Goal: Task Accomplishment & Management: Complete application form

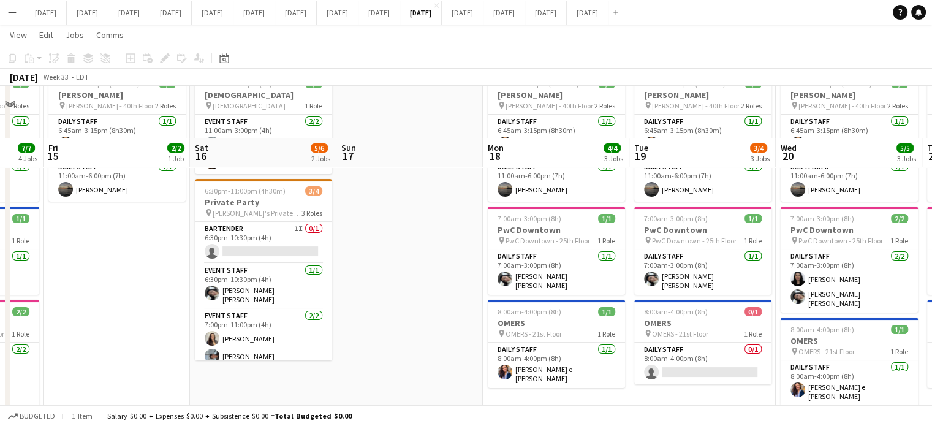
scroll to position [123, 0]
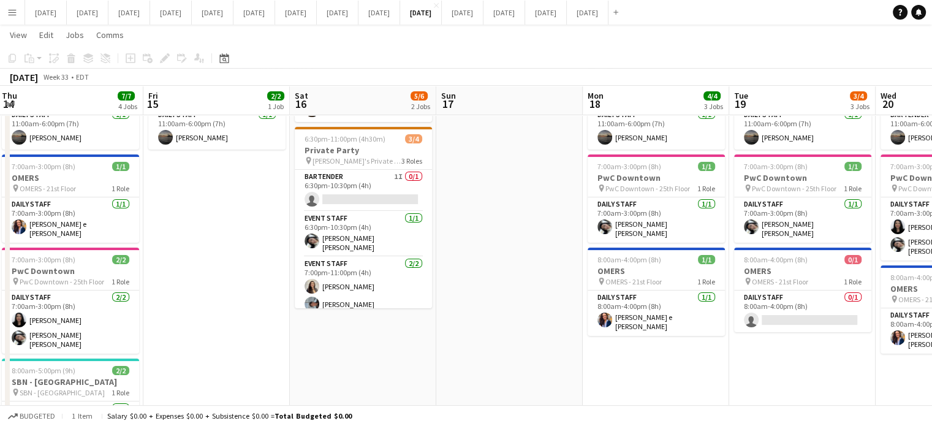
drag, startPoint x: 551, startPoint y: 369, endPoint x: 407, endPoint y: 326, distance: 150.8
click at [407, 328] on app-calendar-viewport "Tue 12 12/12 4 Jobs Wed 13 17/17 4 Jobs Thu 14 7/7 4 Jobs Fri 15 2/2 1 Job Sat …" at bounding box center [466, 231] width 932 height 613
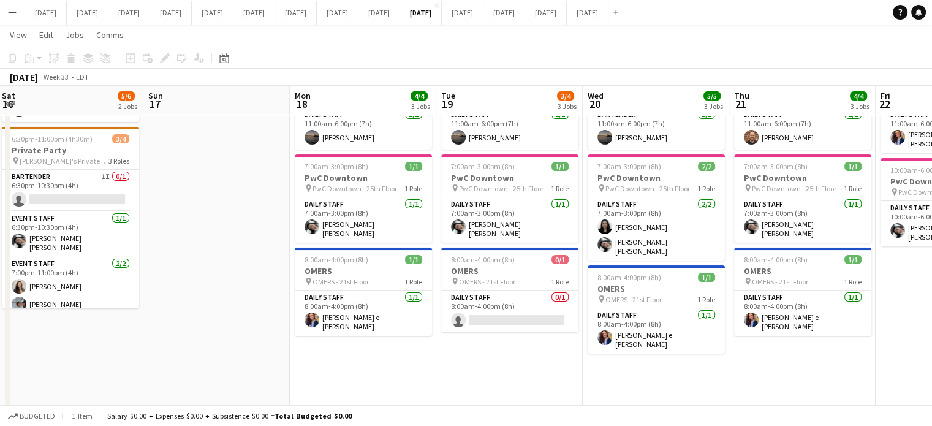
scroll to position [0, 297]
click at [382, 347] on app-date-cell "6:45am-6:00pm (11h15m) 2/2 [PERSON_NAME] pin [PERSON_NAME] - 40th Floor 2 Roles…" at bounding box center [362, 277] width 146 height 524
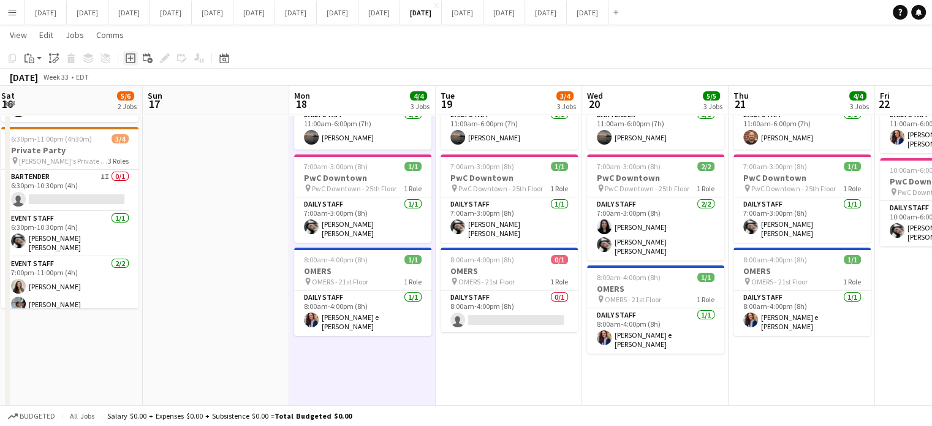
click at [128, 56] on icon "Add job" at bounding box center [131, 58] width 10 height 10
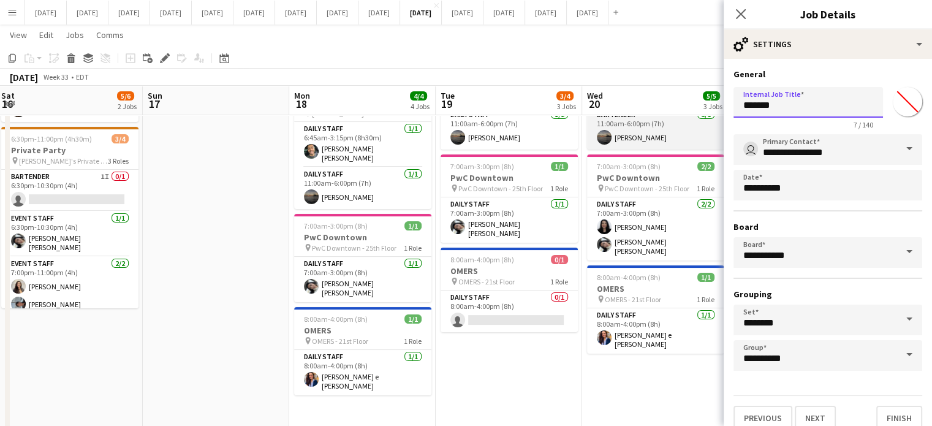
drag, startPoint x: 785, startPoint y: 115, endPoint x: 680, endPoint y: 115, distance: 104.8
click at [680, 115] on body "Menu Boards Boards Boards All jobs Status Workforce Workforce My Workforce Recr…" at bounding box center [466, 218] width 932 height 682
type input "**********"
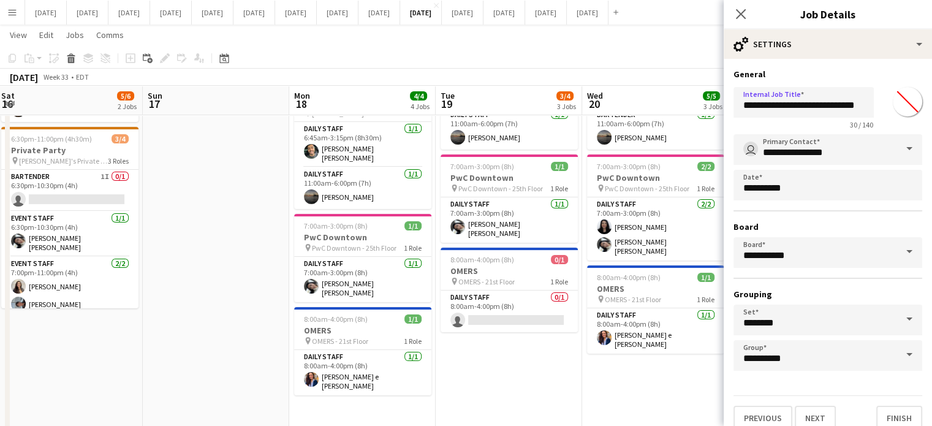
click at [891, 107] on input "*******" at bounding box center [907, 102] width 44 height 44
type input "*******"
click at [878, 71] on h3 "General" at bounding box center [827, 74] width 189 height 11
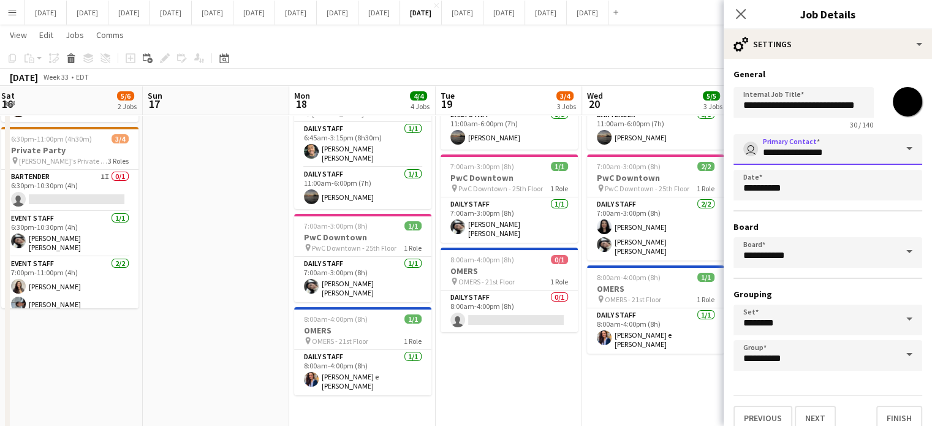
click at [844, 144] on input "**********" at bounding box center [827, 149] width 189 height 31
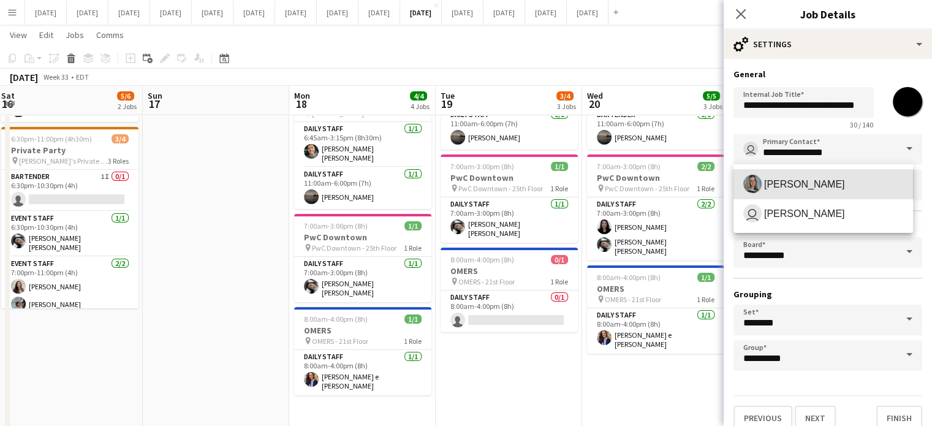
click at [831, 183] on span "[PERSON_NAME]" at bounding box center [804, 184] width 81 height 12
type input "**********"
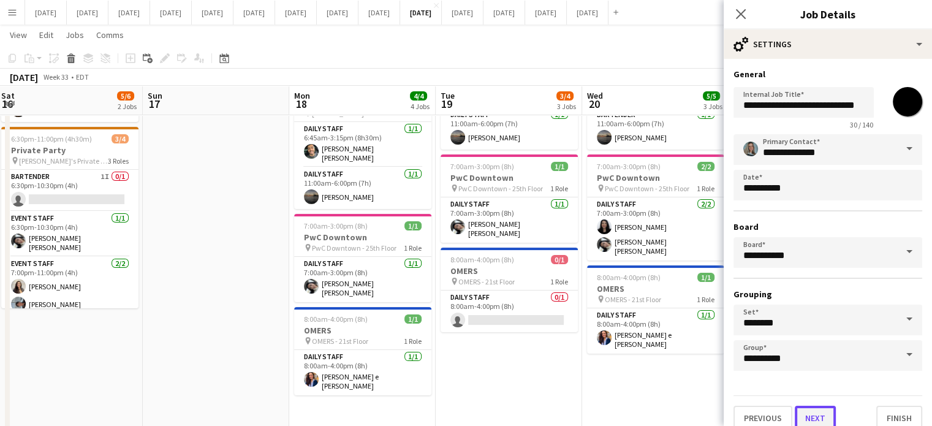
click at [810, 418] on button "Next" at bounding box center [815, 418] width 41 height 25
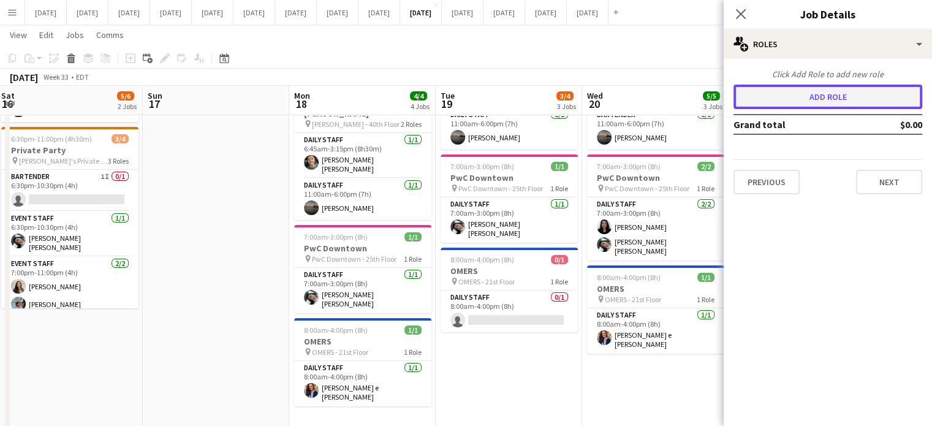
click at [839, 101] on button "Add role" at bounding box center [827, 97] width 189 height 25
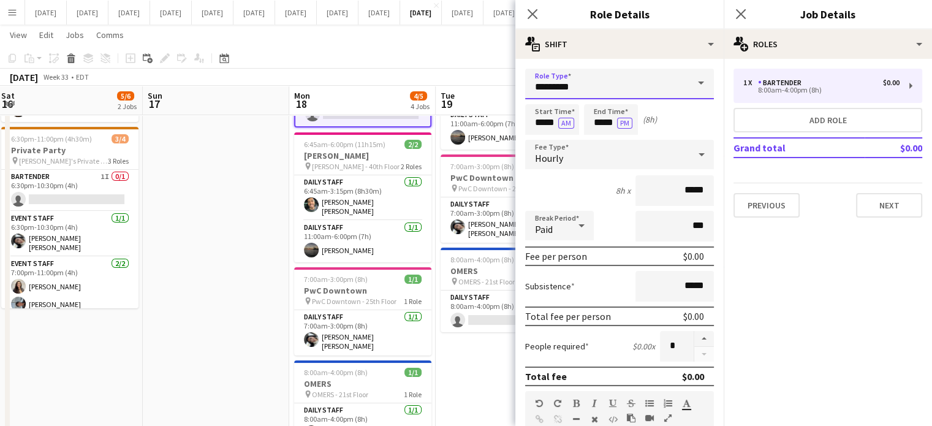
click at [641, 88] on input "*********" at bounding box center [619, 84] width 189 height 31
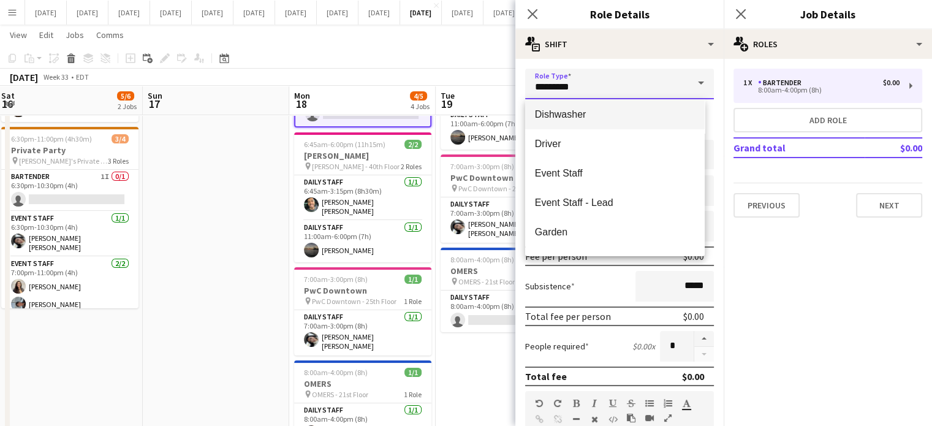
scroll to position [123, 0]
click at [620, 111] on span "Dishwasher" at bounding box center [615, 114] width 160 height 12
type input "**********"
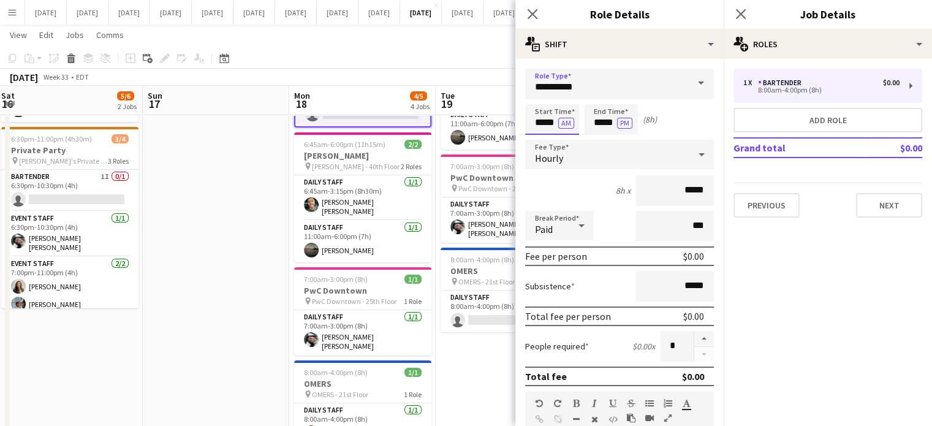
click at [534, 122] on input "*****" at bounding box center [552, 119] width 54 height 31
click at [542, 118] on app-time-picker "***** AM" at bounding box center [552, 122] width 54 height 9
click at [542, 103] on div at bounding box center [539, 98] width 25 height 12
type input "*****"
click at [542, 103] on div at bounding box center [539, 98] width 25 height 12
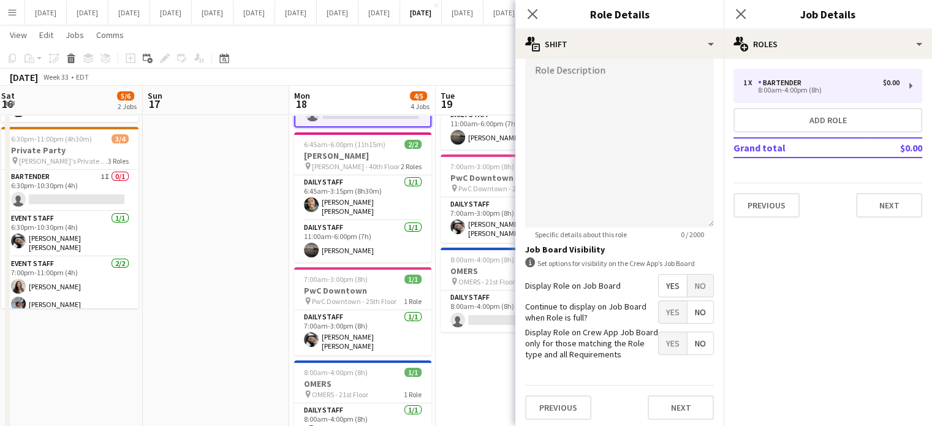
click at [691, 277] on span "No" at bounding box center [700, 285] width 26 height 22
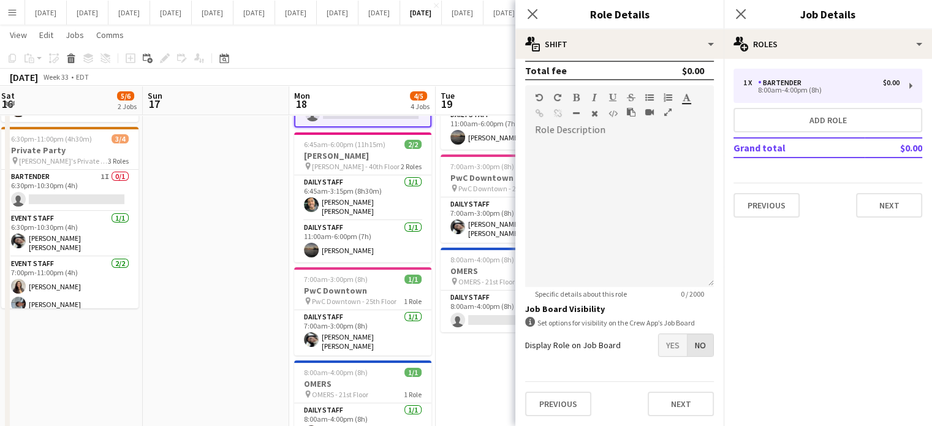
scroll to position [303, 0]
drag, startPoint x: 686, startPoint y: 409, endPoint x: 688, endPoint y: 402, distance: 7.0
click at [687, 409] on button "Next" at bounding box center [681, 406] width 66 height 25
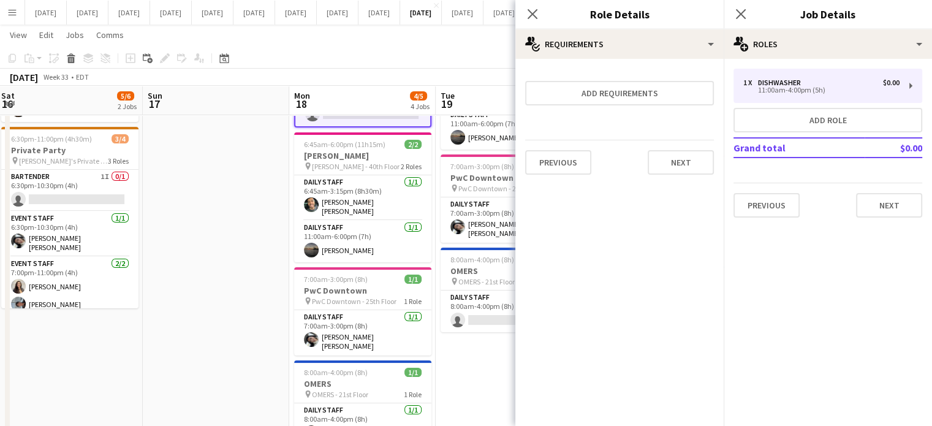
scroll to position [0, 0]
click at [690, 156] on button "Next" at bounding box center [681, 162] width 66 height 25
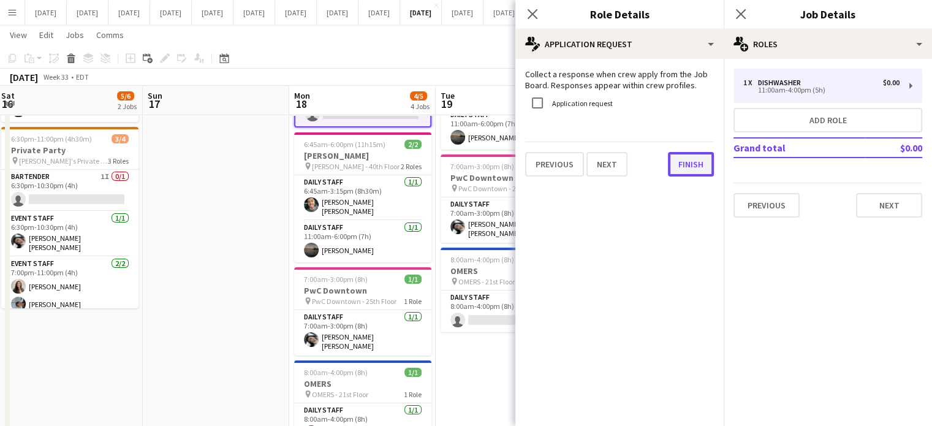
click at [686, 171] on button "Finish" at bounding box center [691, 164] width 46 height 25
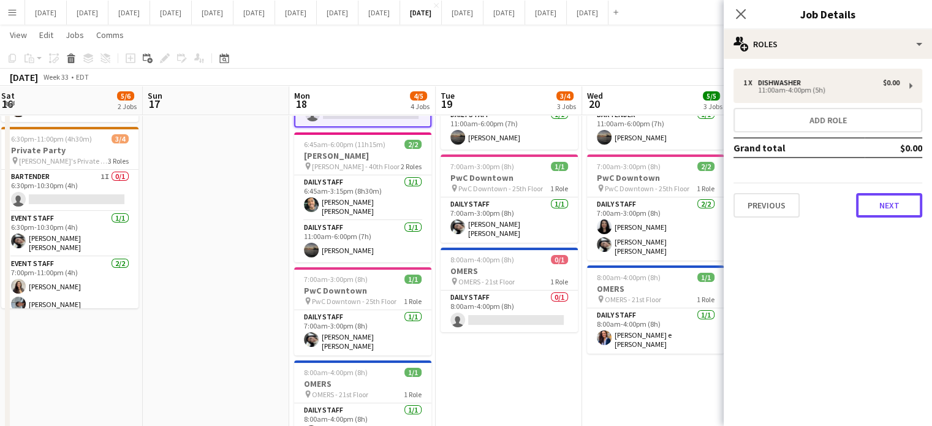
click at [871, 202] on button "Next" at bounding box center [889, 205] width 66 height 25
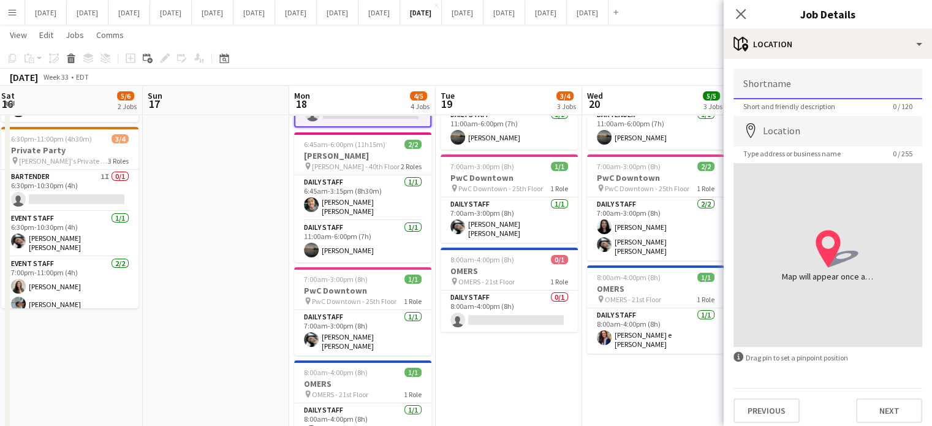
click at [788, 86] on input "Shortname" at bounding box center [827, 84] width 189 height 31
type input "**********"
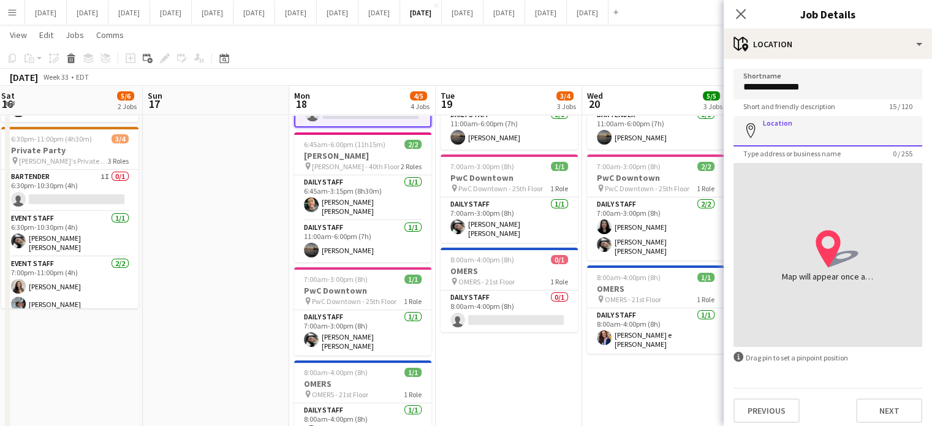
click at [810, 133] on input "Location" at bounding box center [827, 131] width 189 height 31
type input "**********"
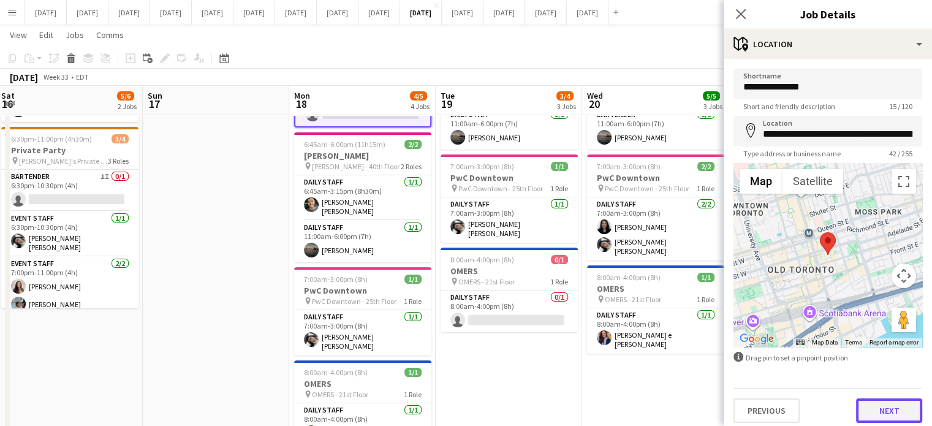
click at [882, 409] on button "Next" at bounding box center [889, 410] width 66 height 25
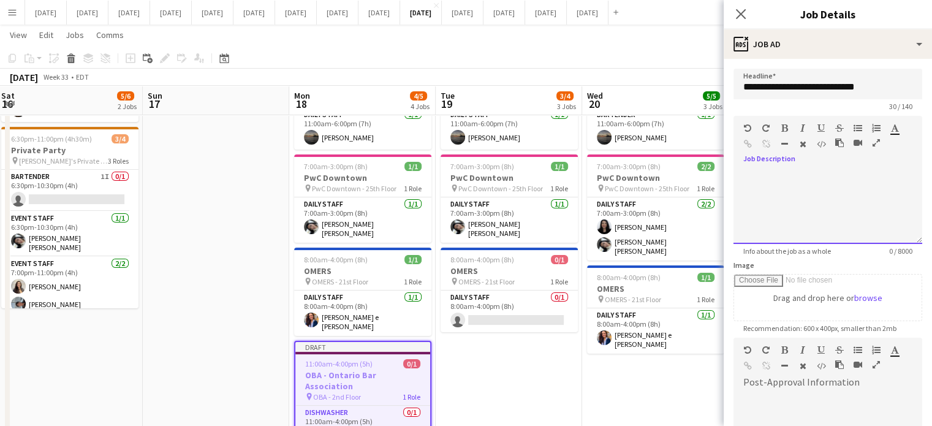
click at [828, 185] on div at bounding box center [827, 207] width 189 height 74
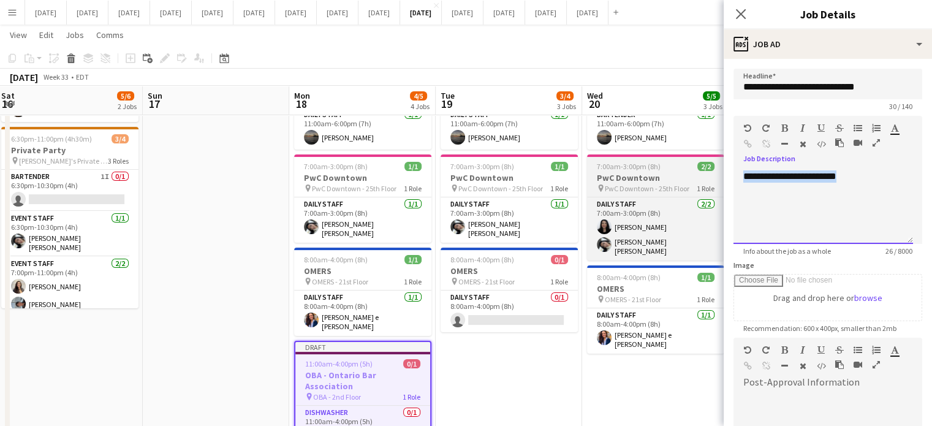
drag, startPoint x: 821, startPoint y: 178, endPoint x: 720, endPoint y: 183, distance: 100.6
click at [720, 183] on body "Menu Boards Boards Boards All jobs Status Workforce Workforce My Workforce Recr…" at bounding box center [466, 218] width 932 height 682
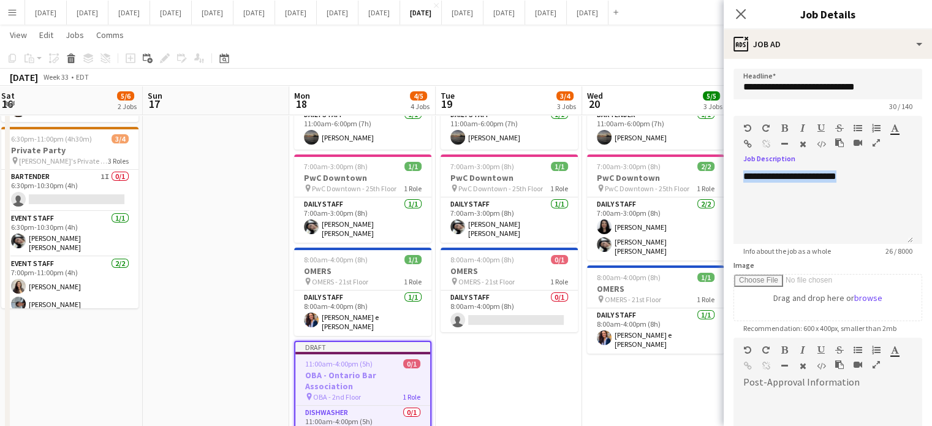
click at [781, 125] on icon "button" at bounding box center [784, 128] width 7 height 9
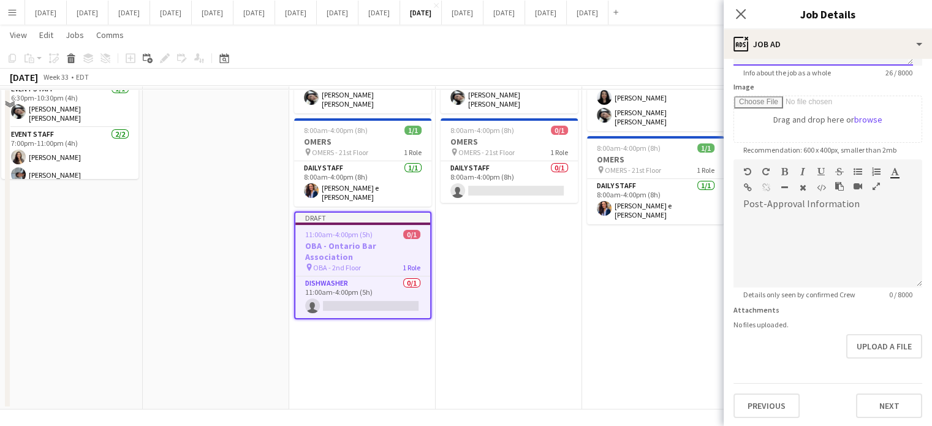
scroll to position [255, 0]
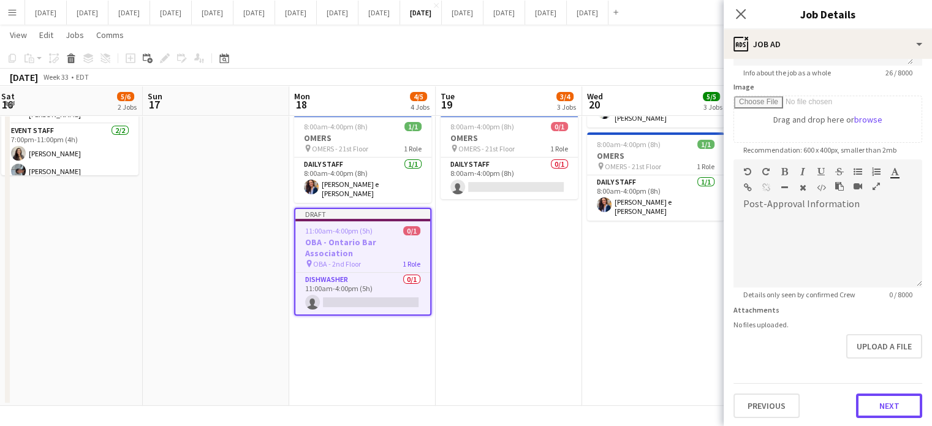
drag, startPoint x: 880, startPoint y: 394, endPoint x: 881, endPoint y: 383, distance: 10.5
click at [880, 394] on button "Next" at bounding box center [889, 405] width 66 height 25
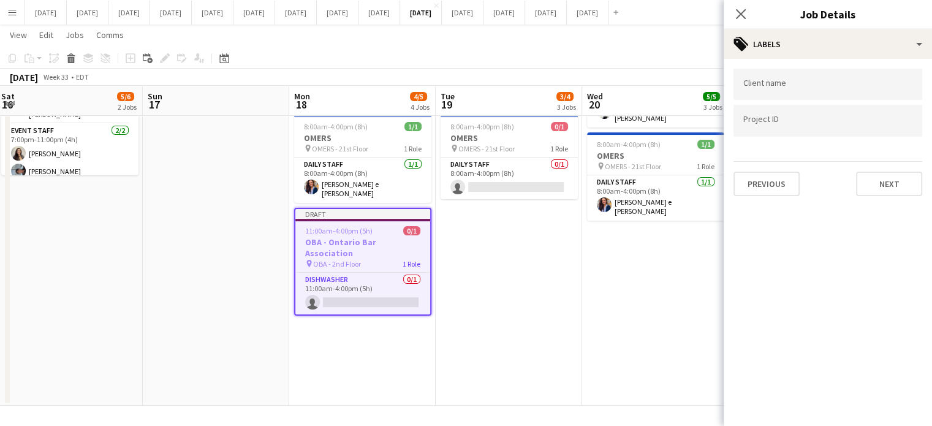
scroll to position [0, 0]
click at [790, 90] on div at bounding box center [827, 84] width 189 height 31
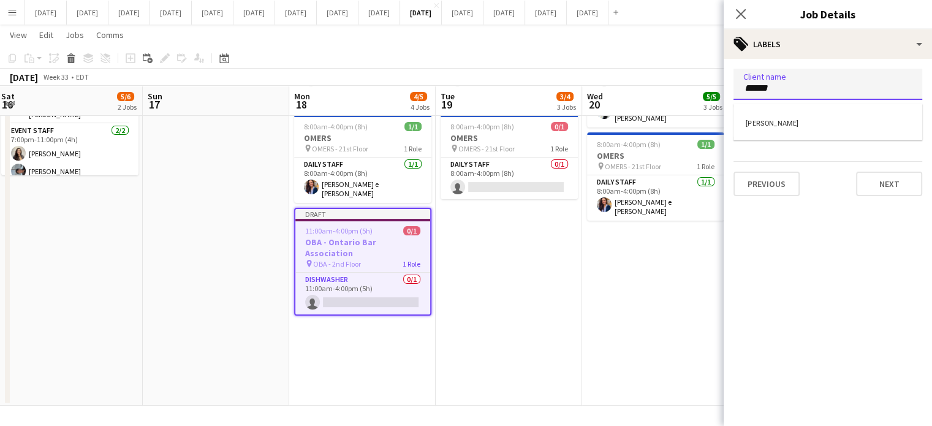
type input "******"
click at [812, 122] on div "[PERSON_NAME]" at bounding box center [827, 121] width 189 height 29
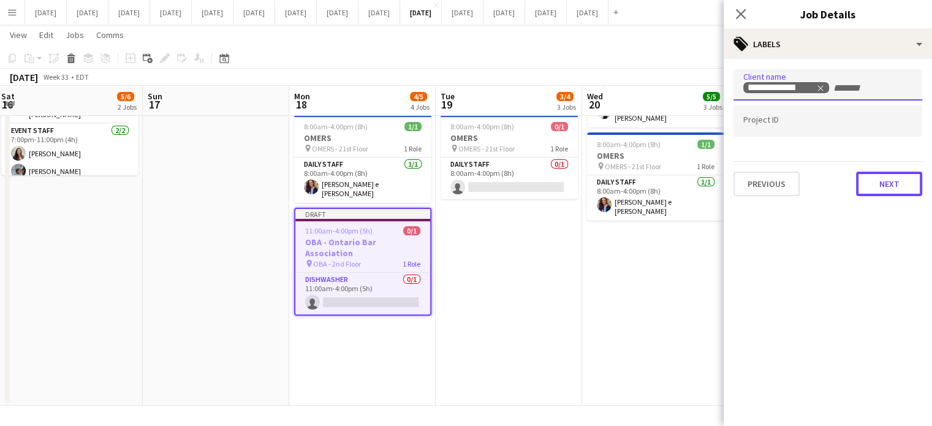
click at [893, 185] on button "Next" at bounding box center [889, 184] width 66 height 25
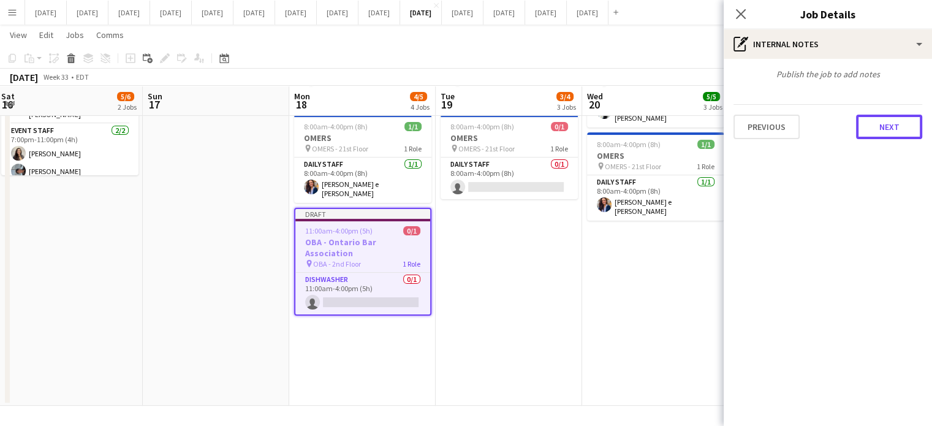
click at [881, 134] on button "Next" at bounding box center [889, 127] width 66 height 25
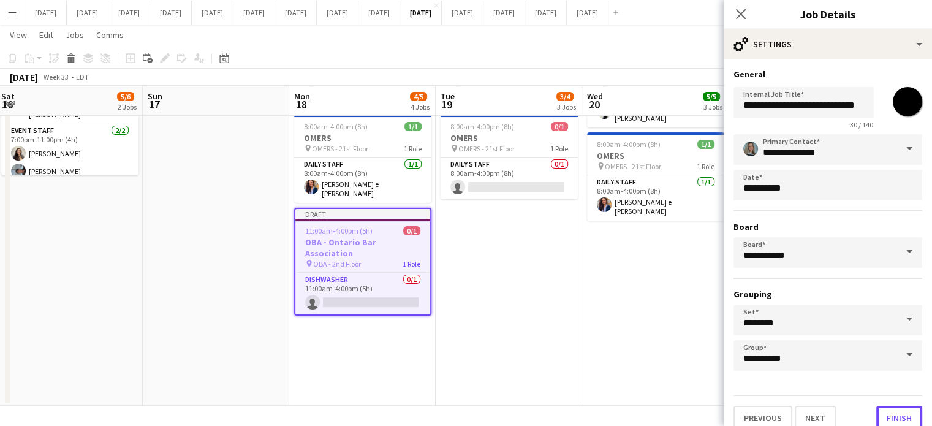
drag, startPoint x: 882, startPoint y: 410, endPoint x: 853, endPoint y: 347, distance: 69.9
click at [882, 410] on button "Finish" at bounding box center [899, 418] width 46 height 25
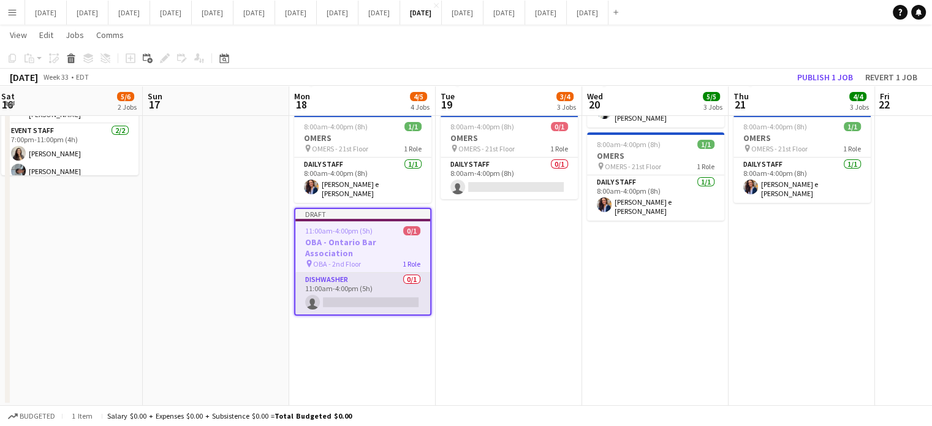
click at [391, 273] on app-card-role "Dishwasher 0/1 11:00am-4:00pm (5h) single-neutral-actions" at bounding box center [362, 294] width 135 height 42
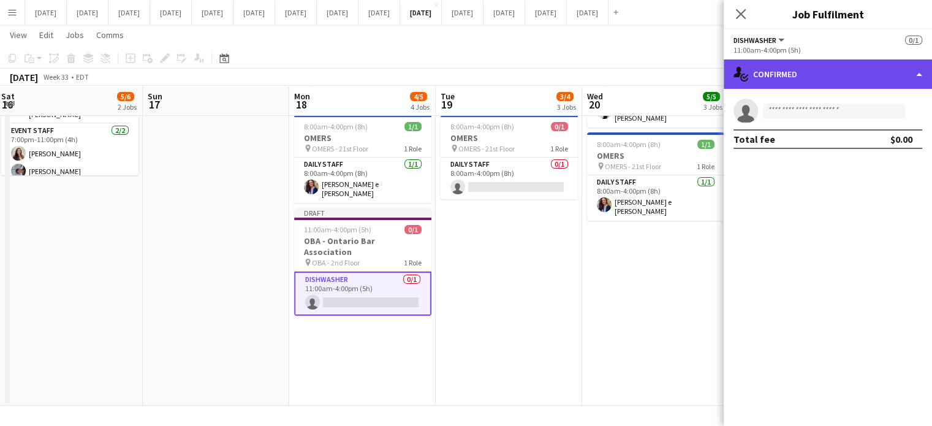
click at [842, 74] on div "single-neutral-actions-check-2 Confirmed" at bounding box center [827, 73] width 208 height 29
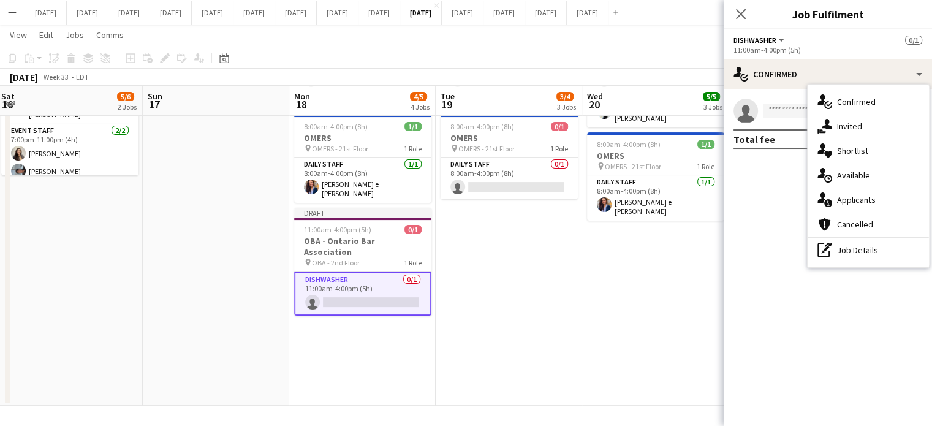
click at [859, 118] on div "single-neutral-actions-share-1 Invited" at bounding box center [867, 126] width 121 height 25
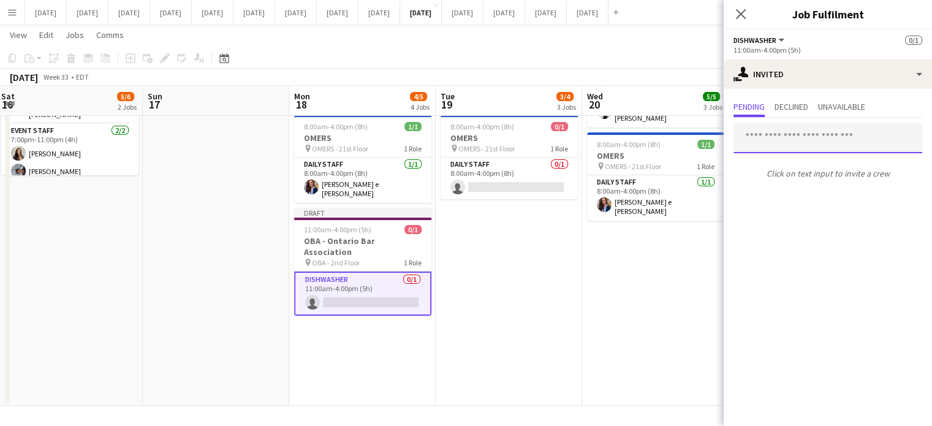
click at [776, 137] on input "text" at bounding box center [827, 138] width 189 height 31
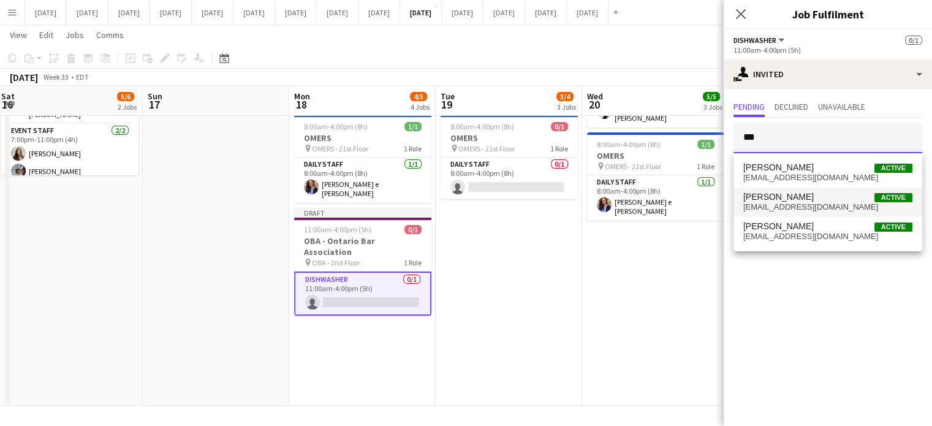
type input "***"
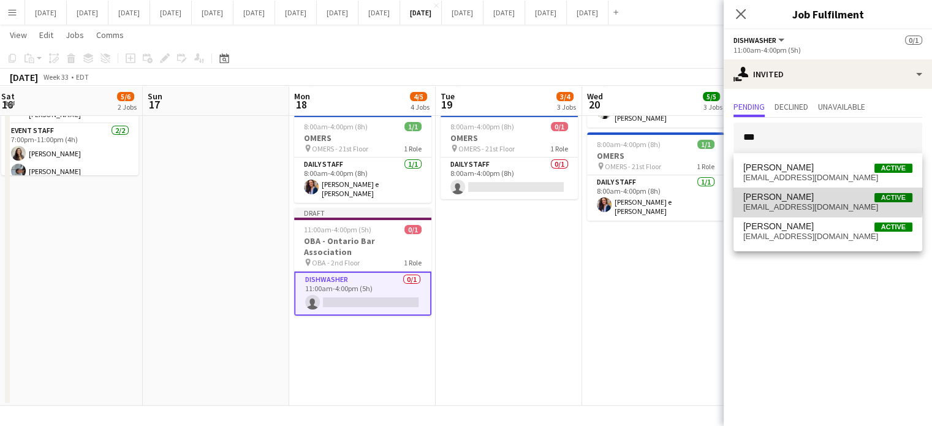
click at [805, 194] on span "[PERSON_NAME]" at bounding box center [778, 197] width 70 height 10
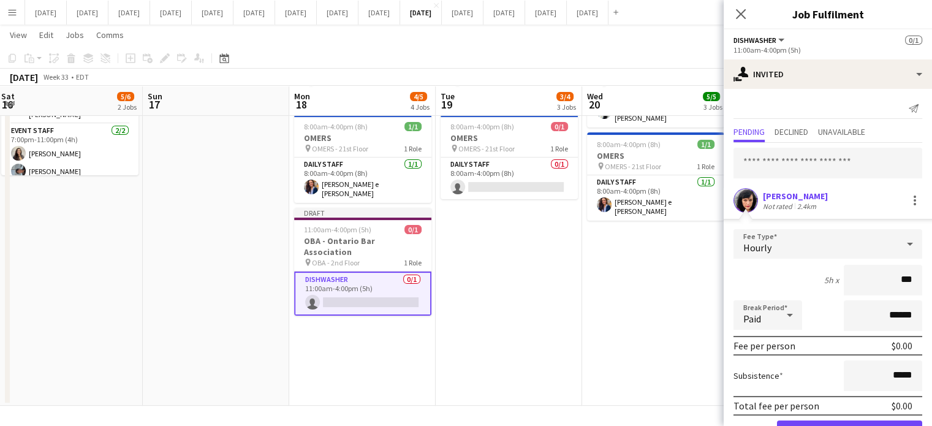
type input "**"
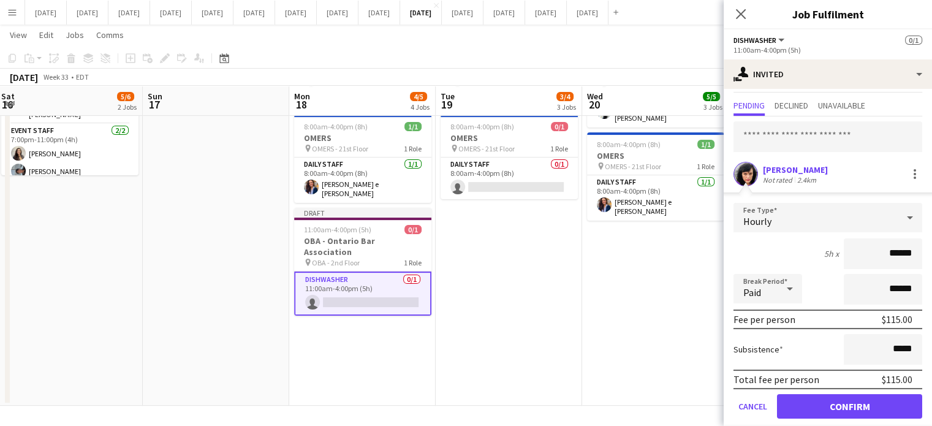
scroll to position [39, 0]
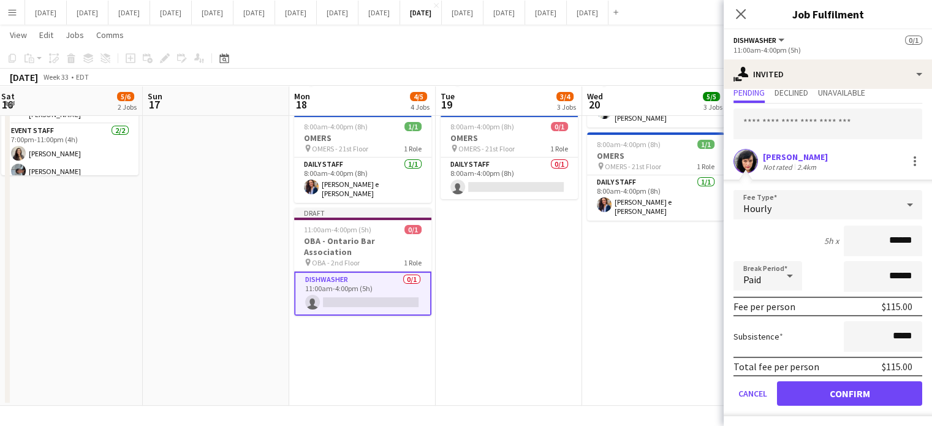
type input "******"
drag, startPoint x: 865, startPoint y: 385, endPoint x: 836, endPoint y: 282, distance: 107.0
click at [865, 385] on button "Confirm" at bounding box center [849, 393] width 145 height 25
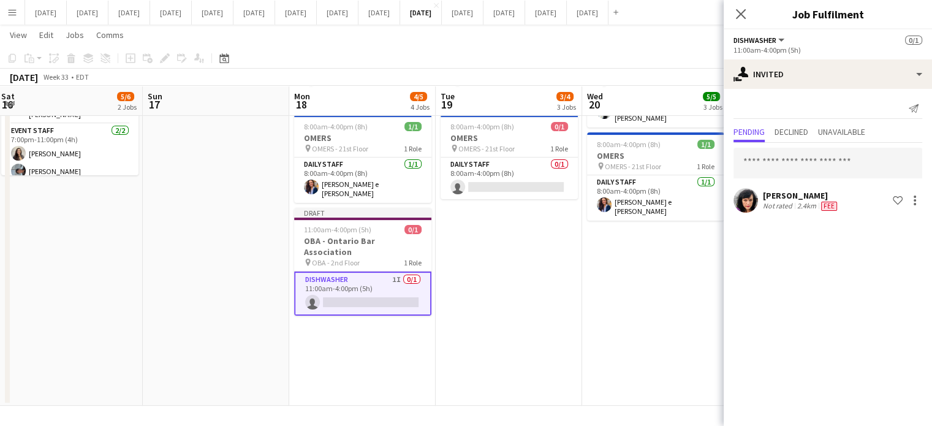
scroll to position [0, 0]
click at [739, 12] on icon at bounding box center [741, 14] width 10 height 10
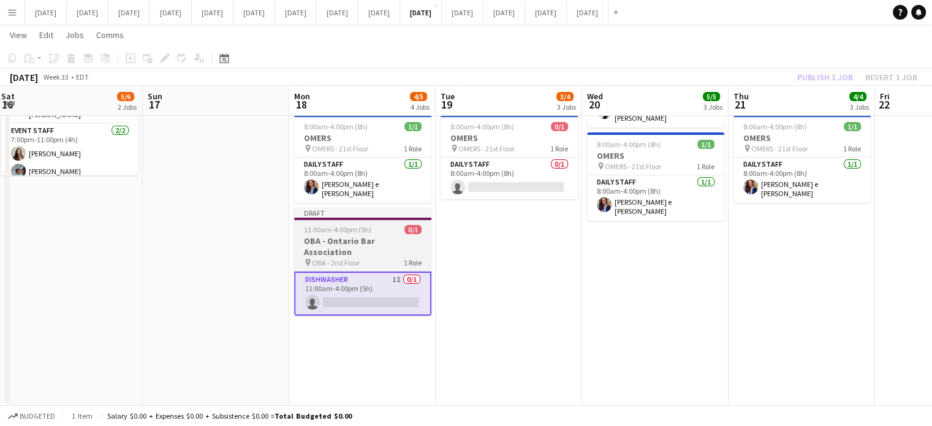
click at [377, 225] on div "11:00am-4:00pm (5h) 0/1" at bounding box center [362, 229] width 137 height 9
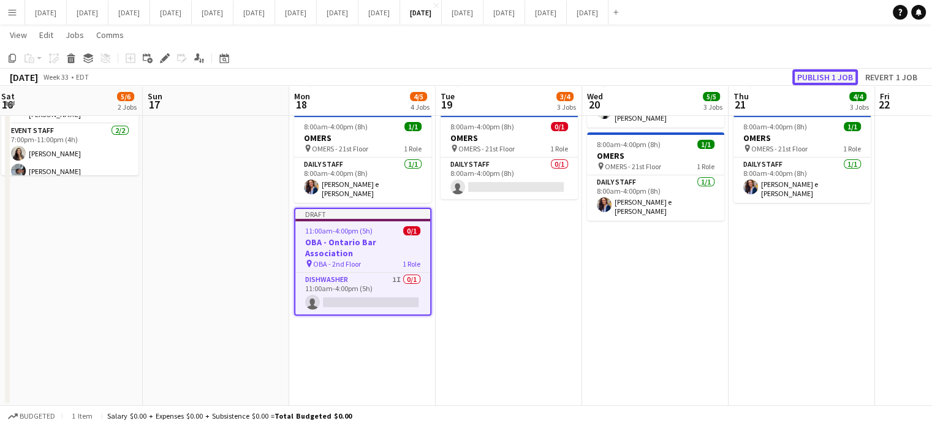
click at [818, 73] on button "Publish 1 job" at bounding box center [825, 77] width 66 height 16
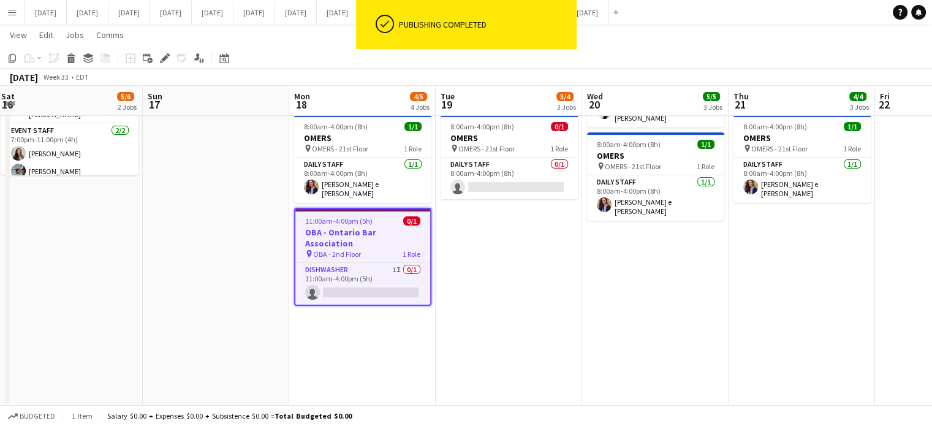
click at [522, 235] on app-date-cell "6:45am-6:00pm (11h15m) 2/2 [PERSON_NAME] pin [PERSON_NAME] - 40th Floor 2 Roles…" at bounding box center [509, 144] width 146 height 524
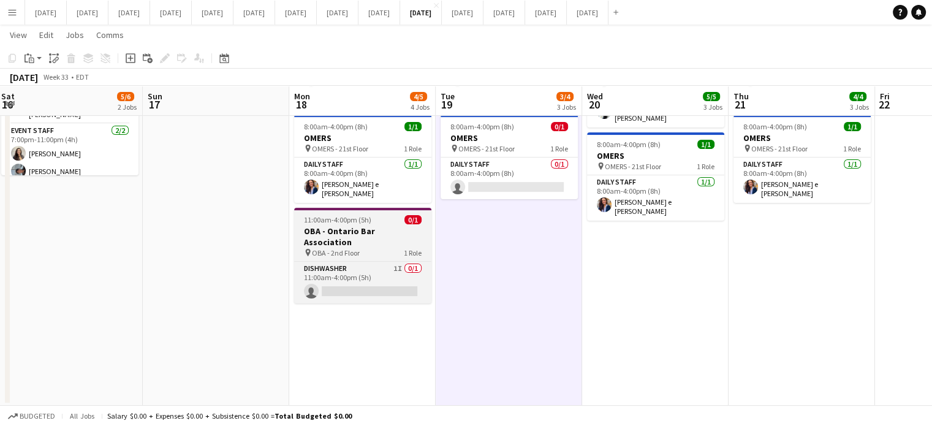
click at [349, 225] on h3 "OBA - Ontario Bar Association" at bounding box center [362, 236] width 137 height 22
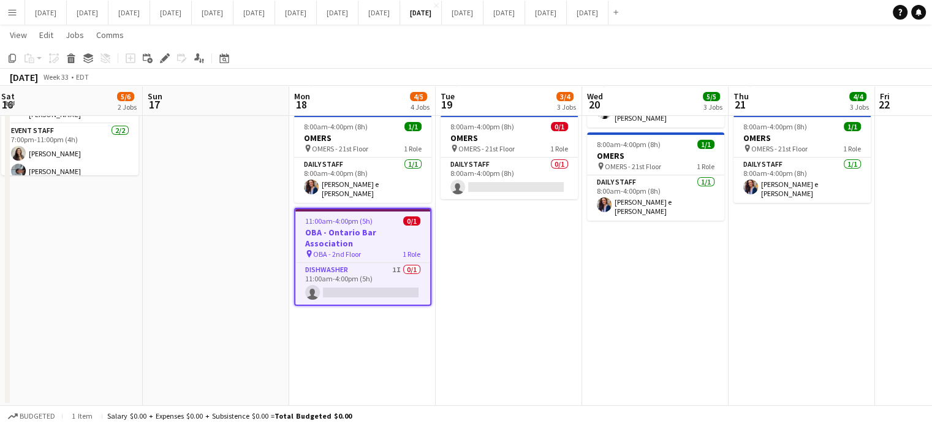
click at [518, 259] on app-date-cell "6:45am-6:00pm (11h15m) 2/2 [PERSON_NAME] pin [PERSON_NAME] - 40th Floor 2 Roles…" at bounding box center [509, 144] width 146 height 524
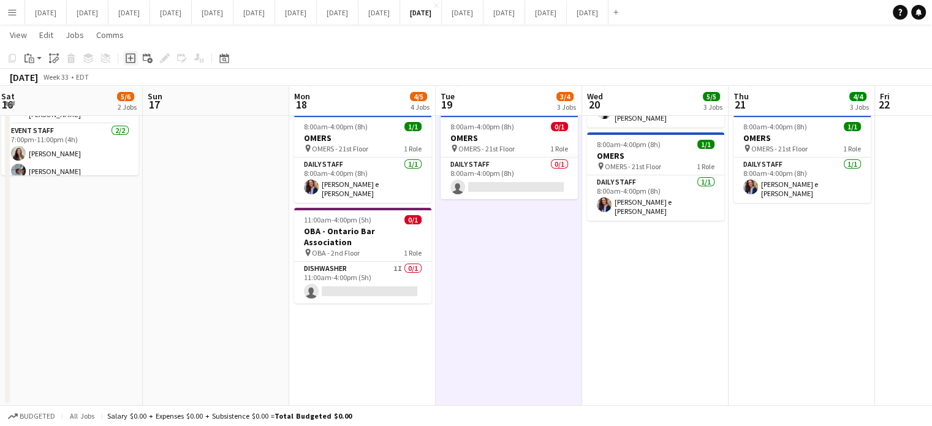
click at [137, 59] on div "Add job" at bounding box center [130, 58] width 15 height 15
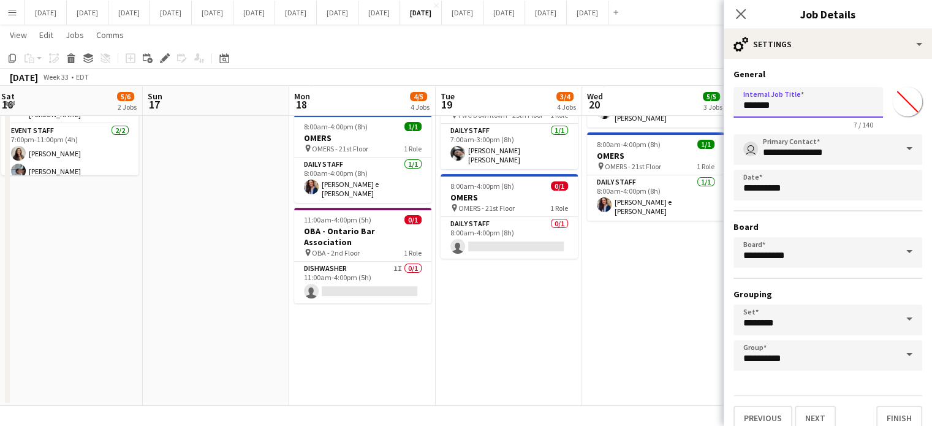
drag, startPoint x: 801, startPoint y: 105, endPoint x: 695, endPoint y: 102, distance: 106.6
click at [695, 102] on body "Menu Boards Boards Boards All jobs Status Workforce Workforce My Workforce Recr…" at bounding box center [466, 86] width 932 height 682
type input "**********"
click at [892, 93] on input "*******" at bounding box center [907, 102] width 44 height 44
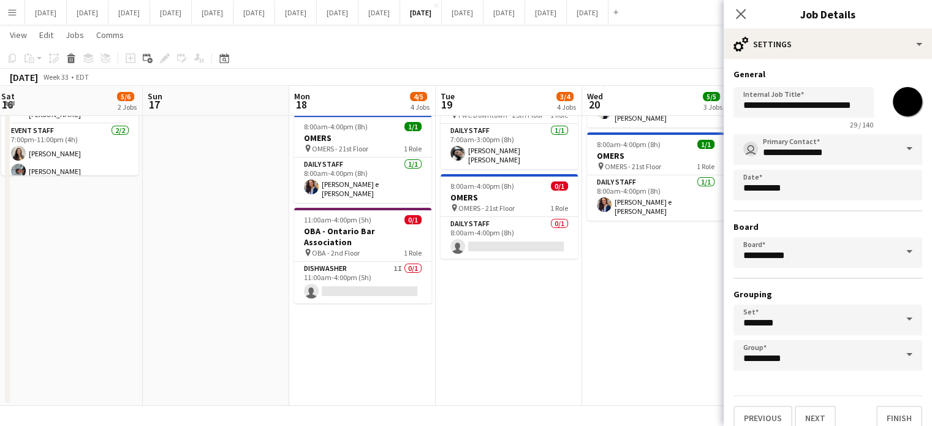
type input "*******"
click at [882, 78] on h3 "General" at bounding box center [827, 74] width 189 height 11
click at [853, 141] on input "**********" at bounding box center [827, 149] width 189 height 31
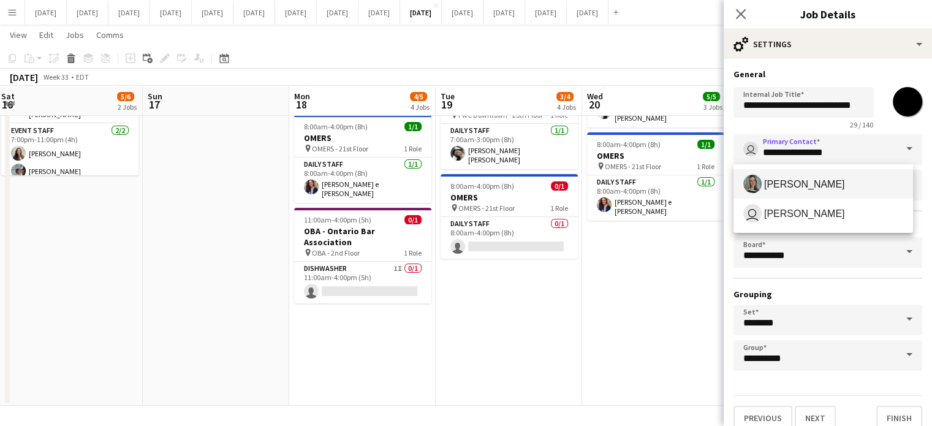
click at [823, 175] on span "[PERSON_NAME]" at bounding box center [823, 184] width 160 height 18
type input "**********"
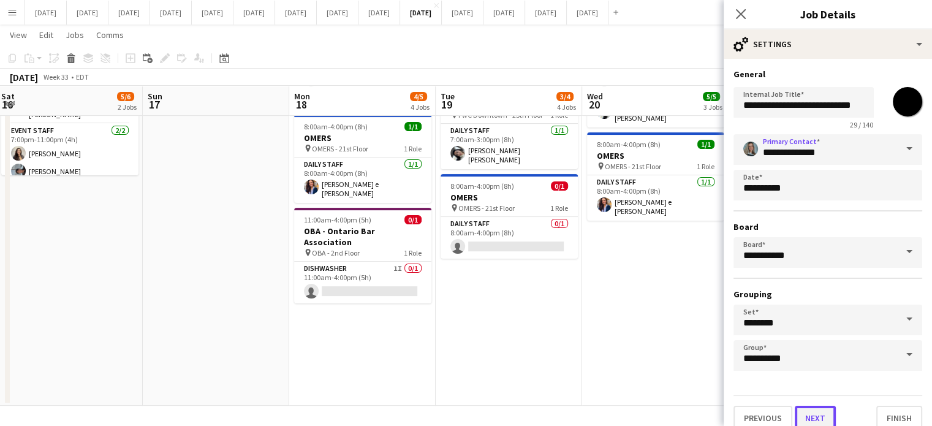
click at [814, 421] on button "Next" at bounding box center [815, 418] width 41 height 25
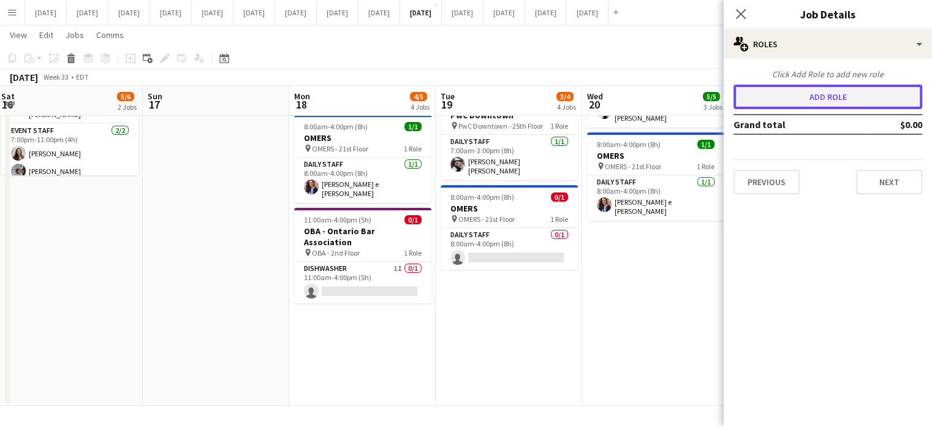
click at [791, 91] on button "Add role" at bounding box center [827, 97] width 189 height 25
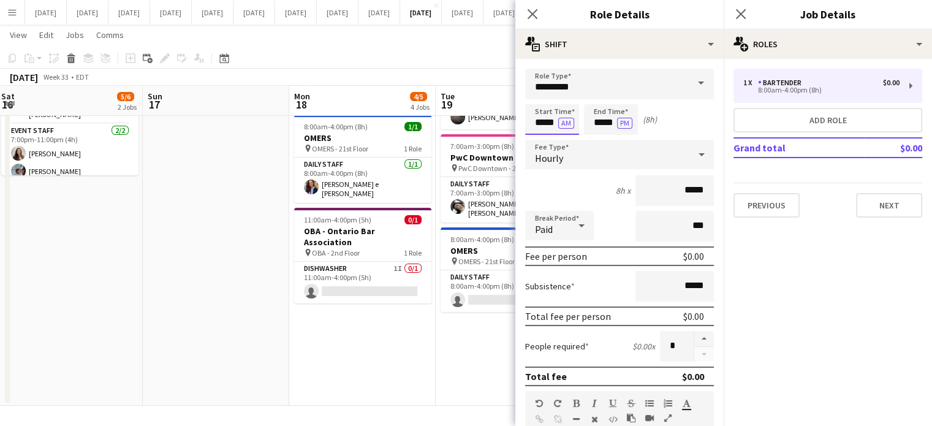
click at [550, 117] on input "*****" at bounding box center [552, 119] width 54 height 31
click at [546, 97] on div at bounding box center [539, 98] width 25 height 12
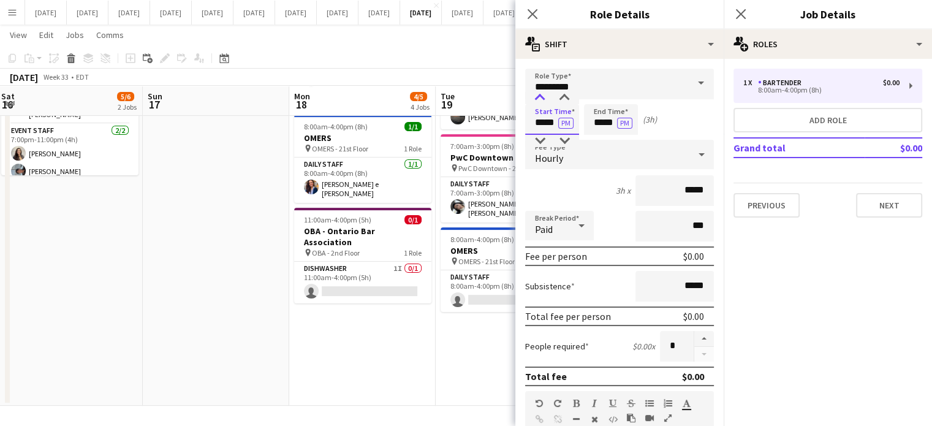
click at [546, 97] on div at bounding box center [539, 98] width 25 height 12
type input "*****"
click at [545, 97] on div at bounding box center [539, 98] width 25 height 12
click at [599, 110] on input "*****" at bounding box center [611, 119] width 54 height 31
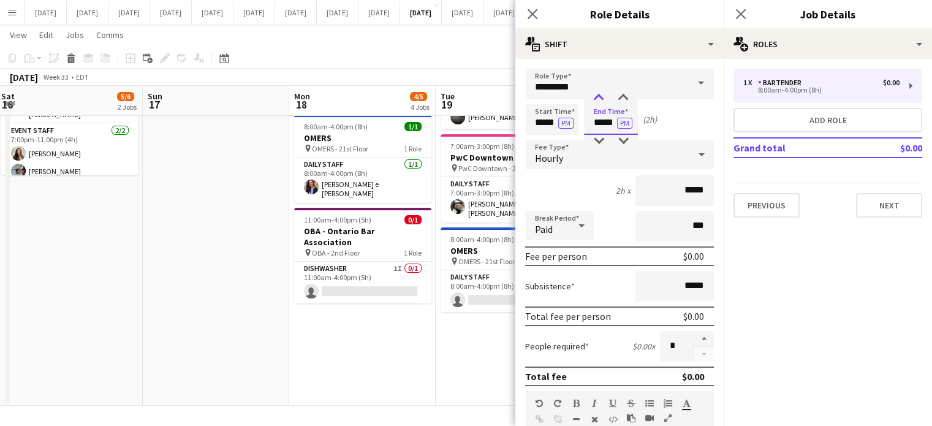
click at [600, 97] on div at bounding box center [598, 98] width 25 height 12
type input "*****"
click at [600, 97] on div at bounding box center [598, 98] width 25 height 12
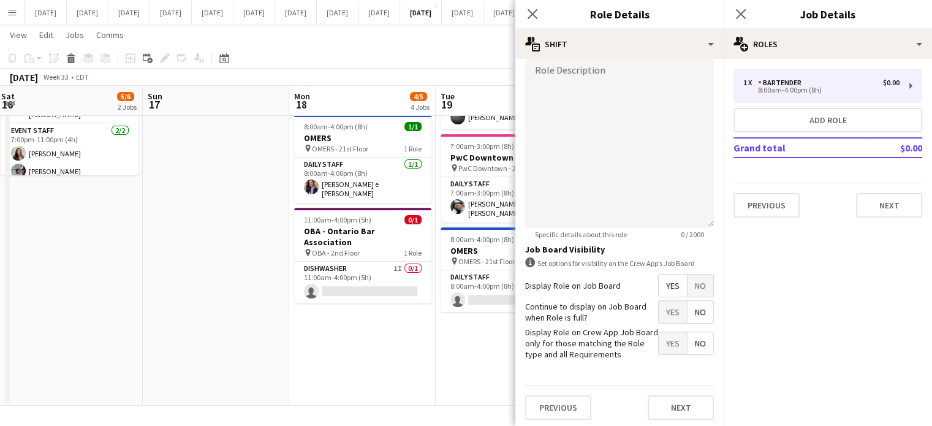
click at [700, 287] on span "No" at bounding box center [700, 285] width 26 height 22
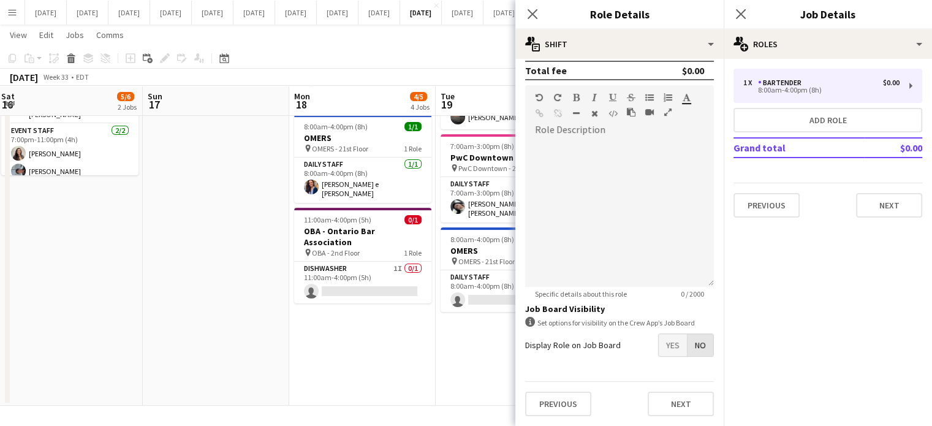
scroll to position [303, 0]
click at [671, 406] on button "Next" at bounding box center [681, 406] width 66 height 25
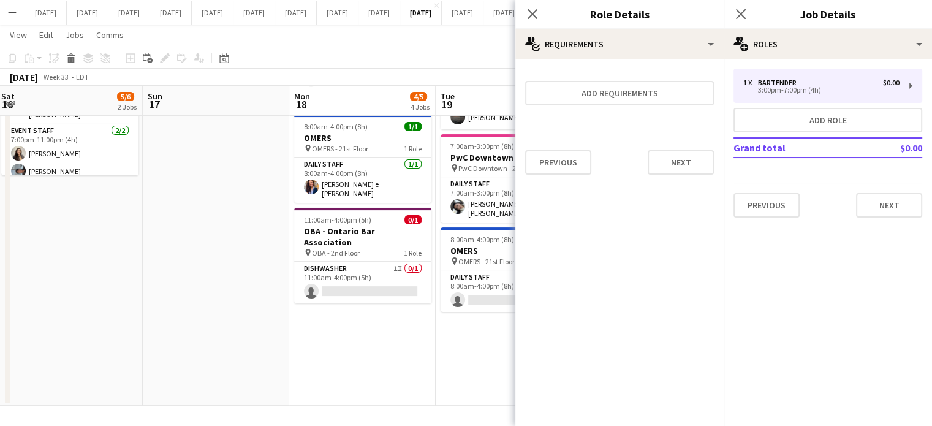
scroll to position [0, 0]
click at [685, 168] on button "Next" at bounding box center [681, 162] width 66 height 25
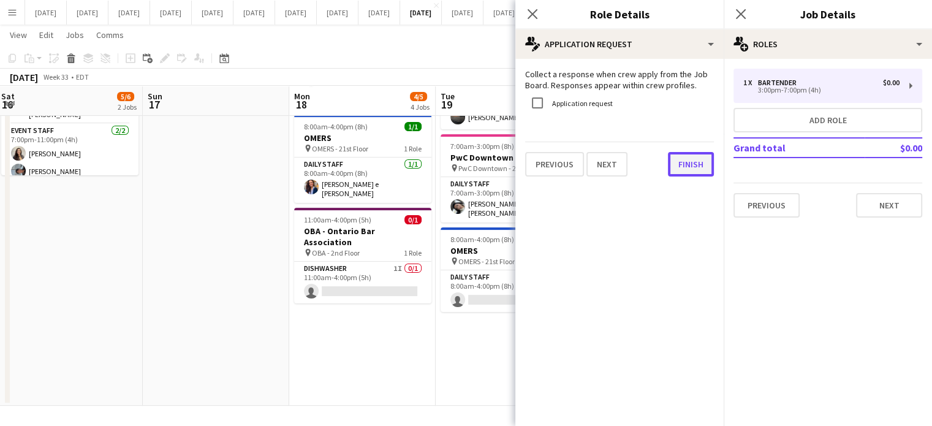
click at [686, 162] on button "Finish" at bounding box center [691, 164] width 46 height 25
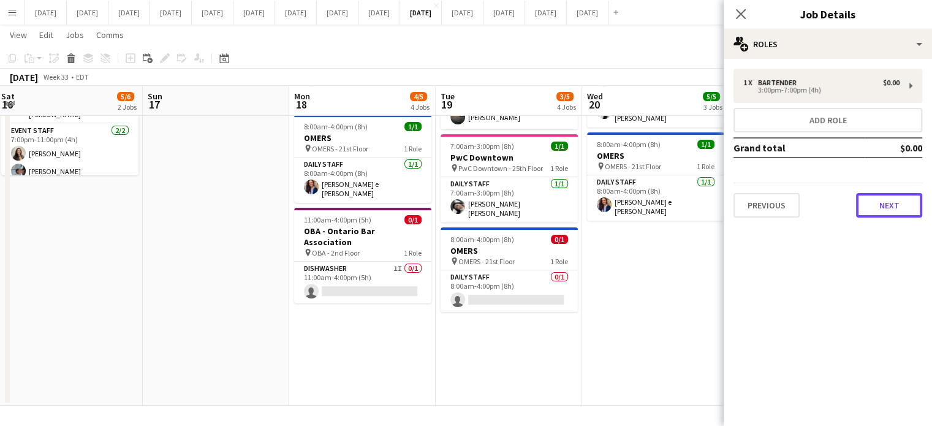
click at [865, 204] on button "Next" at bounding box center [889, 205] width 66 height 25
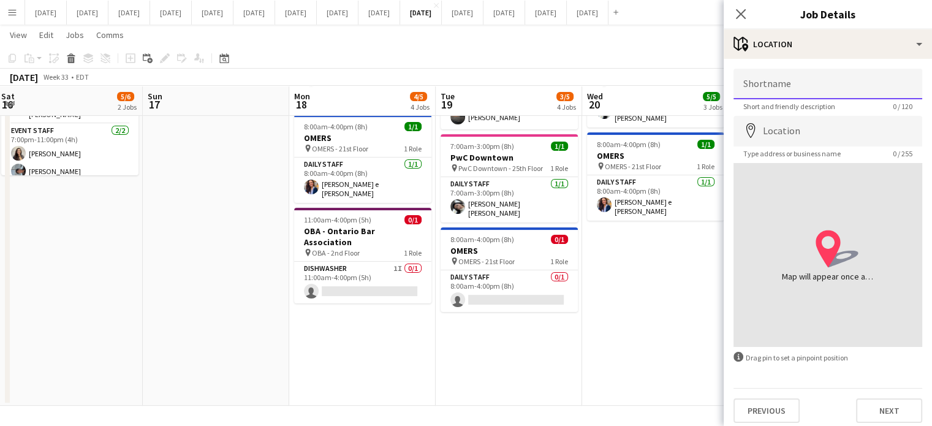
click at [795, 93] on input "Shortname" at bounding box center [827, 84] width 189 height 31
type input "**********"
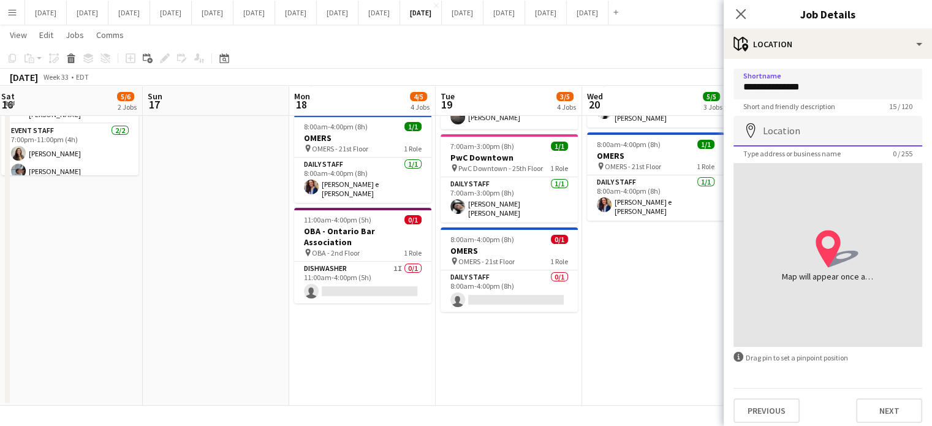
click at [806, 130] on input "Location" at bounding box center [827, 131] width 189 height 31
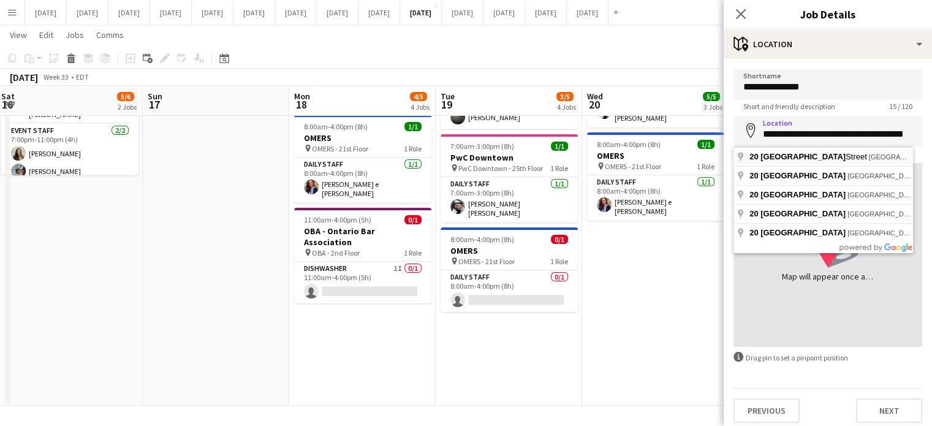
type input "**********"
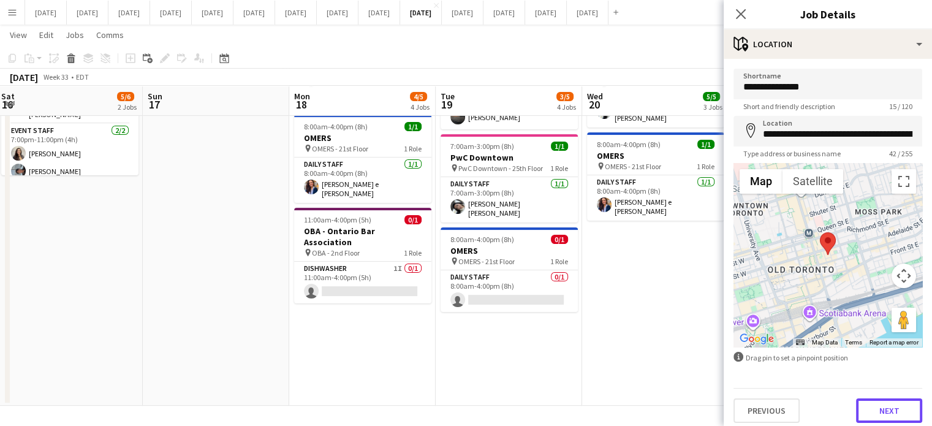
drag, startPoint x: 870, startPoint y: 409, endPoint x: 853, endPoint y: 279, distance: 130.4
click at [870, 409] on button "Next" at bounding box center [889, 410] width 66 height 25
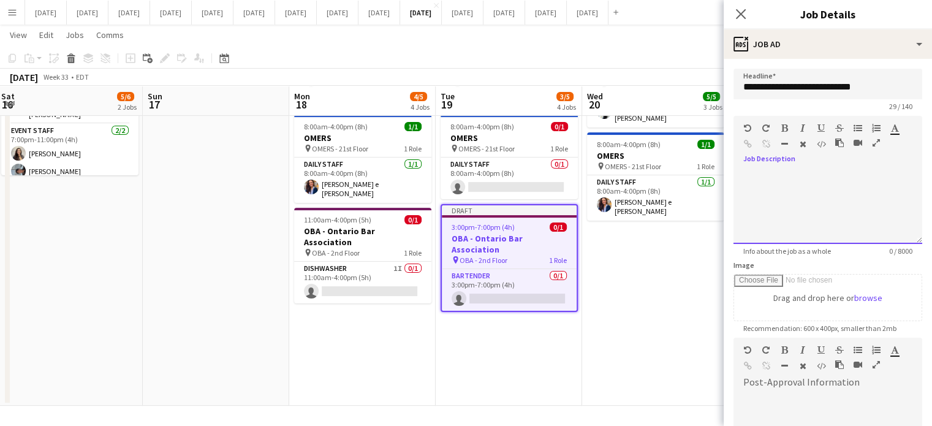
click at [814, 181] on div at bounding box center [827, 207] width 189 height 74
drag, startPoint x: 742, startPoint y: 176, endPoint x: 837, endPoint y: 186, distance: 94.8
click at [886, 231] on div "**********" at bounding box center [822, 207] width 179 height 74
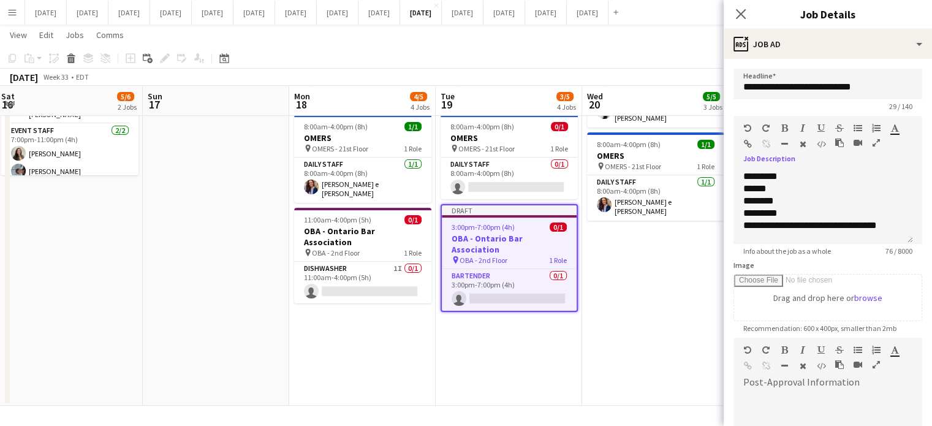
click at [787, 127] on button "button" at bounding box center [784, 128] width 9 height 10
click at [801, 127] on icon "button" at bounding box center [802, 128] width 5 height 9
click at [801, 171] on div "**********" at bounding box center [822, 207] width 179 height 74
click at [749, 198] on icon "********" at bounding box center [758, 200] width 31 height 9
drag, startPoint x: 745, startPoint y: 191, endPoint x: 888, endPoint y: 225, distance: 146.8
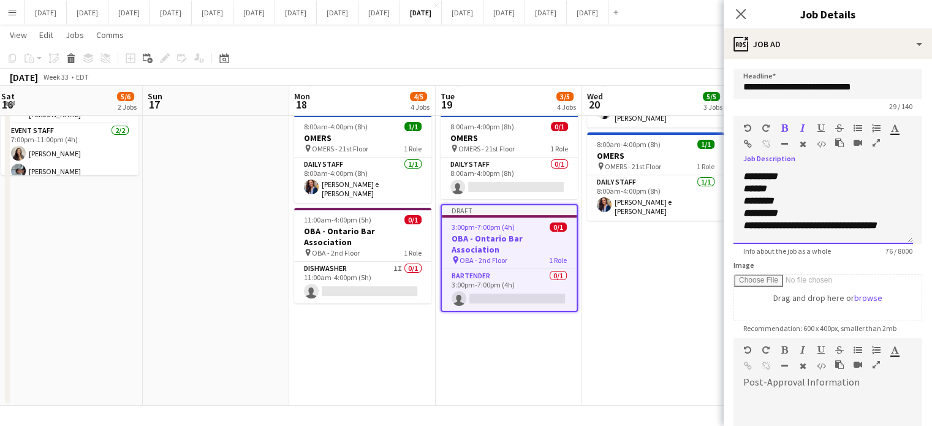
click at [888, 225] on div "**********" at bounding box center [822, 207] width 179 height 74
click at [785, 126] on icon "button" at bounding box center [784, 128] width 7 height 9
click at [858, 129] on icon "button" at bounding box center [857, 128] width 9 height 9
click at [831, 192] on li "******" at bounding box center [829, 189] width 148 height 12
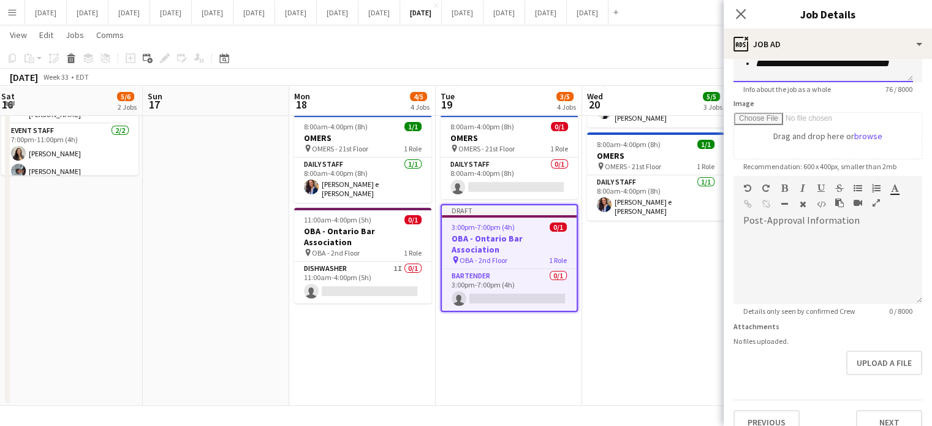
scroll to position [178, 0]
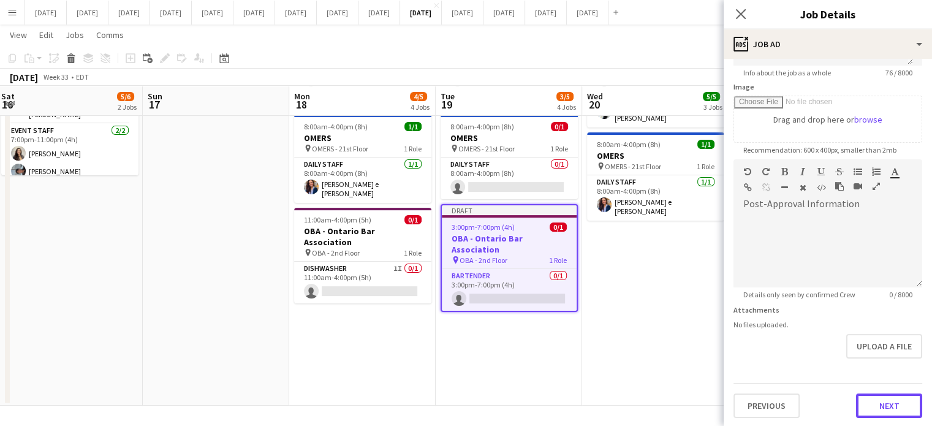
drag, startPoint x: 876, startPoint y: 396, endPoint x: 772, endPoint y: 146, distance: 270.2
click at [877, 396] on button "Next" at bounding box center [889, 405] width 66 height 25
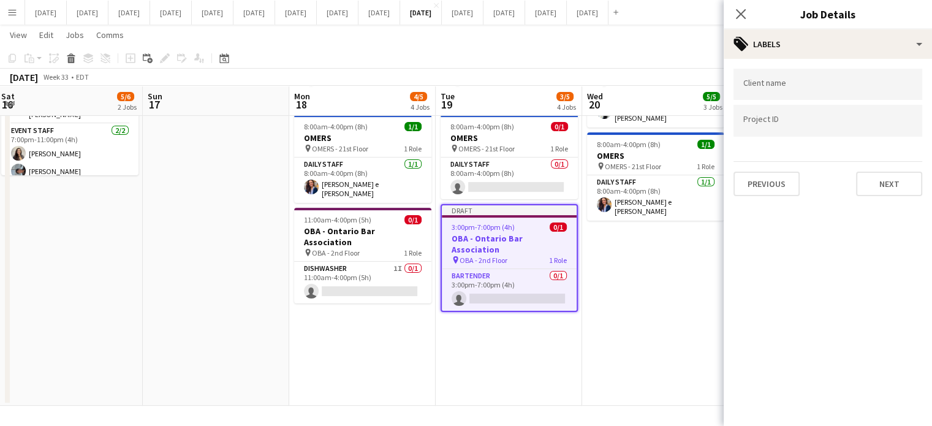
scroll to position [0, 0]
click at [781, 102] on div at bounding box center [827, 103] width 189 height 7
click at [784, 93] on div at bounding box center [827, 84] width 189 height 31
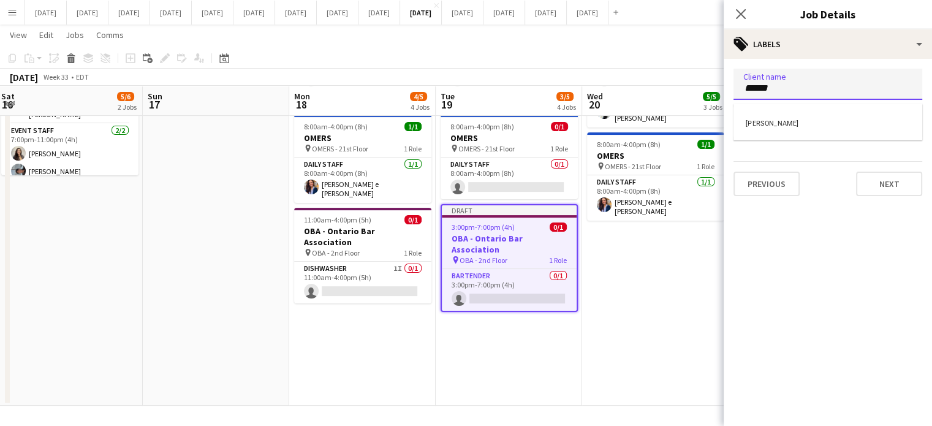
type input "******"
click at [784, 119] on div "[PERSON_NAME]" at bounding box center [827, 121] width 189 height 29
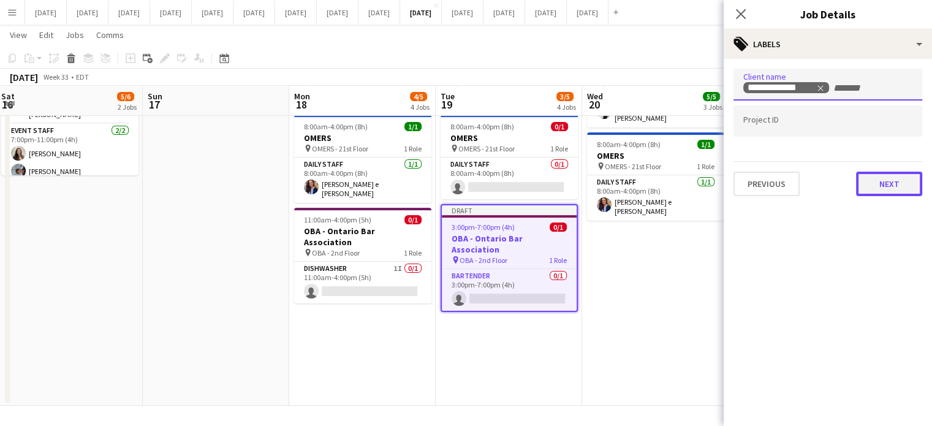
click at [868, 188] on button "Next" at bounding box center [889, 184] width 66 height 25
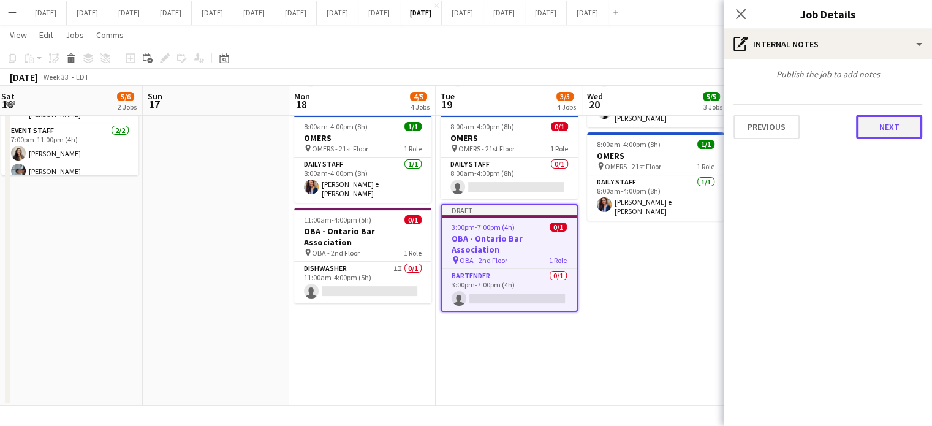
click at [870, 119] on button "Next" at bounding box center [889, 127] width 66 height 25
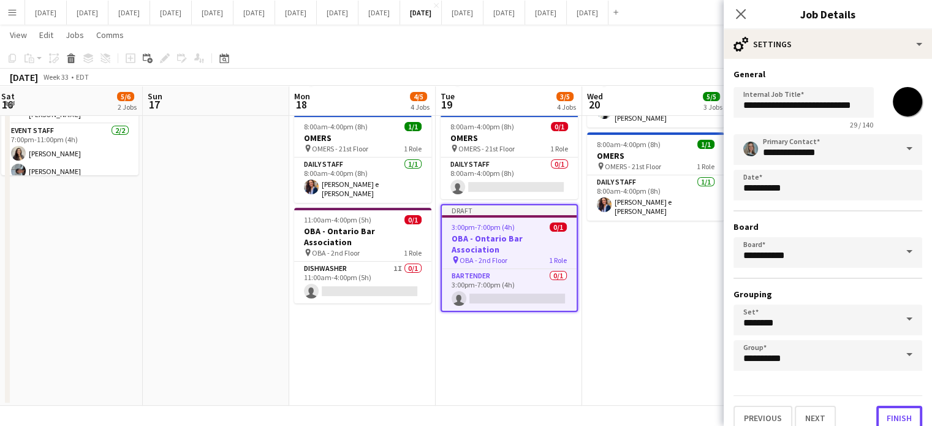
drag, startPoint x: 872, startPoint y: 410, endPoint x: 853, endPoint y: 385, distance: 32.3
click at [876, 410] on button "Finish" at bounding box center [899, 418] width 46 height 25
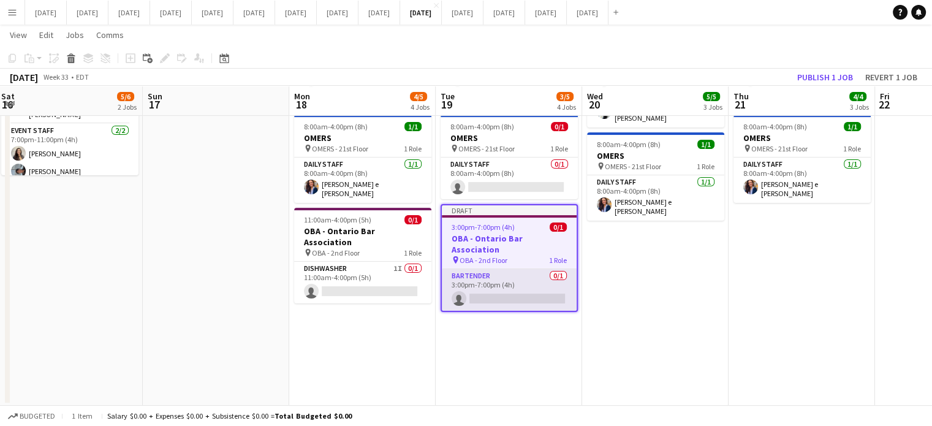
click at [537, 269] on app-card-role "Bartender 0/1 3:00pm-7:00pm (4h) single-neutral-actions" at bounding box center [509, 290] width 135 height 42
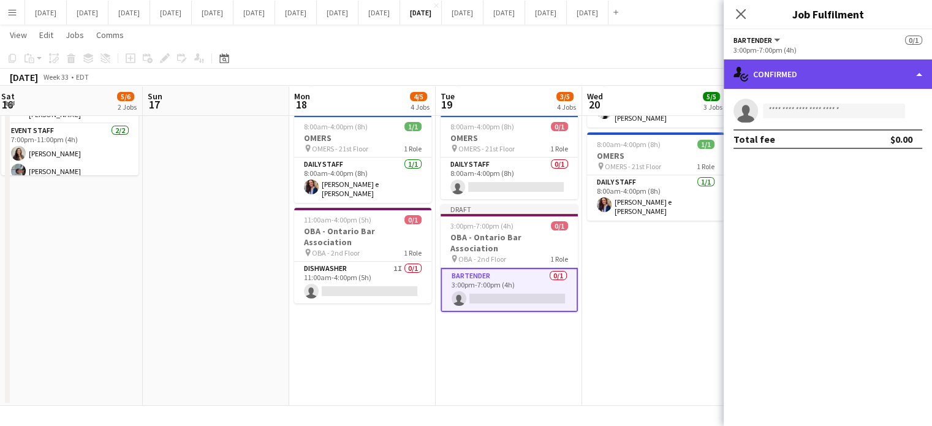
click at [796, 82] on div "single-neutral-actions-check-2 Confirmed" at bounding box center [827, 73] width 208 height 29
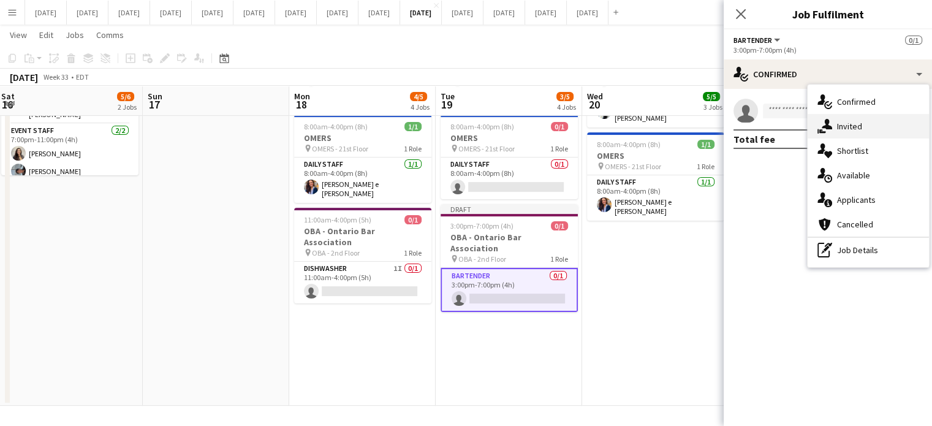
click at [821, 122] on icon "single-neutral-actions-share-1" at bounding box center [824, 126] width 15 height 15
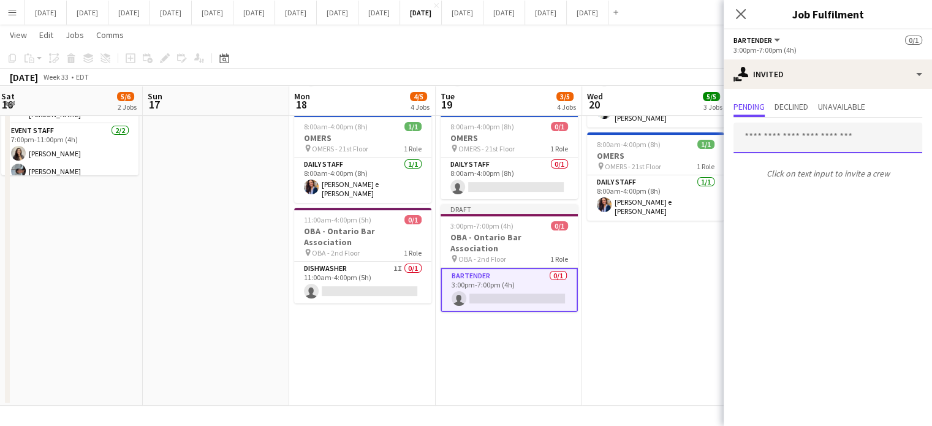
click at [788, 132] on input "text" at bounding box center [827, 138] width 189 height 31
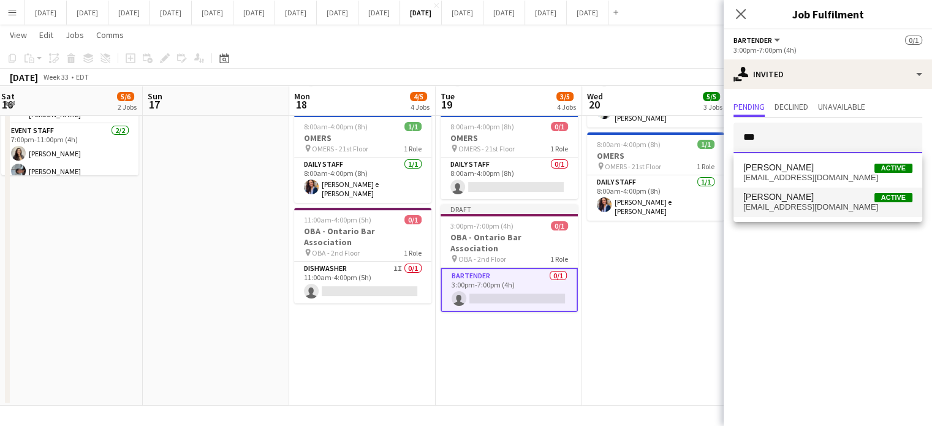
type input "***"
click at [814, 195] on span "[PERSON_NAME] Active" at bounding box center [827, 197] width 169 height 10
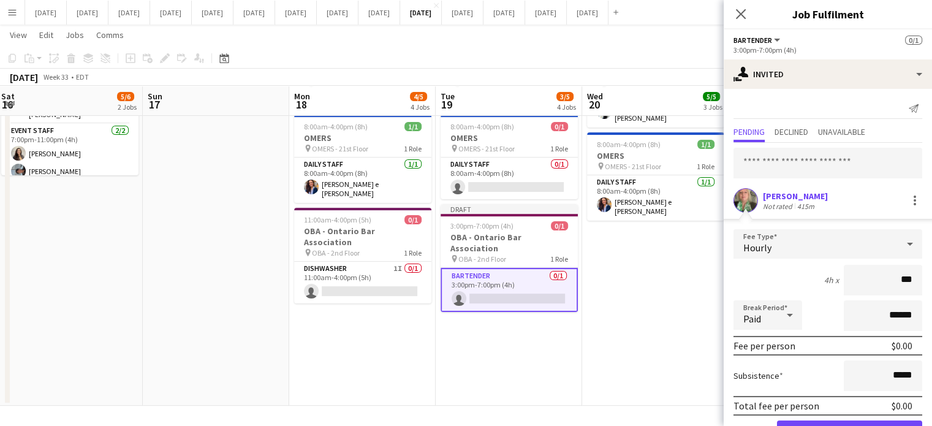
type input "**"
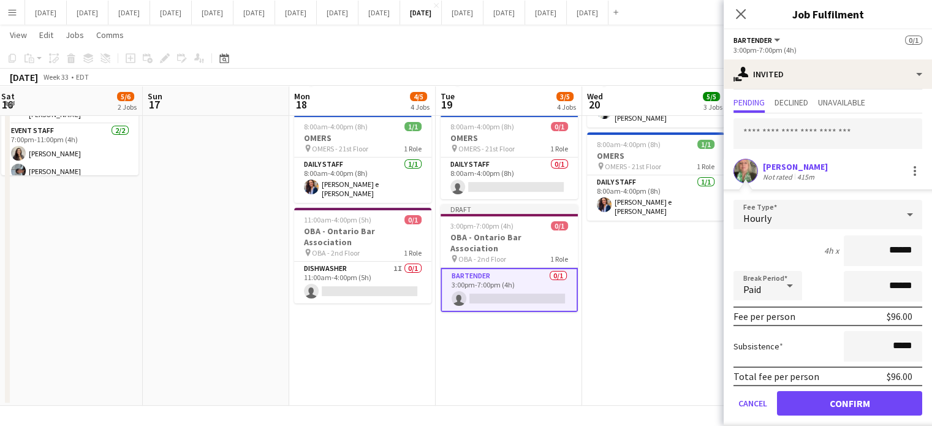
scroll to position [39, 0]
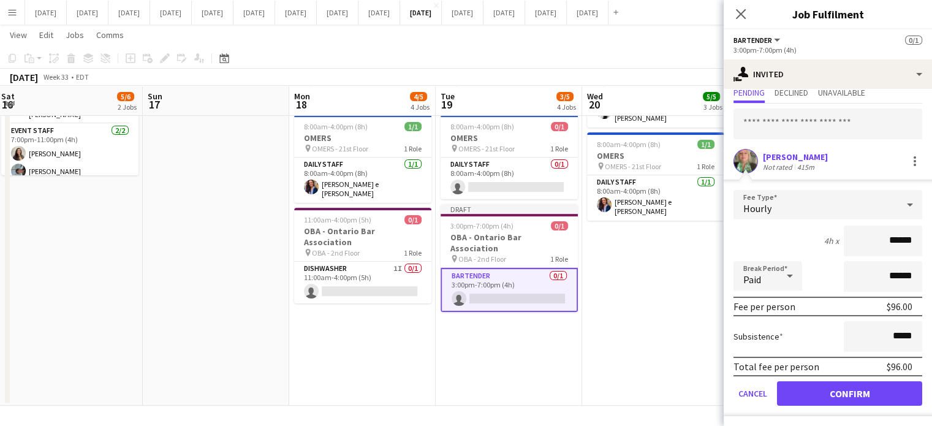
type input "******"
click at [845, 384] on button "Confirm" at bounding box center [849, 393] width 145 height 25
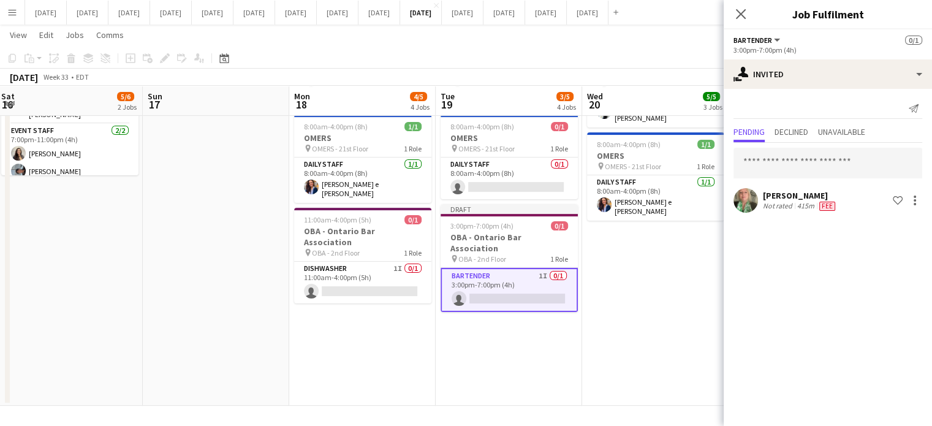
scroll to position [0, 0]
click at [739, 15] on icon at bounding box center [741, 14] width 10 height 10
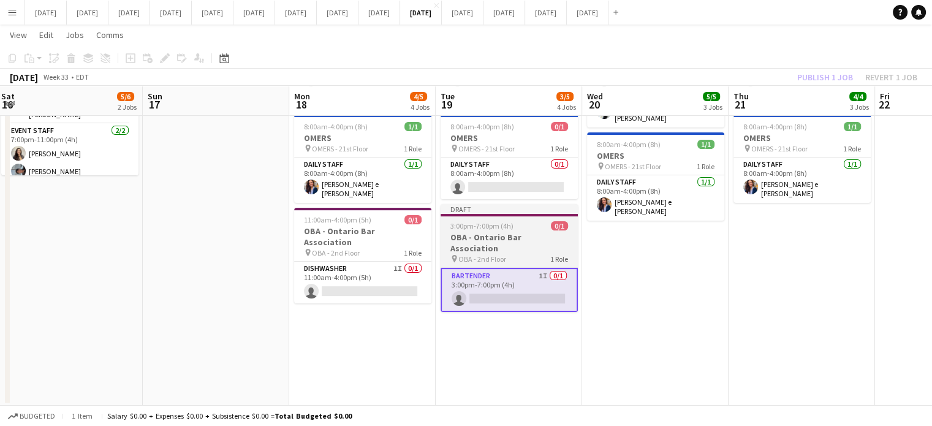
click at [549, 221] on div "3:00pm-7:00pm (4h) 0/1" at bounding box center [508, 225] width 137 height 9
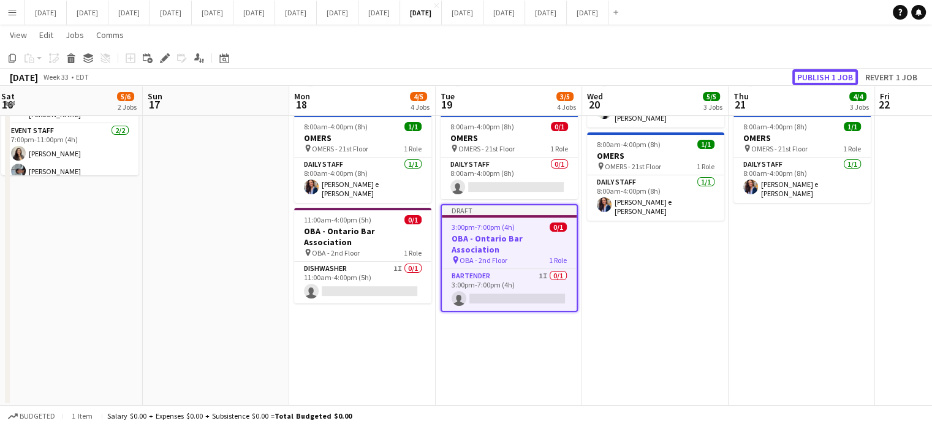
click at [809, 74] on button "Publish 1 job" at bounding box center [825, 77] width 66 height 16
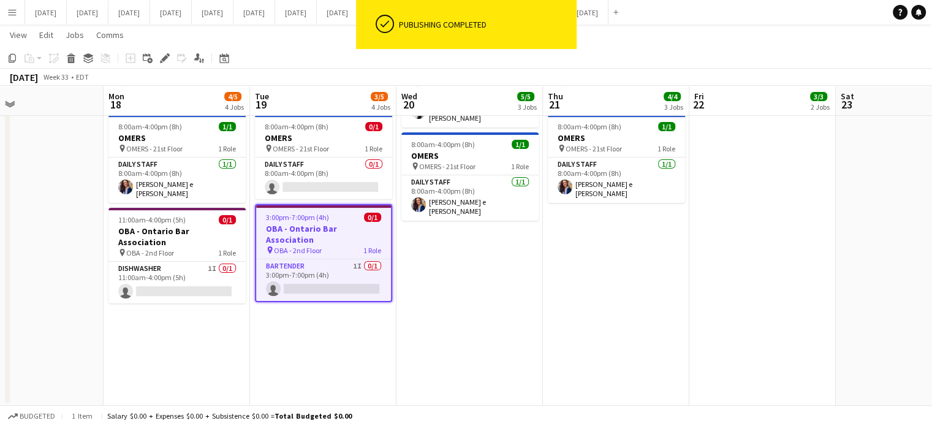
scroll to position [0, 480]
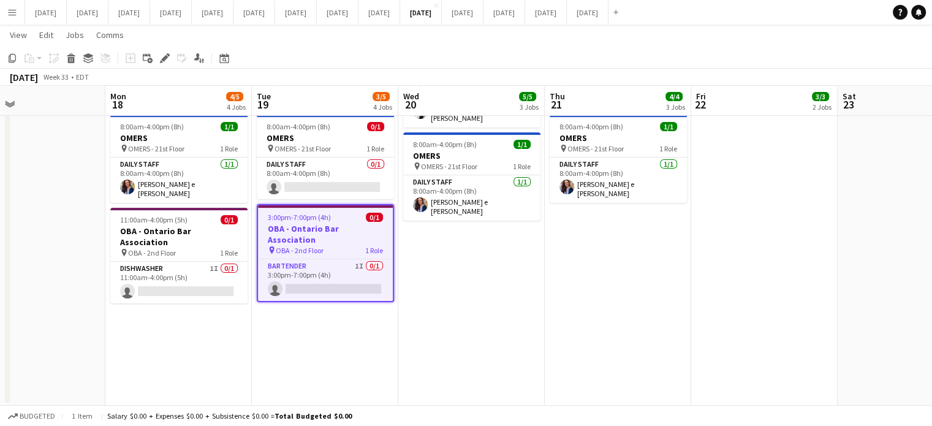
drag, startPoint x: 735, startPoint y: 295, endPoint x: 551, endPoint y: 320, distance: 185.6
click at [551, 320] on app-calendar-viewport "Thu 14 7/7 4 Jobs Fri 15 2/2 1 Job Sat 16 5/6 2 Jobs Sun 17 Mon 18 4/5 4 Jobs T…" at bounding box center [466, 98] width 932 height 613
click at [649, 276] on app-date-cell "6:45am-6:00pm (11h15m) 2/2 [PERSON_NAME] pin [PERSON_NAME] - 40th Floor 2 Roles…" at bounding box center [618, 144] width 146 height 524
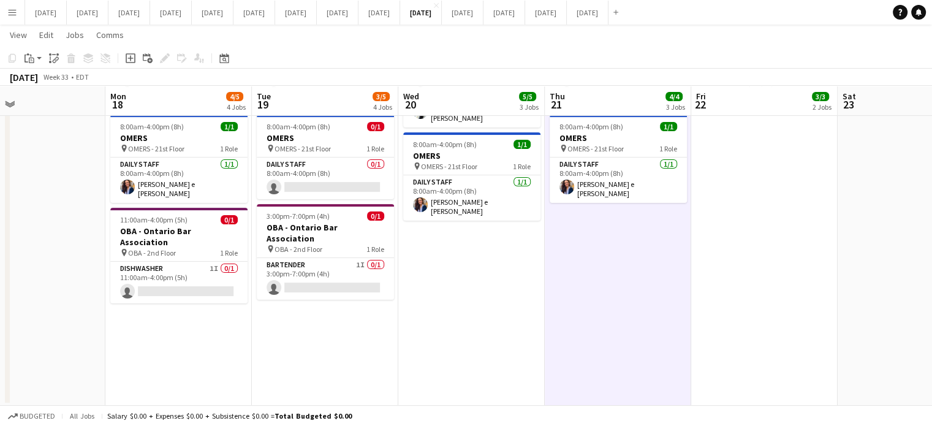
click at [134, 59] on icon "Add job" at bounding box center [131, 58] width 10 height 10
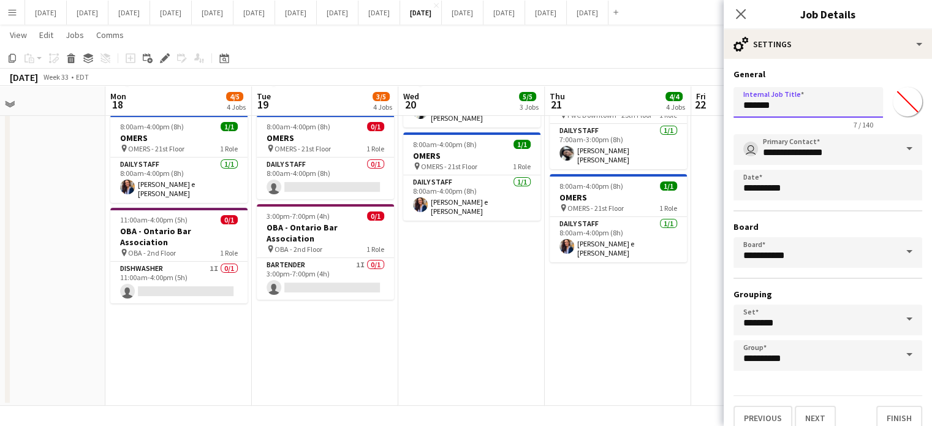
drag, startPoint x: 809, startPoint y: 107, endPoint x: 700, endPoint y: 110, distance: 109.1
click at [700, 110] on body "Menu Boards Boards Boards All jobs Status Workforce Workforce My Workforce Recr…" at bounding box center [466, 86] width 932 height 682
click at [742, 9] on icon "Close pop-in" at bounding box center [741, 14] width 12 height 12
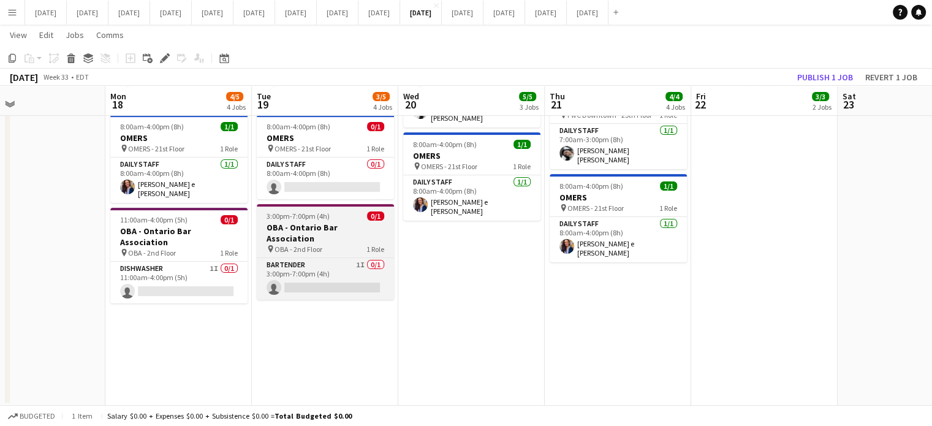
click at [328, 211] on div "3:00pm-7:00pm (4h) 0/1" at bounding box center [325, 215] width 137 height 9
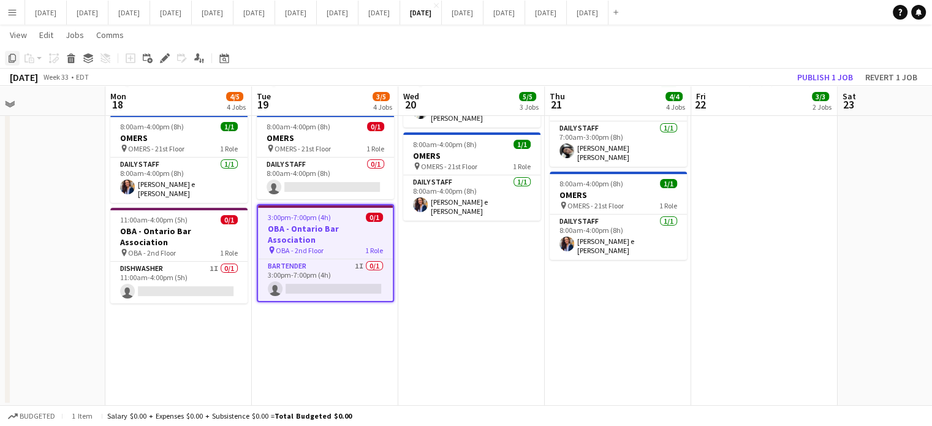
click at [10, 52] on div "Copy" at bounding box center [12, 58] width 15 height 15
click at [630, 335] on app-date-cell "Draft New job 6:45am-6:00pm (11h15m) 2/2 [PERSON_NAME] pin [PERSON_NAME] - 40th…" at bounding box center [618, 144] width 146 height 524
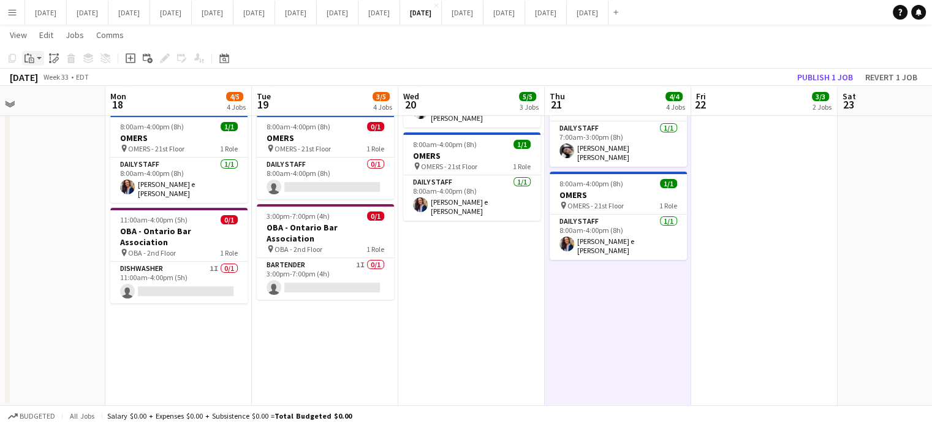
click at [30, 51] on div "Paste" at bounding box center [29, 58] width 15 height 15
click at [58, 83] on link "Paste Ctrl+V" at bounding box center [89, 81] width 115 height 11
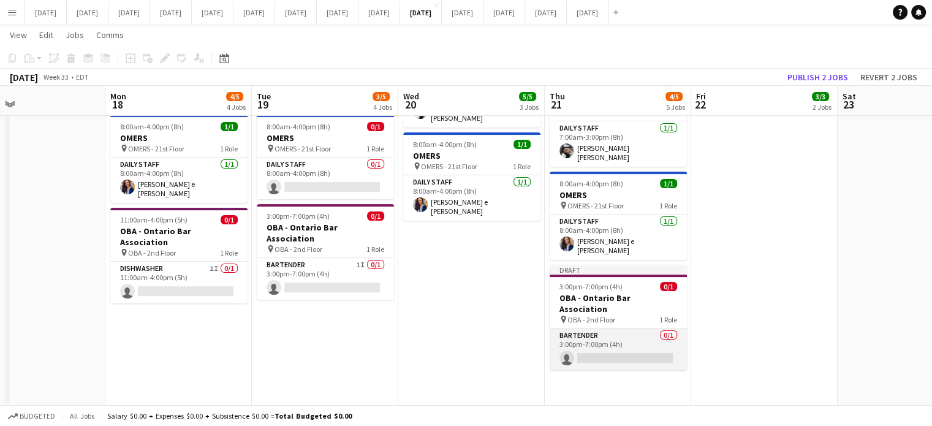
click at [648, 328] on app-card-role "Bartender 0/1 3:00pm-7:00pm (4h) single-neutral-actions" at bounding box center [618, 349] width 137 height 42
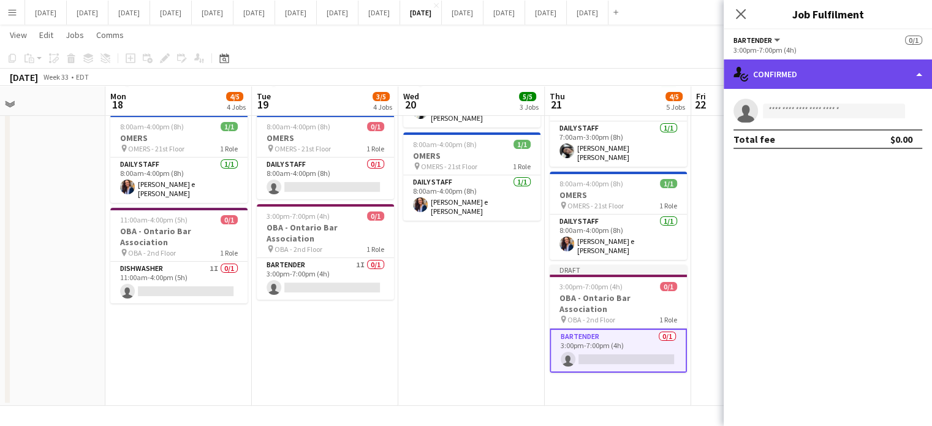
click at [764, 77] on div "single-neutral-actions-check-2 Confirmed" at bounding box center [827, 73] width 208 height 29
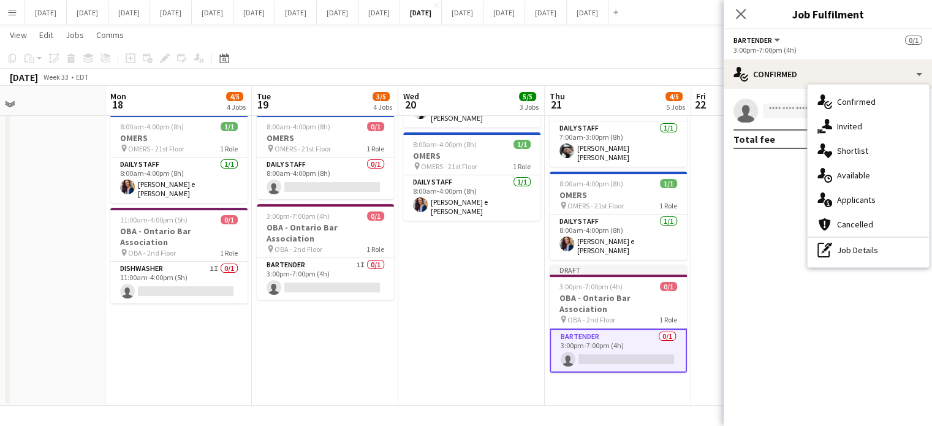
click at [853, 252] on div "pen-write Job Details" at bounding box center [867, 250] width 121 height 25
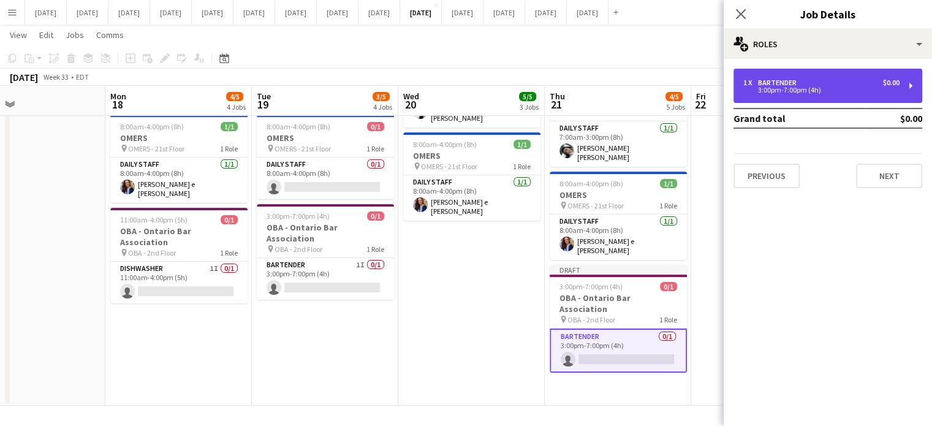
click at [763, 96] on div "1 x Bartender $0.00 3:00pm-7:00pm (4h)" at bounding box center [827, 86] width 189 height 34
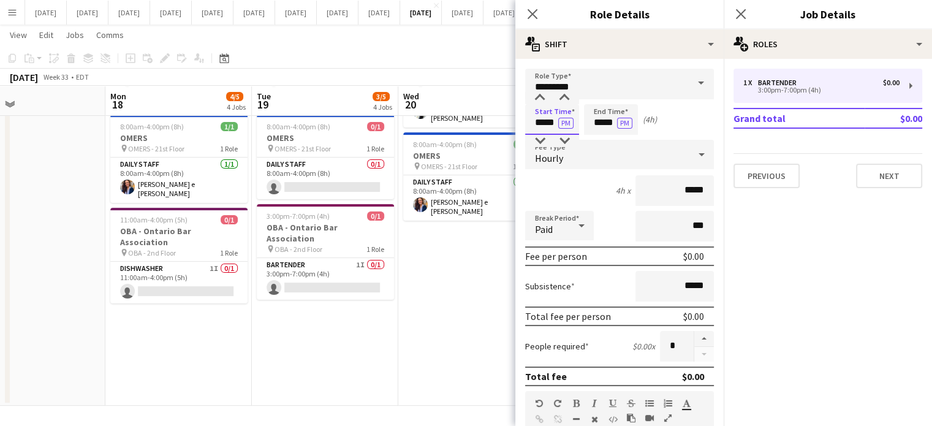
click at [549, 122] on input "*****" at bounding box center [552, 119] width 54 height 31
type input "*****"
click at [539, 102] on div at bounding box center [539, 98] width 25 height 12
click at [601, 103] on form "Role Type ********* Start Time ***** PM End Time ***** PM (3h) Fee Type Hourly …" at bounding box center [619, 400] width 208 height 663
click at [597, 114] on input "*****" at bounding box center [611, 119] width 54 height 31
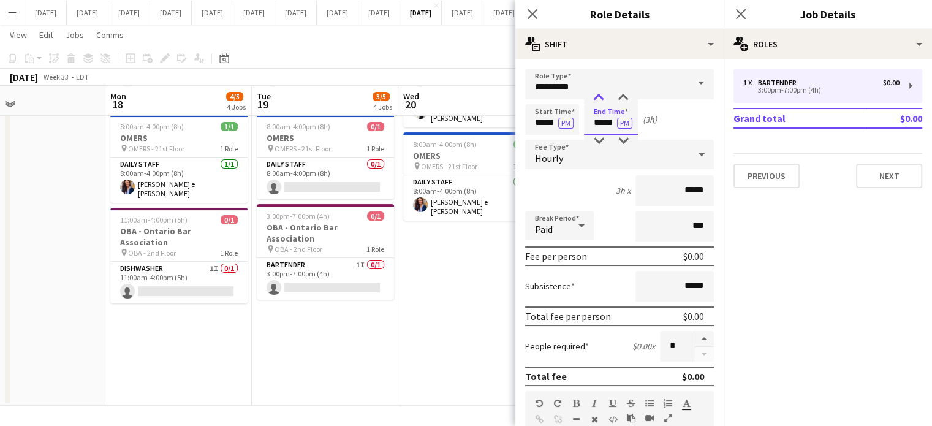
click at [597, 99] on div at bounding box center [598, 98] width 25 height 12
click at [603, 139] on div at bounding box center [598, 141] width 25 height 12
click at [625, 98] on div at bounding box center [623, 98] width 25 height 12
type input "*****"
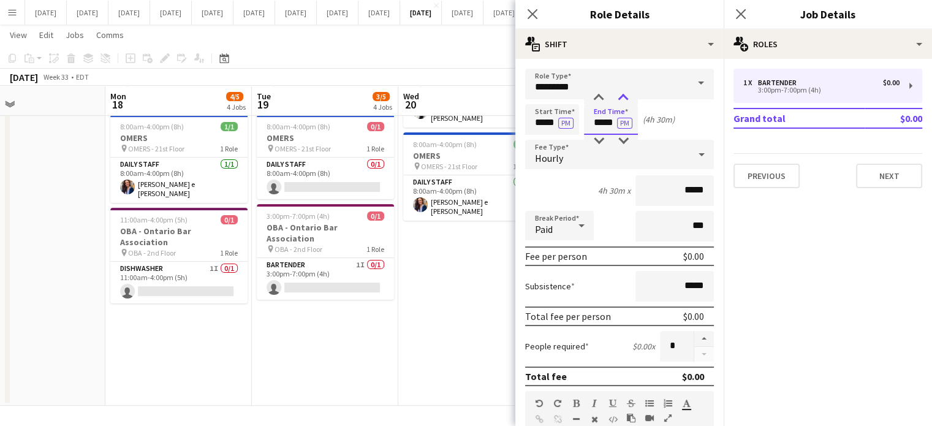
click at [624, 97] on div at bounding box center [623, 98] width 25 height 12
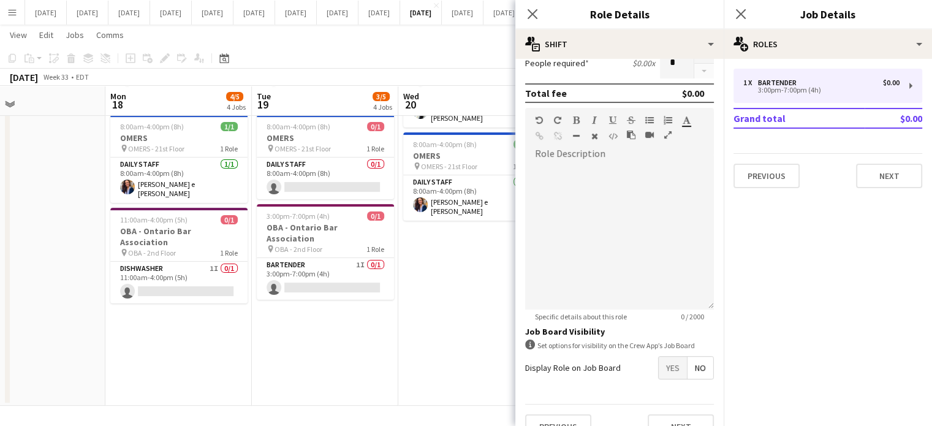
scroll to position [303, 0]
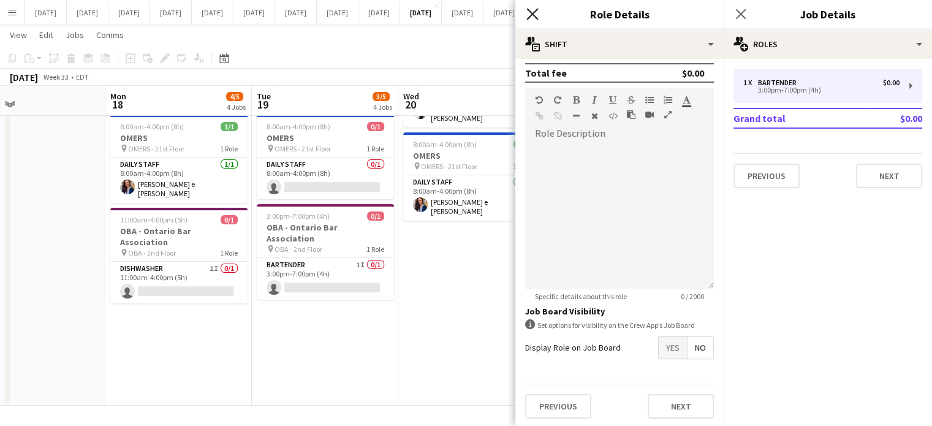
click at [533, 17] on icon "Close pop-in" at bounding box center [532, 14] width 12 height 12
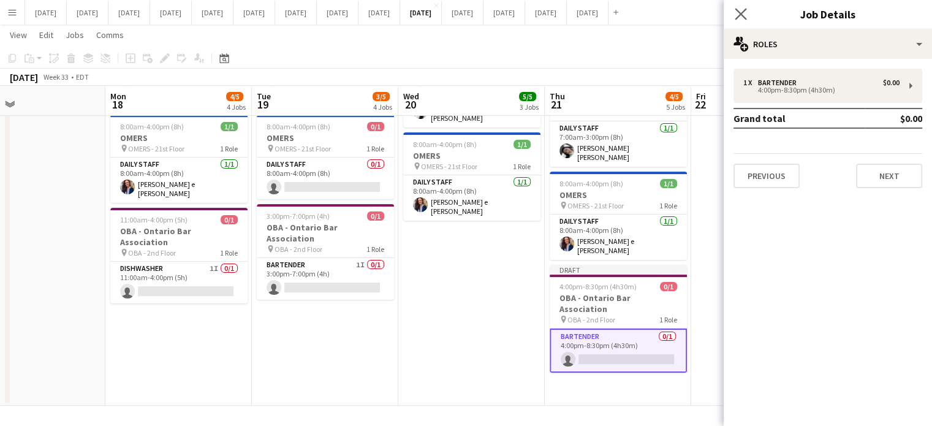
click at [739, 19] on icon "Close pop-in" at bounding box center [741, 14] width 12 height 12
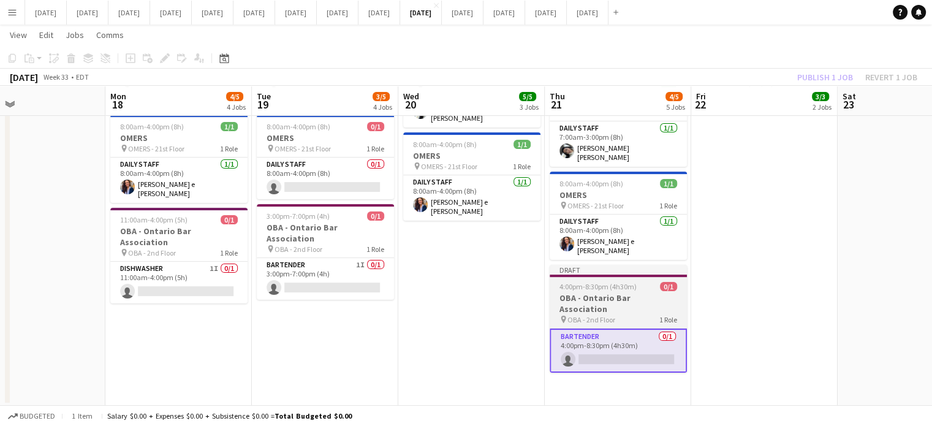
click at [632, 266] on app-job-card "Draft 4:00pm-8:30pm (4h30m) 0/1 OBA - Ontario Bar Association pin OBA - 2nd Flo…" at bounding box center [618, 319] width 137 height 108
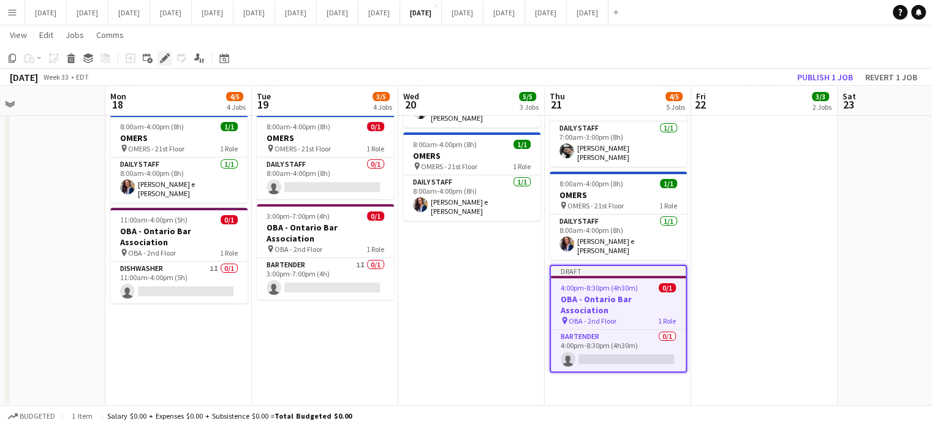
click at [172, 56] on div "Edit" at bounding box center [164, 58] width 15 height 15
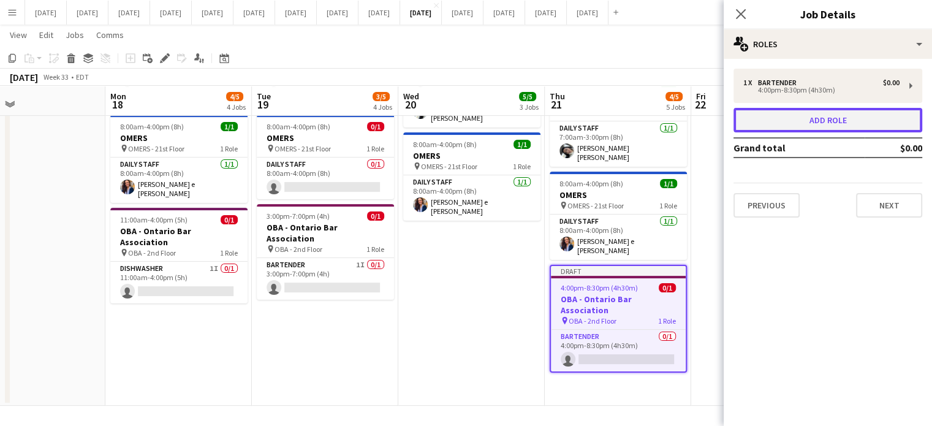
click at [839, 118] on button "Add role" at bounding box center [827, 120] width 189 height 25
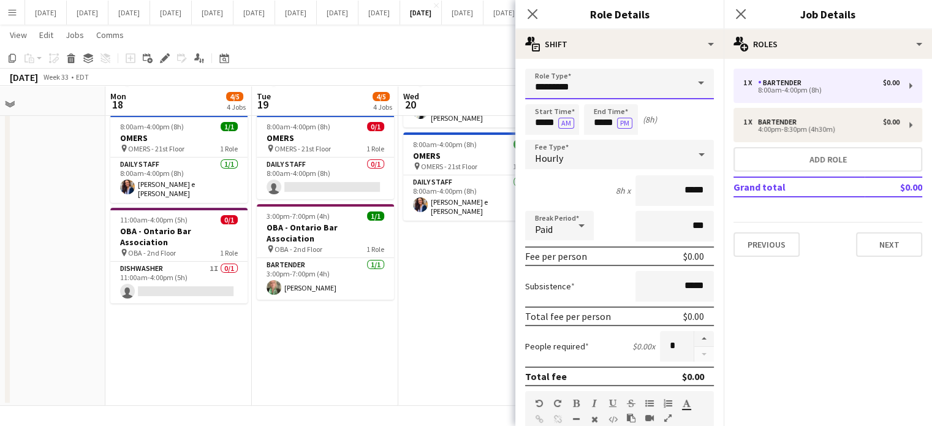
click at [605, 88] on input "*********" at bounding box center [619, 84] width 189 height 31
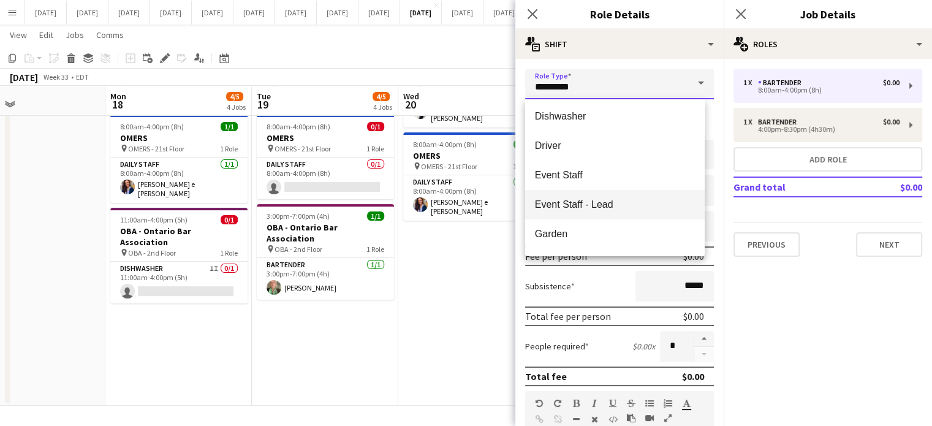
scroll to position [123, 0]
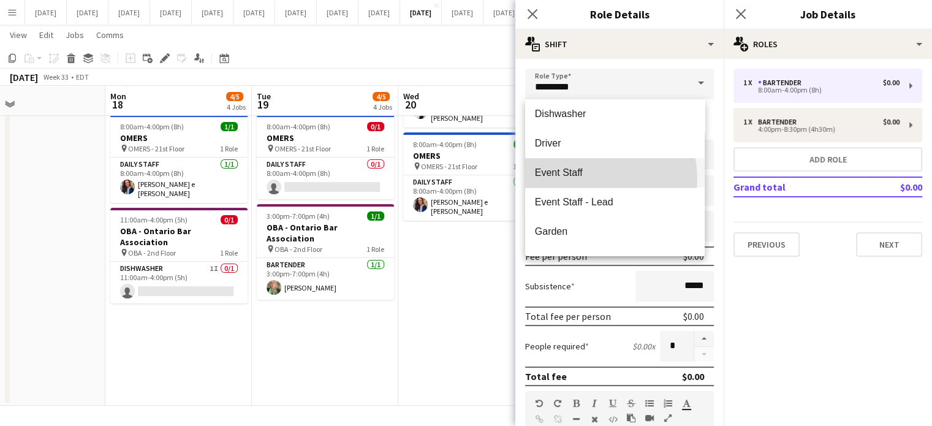
click at [593, 178] on mat-option "Event Staff" at bounding box center [614, 172] width 179 height 29
type input "**********"
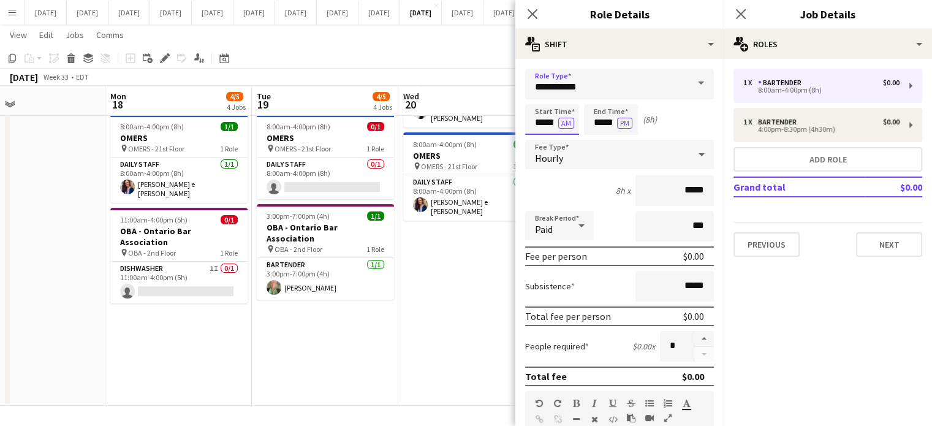
click at [538, 125] on input "*****" at bounding box center [552, 119] width 54 height 31
click at [540, 100] on div at bounding box center [539, 98] width 25 height 12
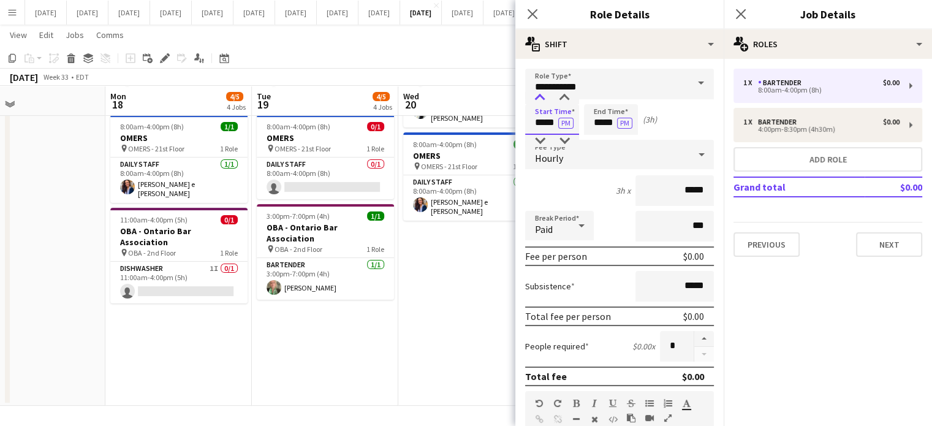
click at [540, 100] on div at bounding box center [539, 98] width 25 height 12
click at [539, 100] on div at bounding box center [539, 98] width 25 height 12
type input "*****"
click at [539, 100] on div at bounding box center [539, 98] width 25 height 12
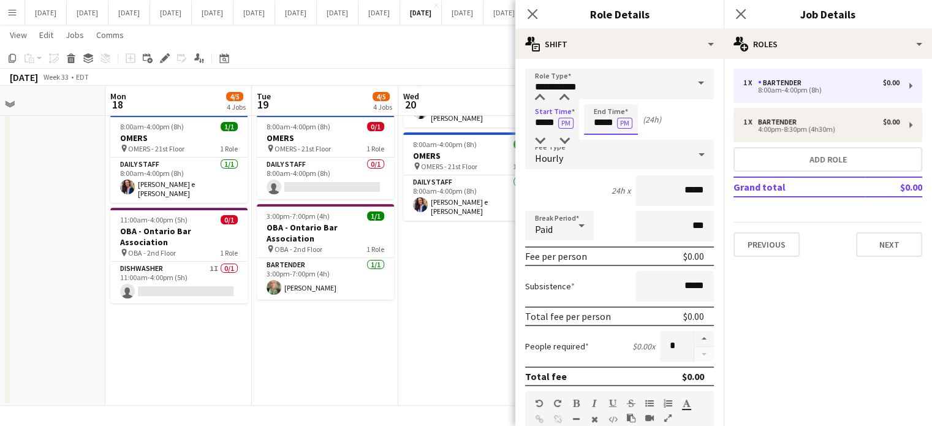
click at [595, 107] on input "*****" at bounding box center [611, 119] width 54 height 31
click at [597, 97] on div at bounding box center [598, 98] width 25 height 12
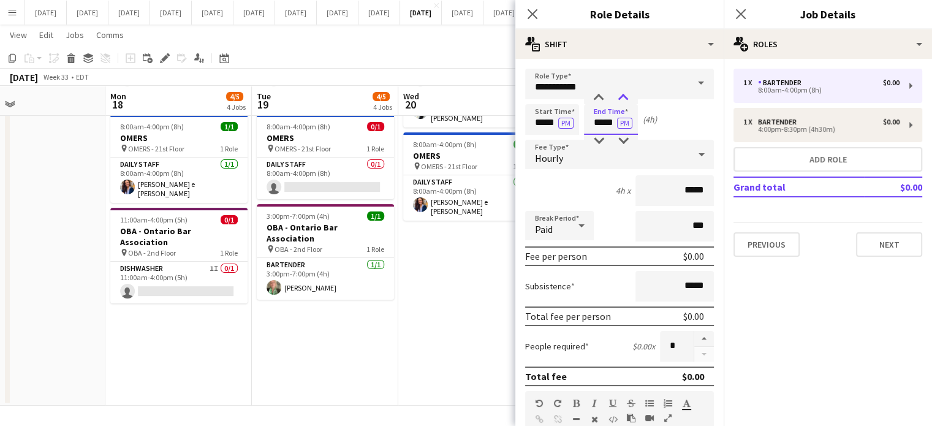
click at [621, 97] on div at bounding box center [623, 98] width 25 height 12
type input "*****"
click at [621, 97] on div at bounding box center [623, 98] width 25 height 12
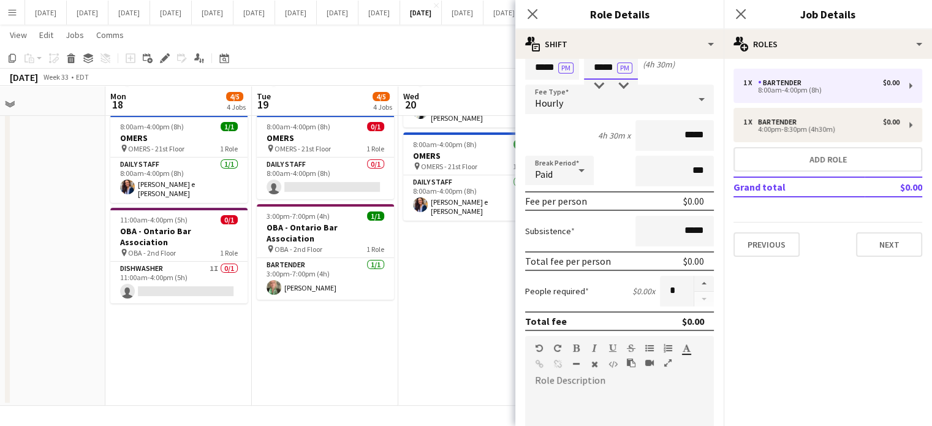
scroll to position [245, 0]
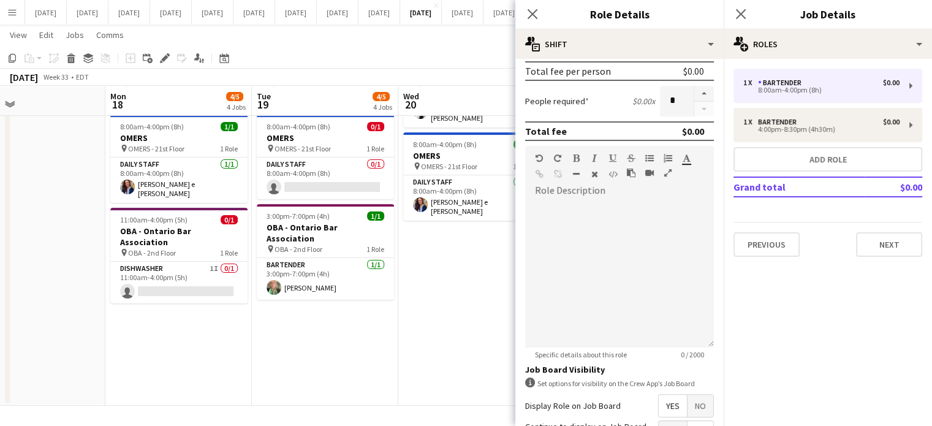
click at [692, 396] on span "No" at bounding box center [700, 406] width 26 height 22
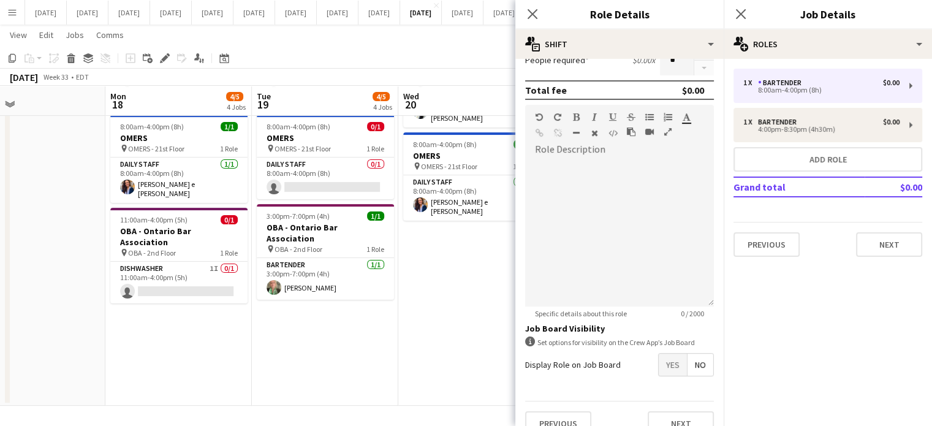
scroll to position [303, 0]
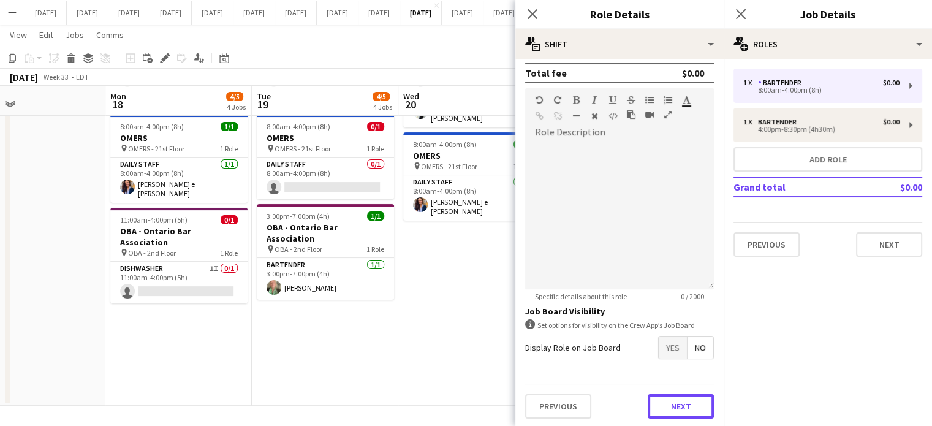
drag, startPoint x: 676, startPoint y: 402, endPoint x: 668, endPoint y: 231, distance: 171.1
click at [676, 403] on button "Next" at bounding box center [681, 406] width 66 height 25
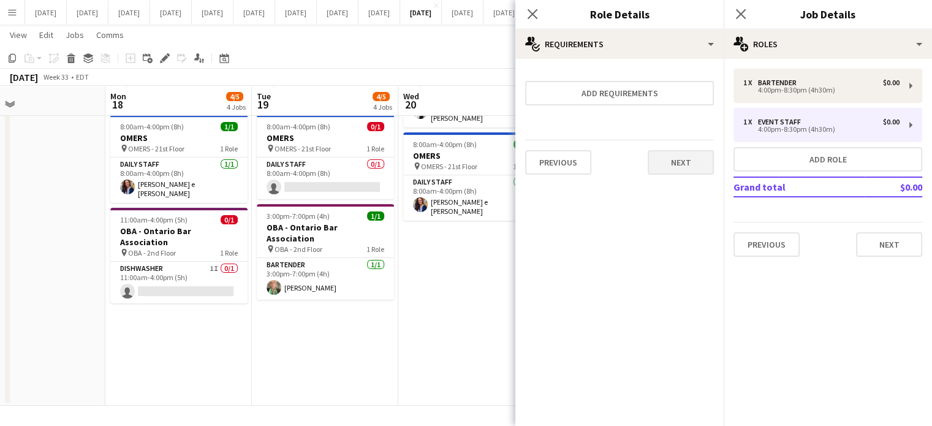
scroll to position [0, 0]
click at [690, 161] on button "Next" at bounding box center [681, 162] width 66 height 25
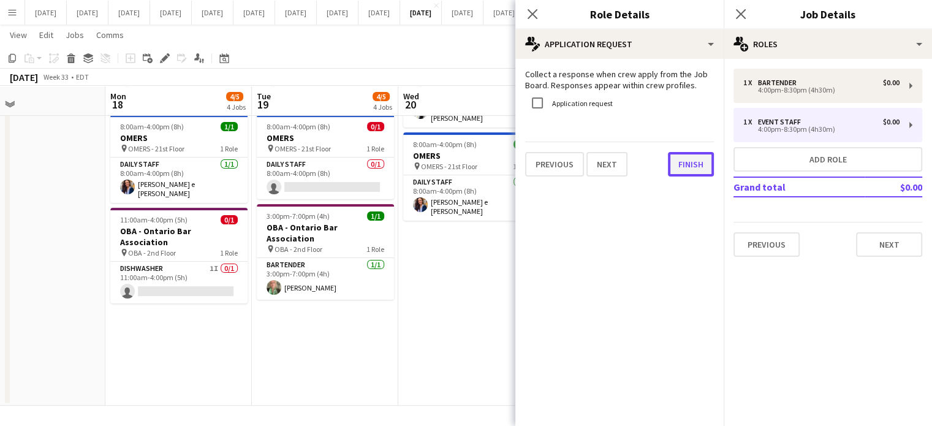
click at [687, 170] on button "Finish" at bounding box center [691, 164] width 46 height 25
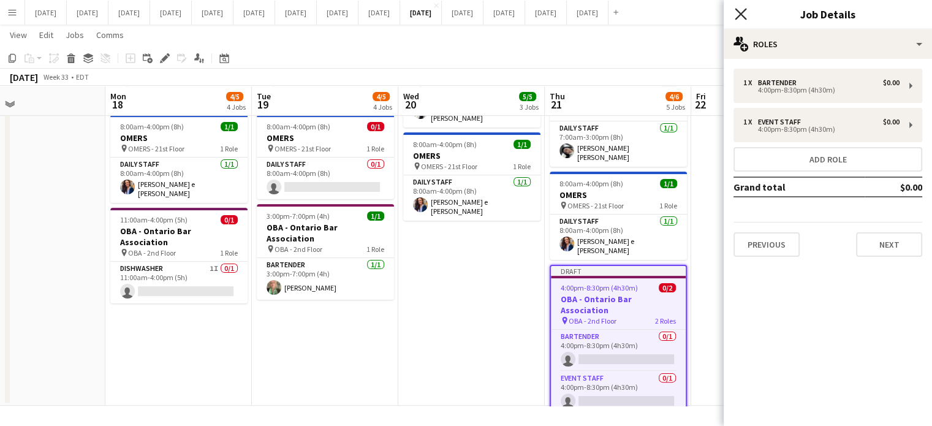
click at [738, 10] on icon "Close pop-in" at bounding box center [741, 14] width 12 height 12
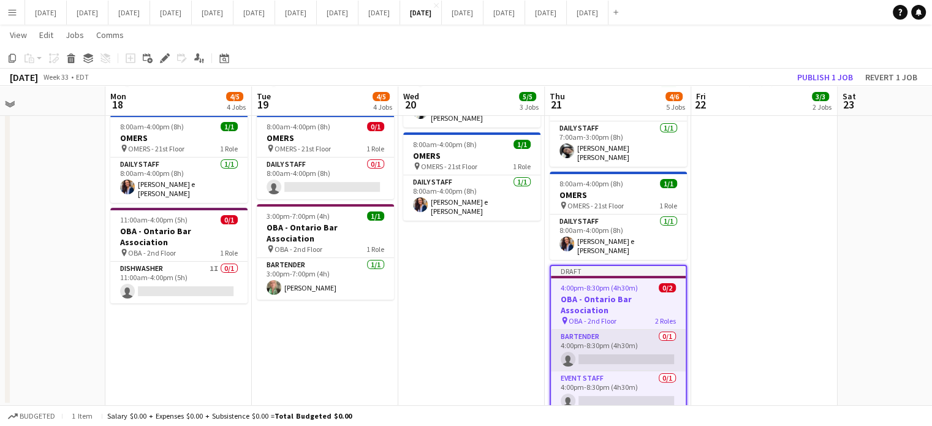
click at [633, 330] on app-card-role "Bartender 0/1 4:00pm-8:30pm (4h30m) single-neutral-actions" at bounding box center [618, 351] width 135 height 42
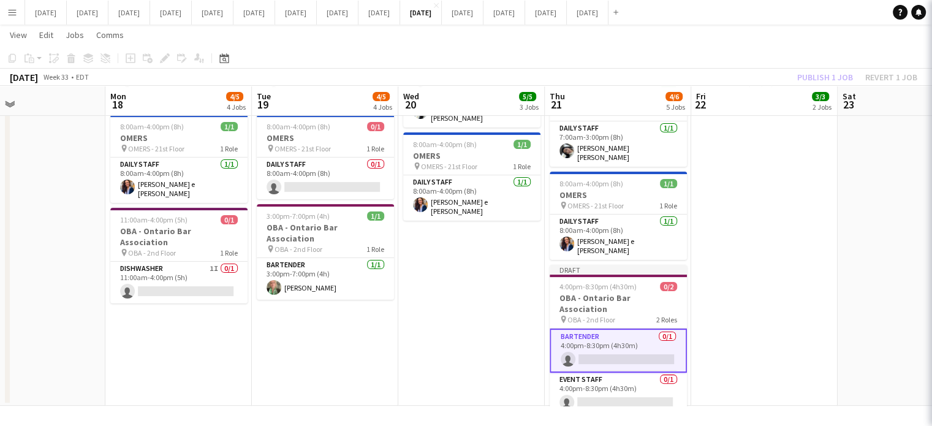
scroll to position [0, 480]
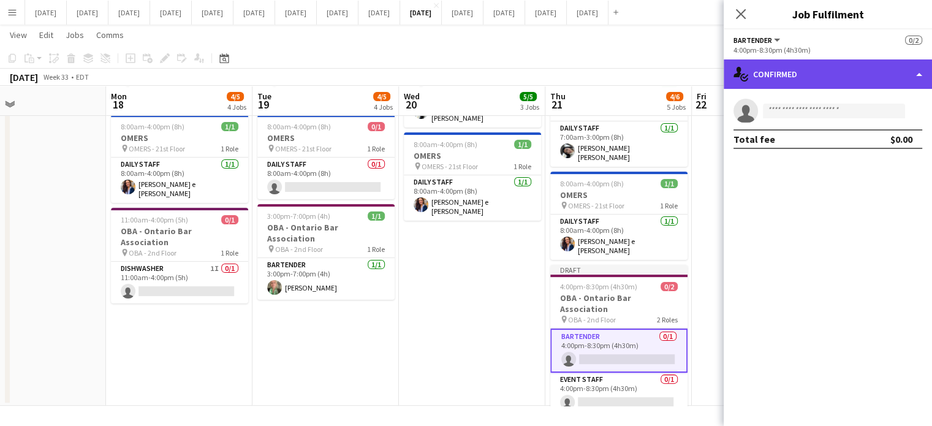
click at [824, 77] on div "single-neutral-actions-check-2 Confirmed" at bounding box center [827, 73] width 208 height 29
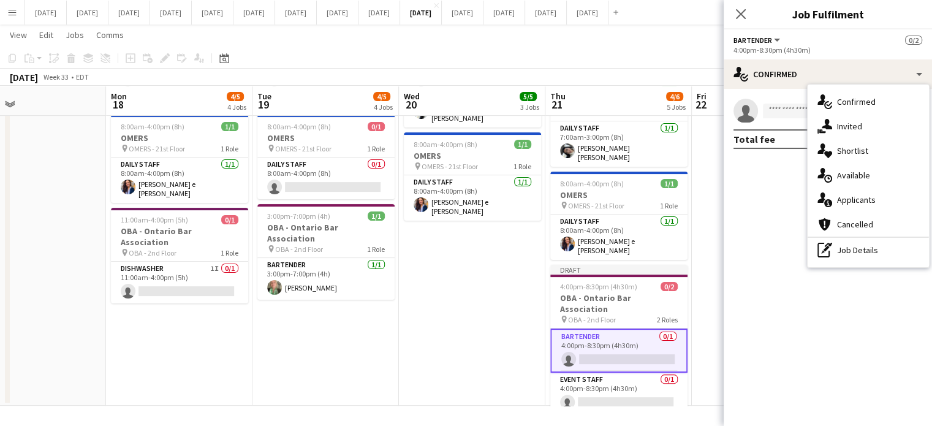
click at [850, 125] on div "single-neutral-actions-share-1 Invited" at bounding box center [867, 126] width 121 height 25
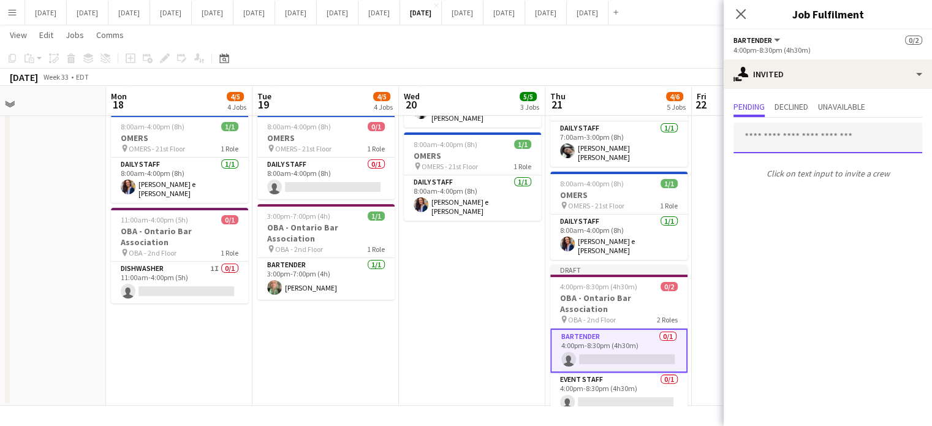
click at [785, 136] on input "text" at bounding box center [827, 138] width 189 height 31
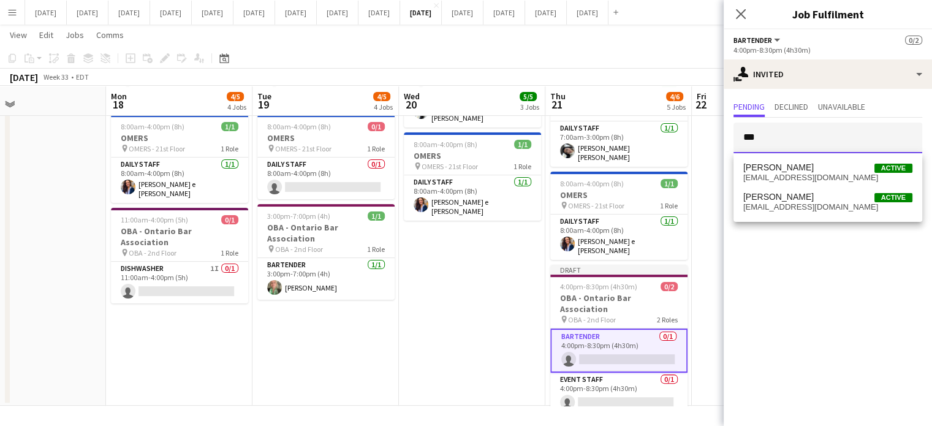
type input "***"
click at [815, 210] on span "[EMAIL_ADDRESS][DOMAIN_NAME]" at bounding box center [827, 207] width 169 height 10
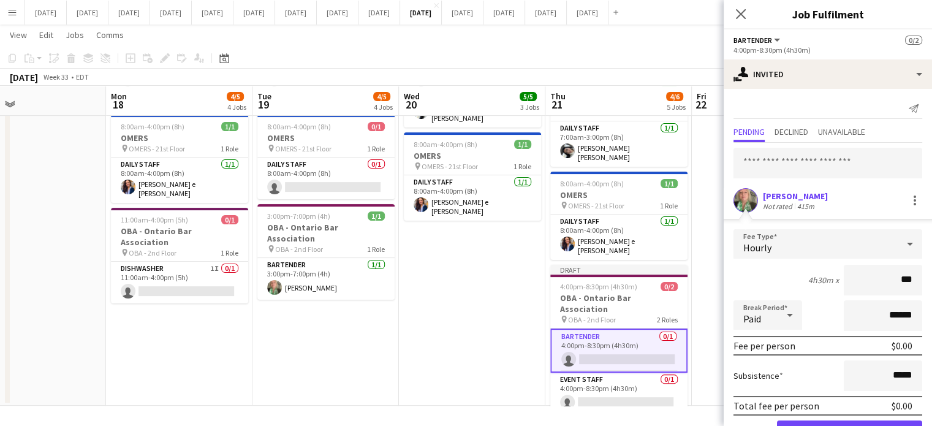
type input "**"
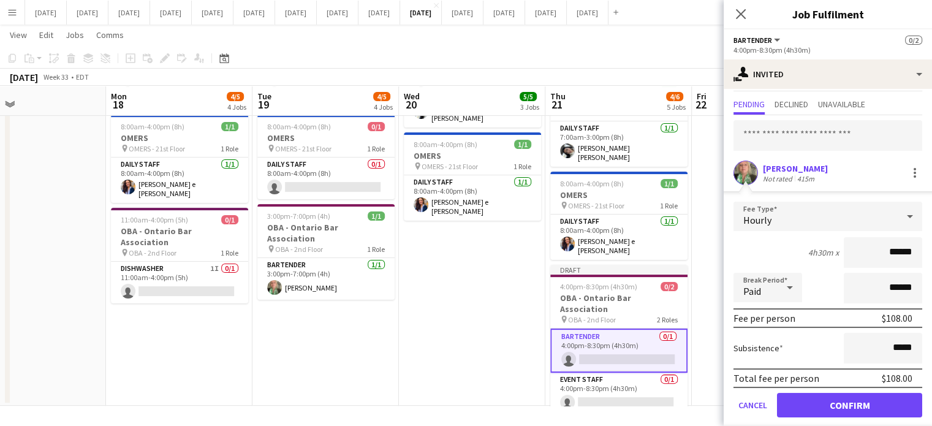
scroll to position [39, 0]
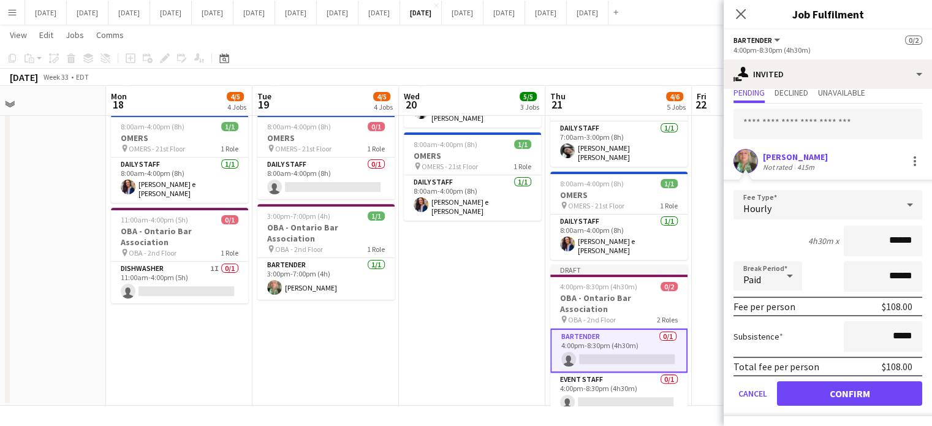
type input "******"
drag, startPoint x: 857, startPoint y: 396, endPoint x: 846, endPoint y: 352, distance: 44.9
click at [858, 396] on button "Confirm" at bounding box center [849, 393] width 145 height 25
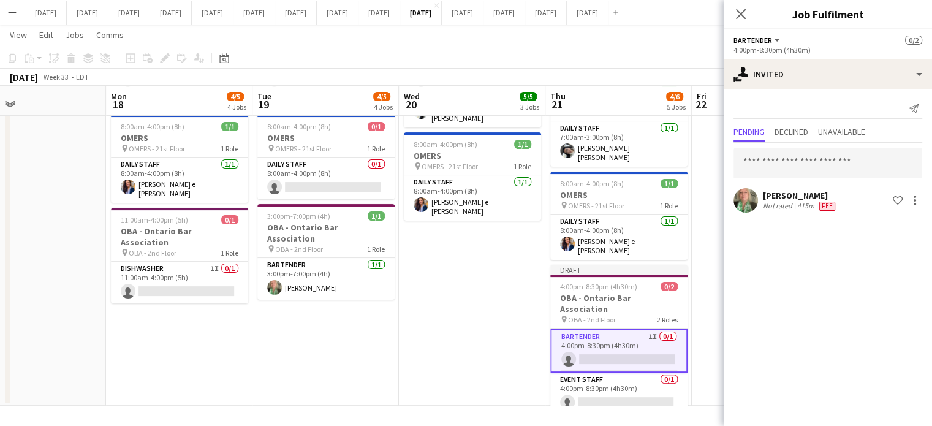
scroll to position [0, 0]
click at [736, 12] on icon "Close pop-in" at bounding box center [741, 14] width 12 height 12
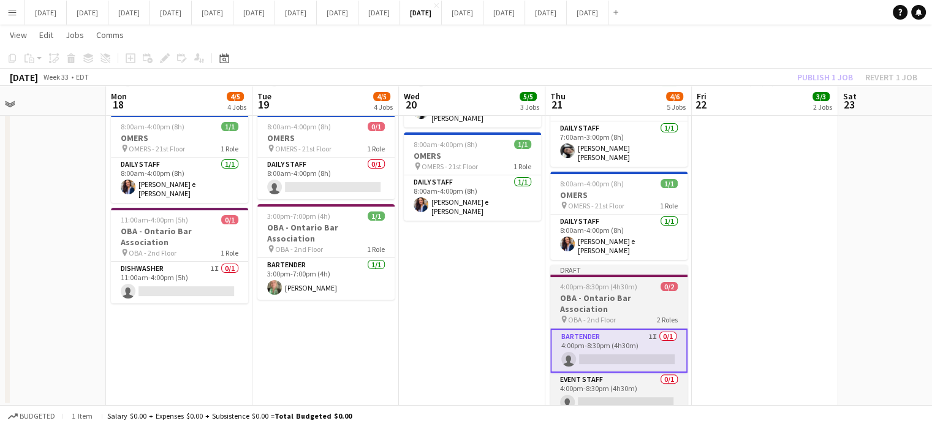
click at [648, 274] on div at bounding box center [618, 275] width 137 height 2
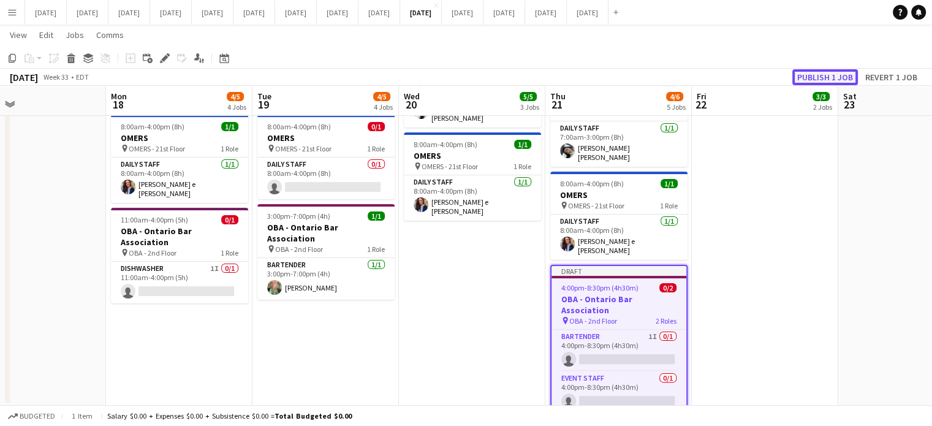
click at [816, 75] on button "Publish 1 job" at bounding box center [825, 77] width 66 height 16
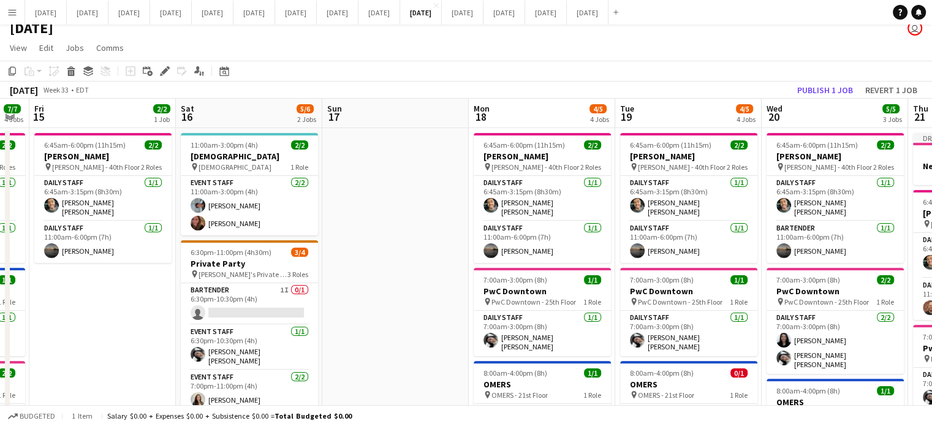
scroll to position [0, 371]
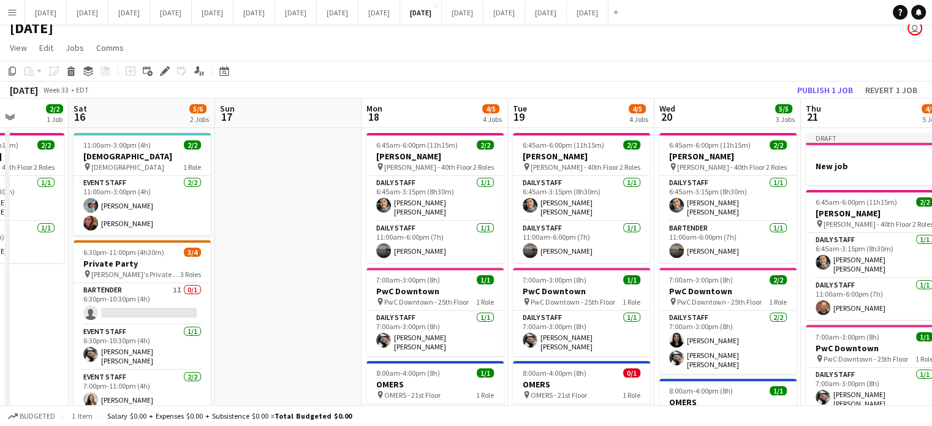
drag, startPoint x: 215, startPoint y: 264, endPoint x: 544, endPoint y: 228, distance: 331.0
click at [544, 228] on app-calendar-viewport "Wed 13 17/17 4 Jobs Thu 14 7/7 4 Jobs Fri 15 2/2 1 Job Sat 16 5/6 2 Jobs Sun 17…" at bounding box center [466, 387] width 932 height 577
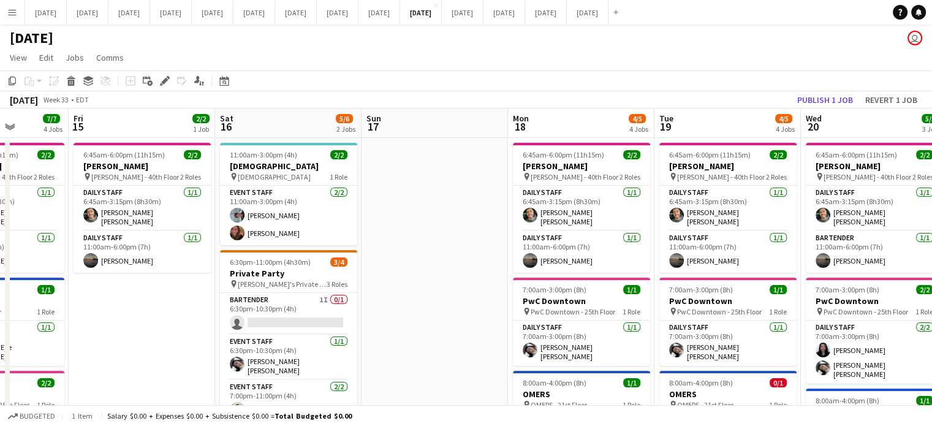
scroll to position [0, 0]
click at [321, 302] on app-card-role "Bartender 1I 0/1 6:30pm-10:30pm (4h) single-neutral-actions" at bounding box center [288, 314] width 137 height 42
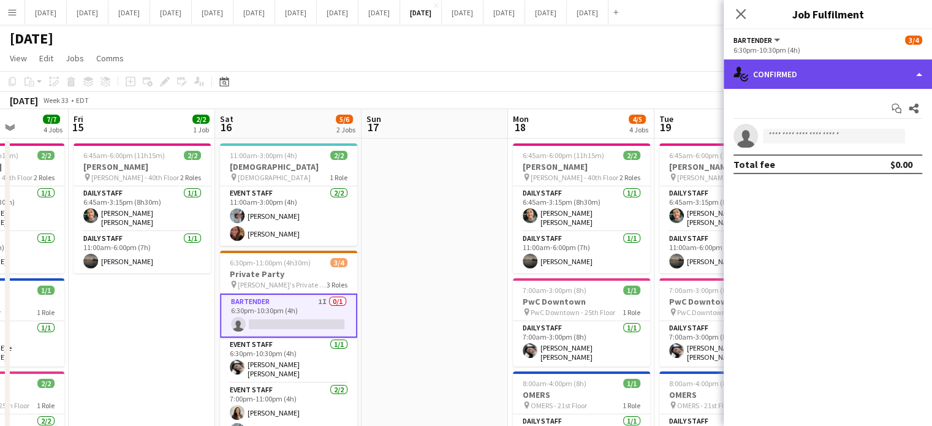
click at [747, 69] on div "single-neutral-actions-check-2 Confirmed" at bounding box center [827, 73] width 208 height 29
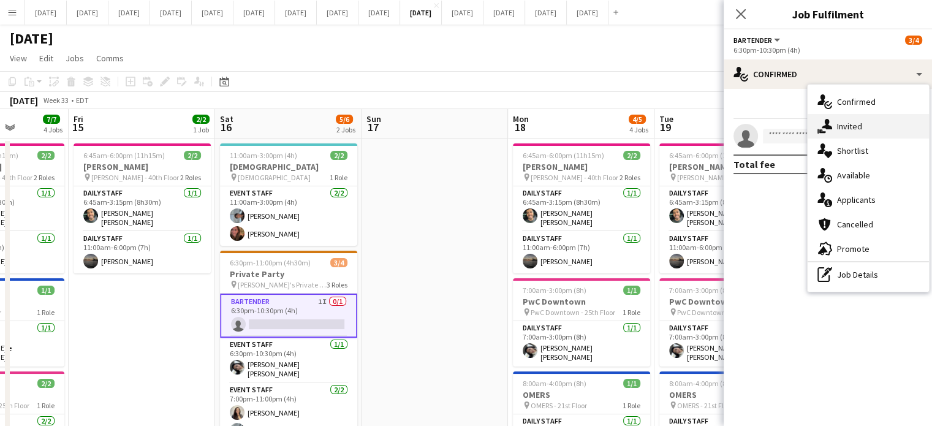
click at [818, 120] on icon "single-neutral-actions-share-1" at bounding box center [824, 126] width 15 height 15
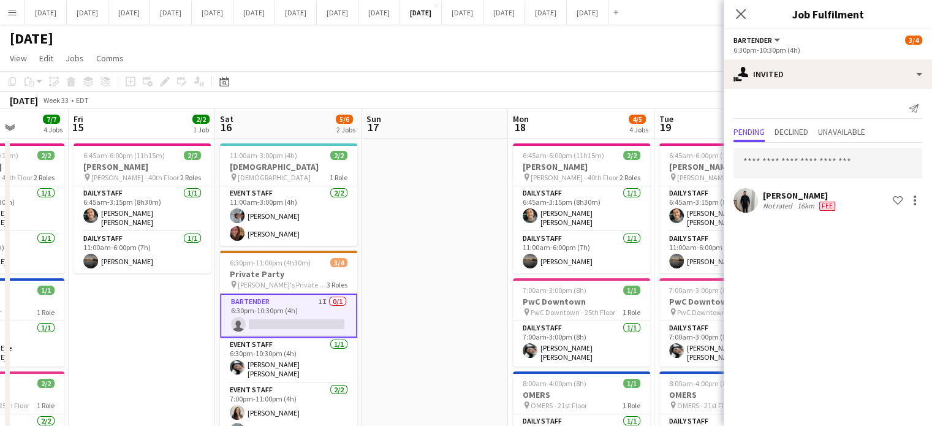
click at [747, 194] on app-user-avatar at bounding box center [745, 200] width 25 height 25
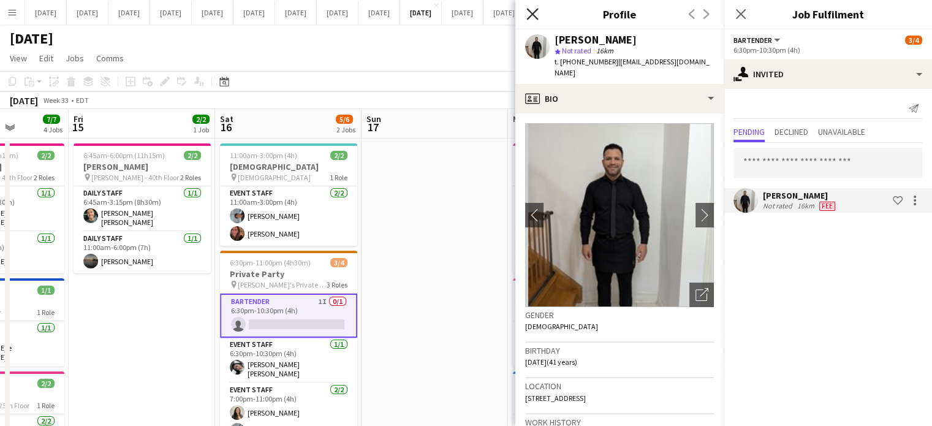
click at [532, 12] on icon "Close pop-in" at bounding box center [532, 14] width 12 height 12
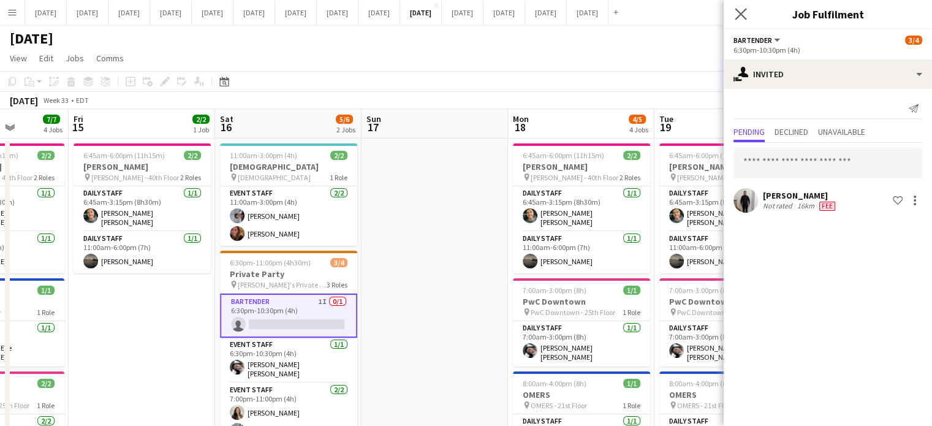
click at [733, 16] on app-icon "Close pop-in" at bounding box center [741, 15] width 18 height 18
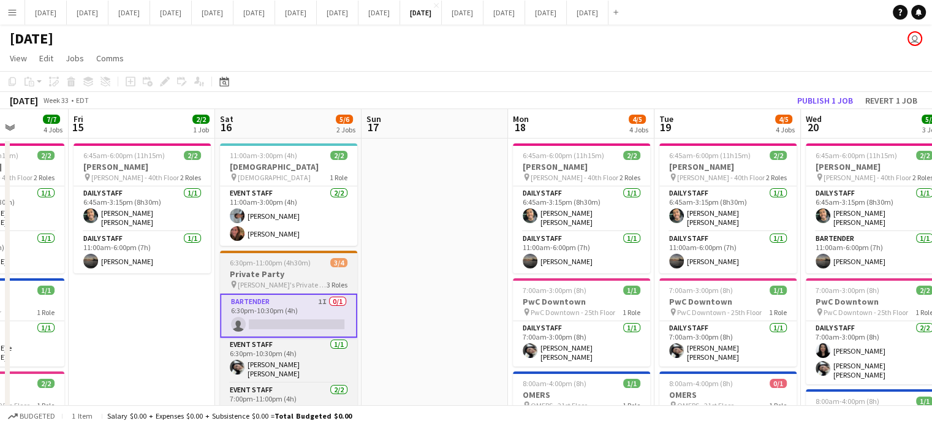
click at [306, 301] on app-card-role "Bartender 1I 0/1 6:30pm-10:30pm (4h) single-neutral-actions" at bounding box center [288, 315] width 137 height 44
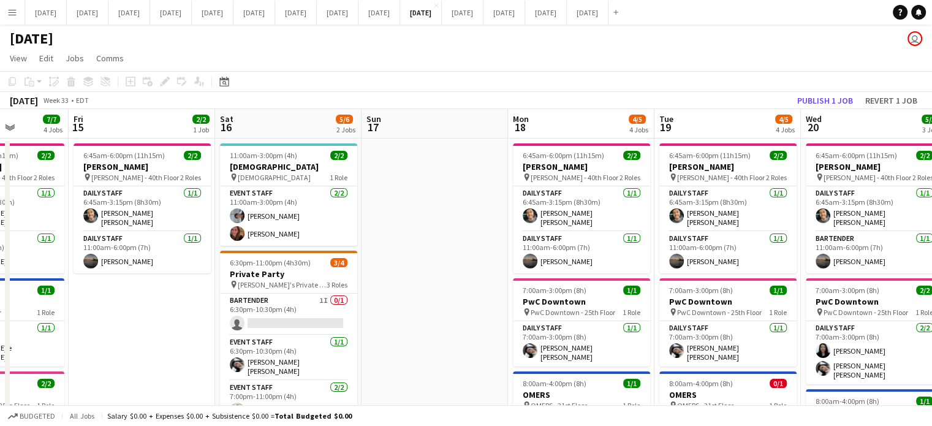
scroll to position [0, 370]
click at [298, 311] on app-card-role "Bartender 1I 0/1 6:30pm-10:30pm (4h) single-neutral-actions" at bounding box center [289, 314] width 137 height 42
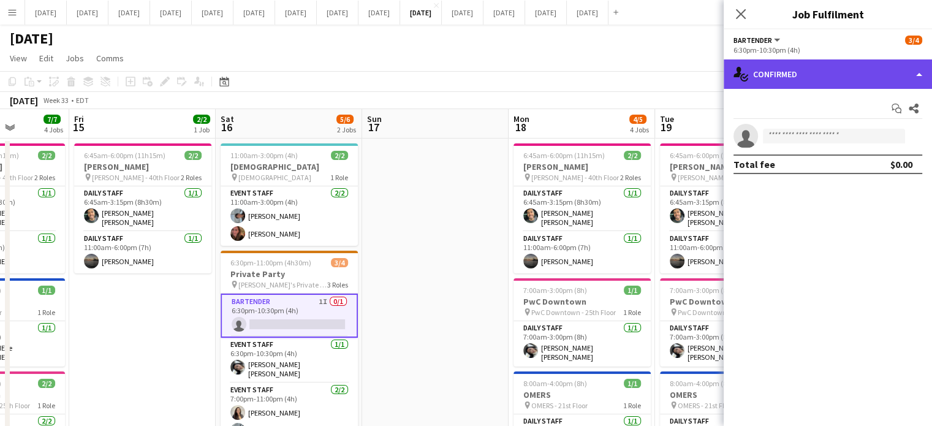
click at [898, 68] on div "single-neutral-actions-check-2 Confirmed" at bounding box center [827, 73] width 208 height 29
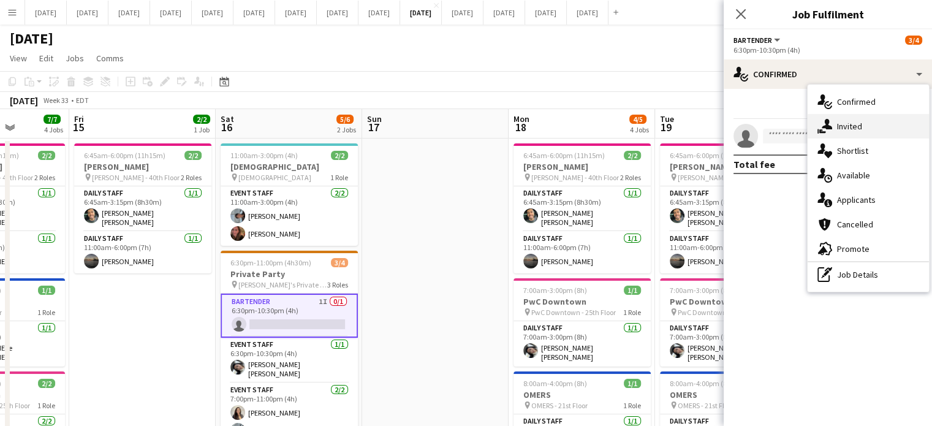
click at [888, 123] on div "single-neutral-actions-share-1 Invited" at bounding box center [867, 126] width 121 height 25
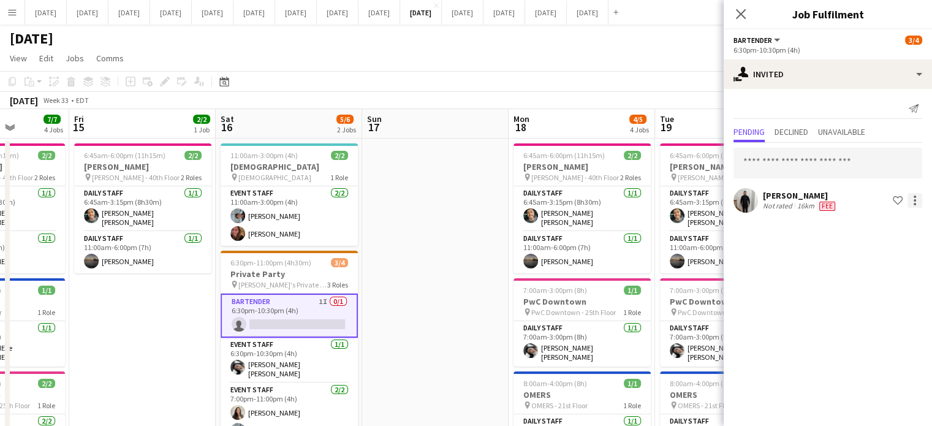
click at [921, 198] on div at bounding box center [914, 200] width 15 height 15
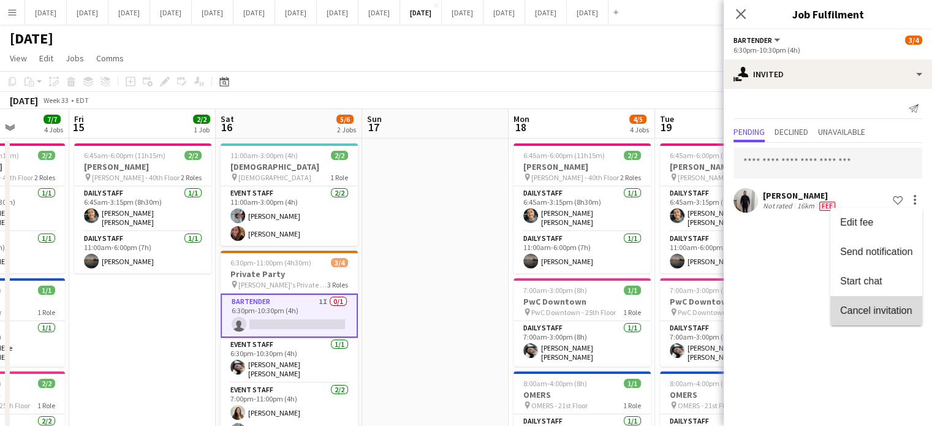
click at [871, 301] on button "Cancel invitation" at bounding box center [876, 310] width 92 height 29
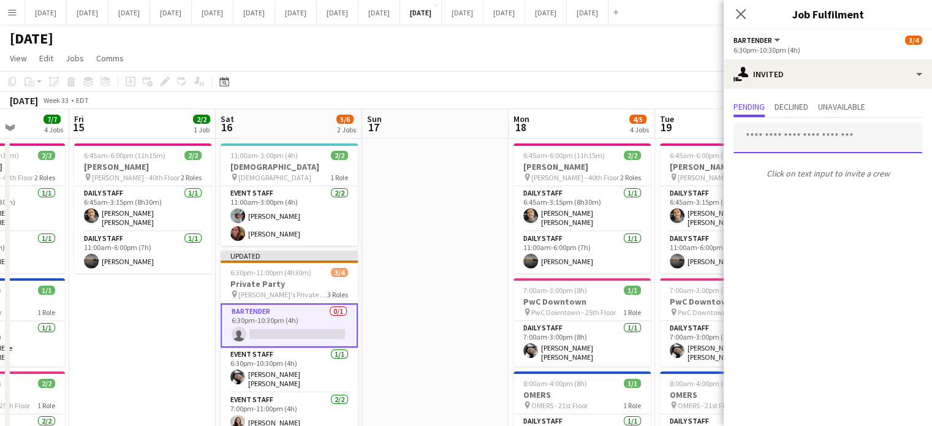
click at [810, 140] on input "text" at bounding box center [827, 138] width 189 height 31
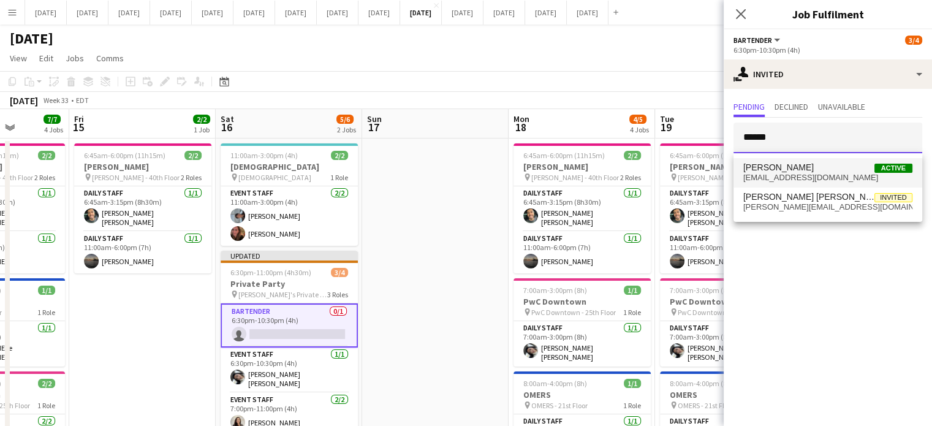
type input "******"
click at [826, 163] on span "[PERSON_NAME] Active" at bounding box center [827, 167] width 169 height 10
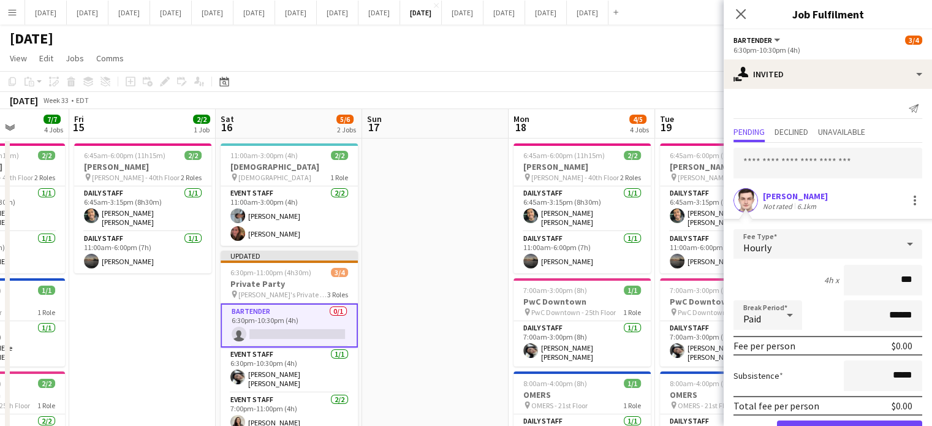
type input "**"
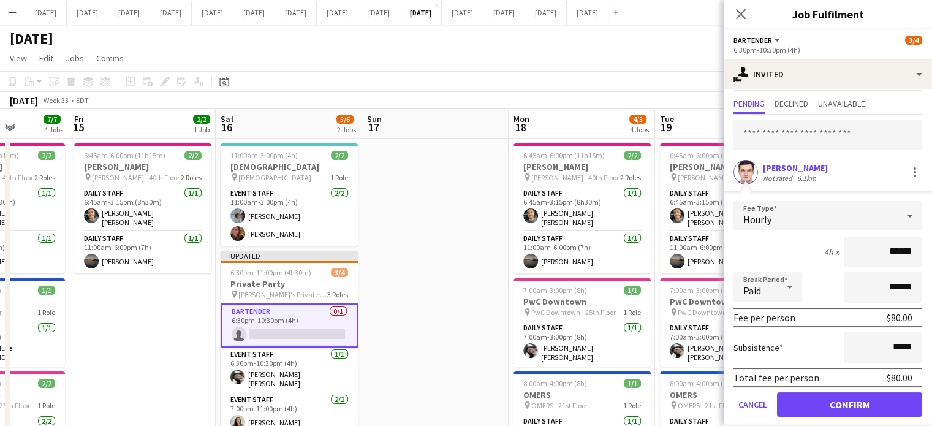
scroll to position [39, 0]
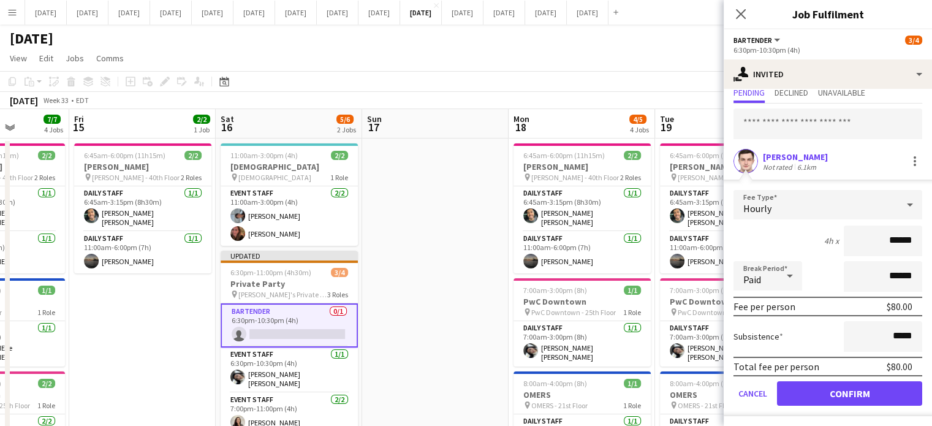
type input "******"
drag, startPoint x: 864, startPoint y: 390, endPoint x: 821, endPoint y: 233, distance: 162.6
click at [864, 391] on button "Confirm" at bounding box center [849, 393] width 145 height 25
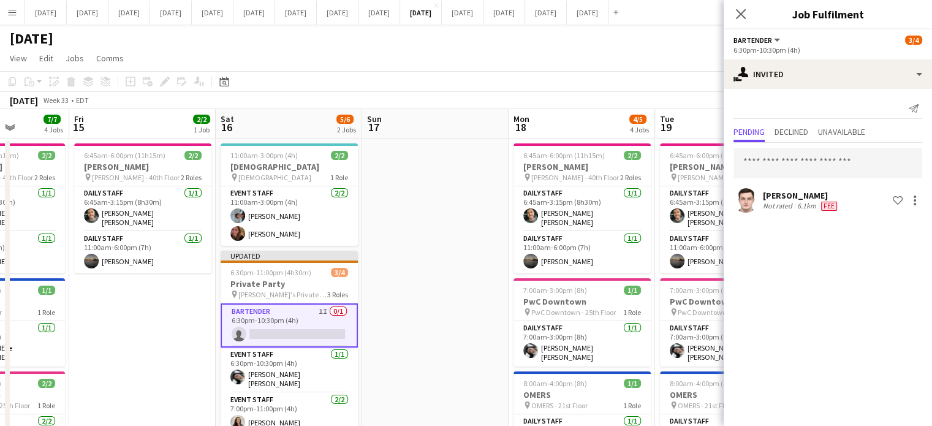
scroll to position [0, 0]
click at [740, 14] on icon at bounding box center [741, 14] width 12 height 12
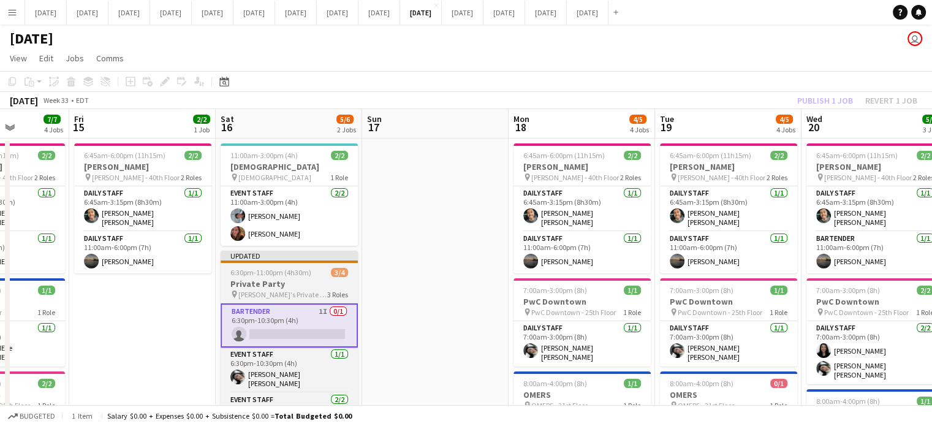
click at [311, 274] on div "6:30pm-11:00pm (4h30m) 3/4" at bounding box center [289, 272] width 137 height 9
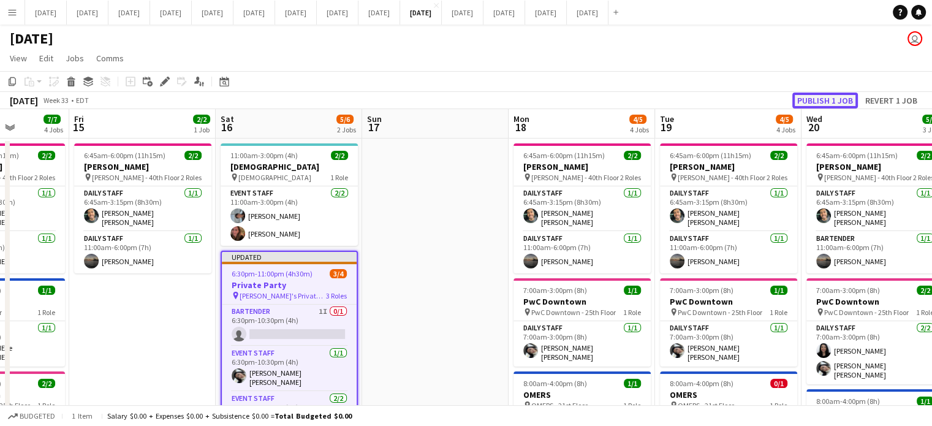
click at [818, 100] on button "Publish 1 job" at bounding box center [825, 101] width 66 height 16
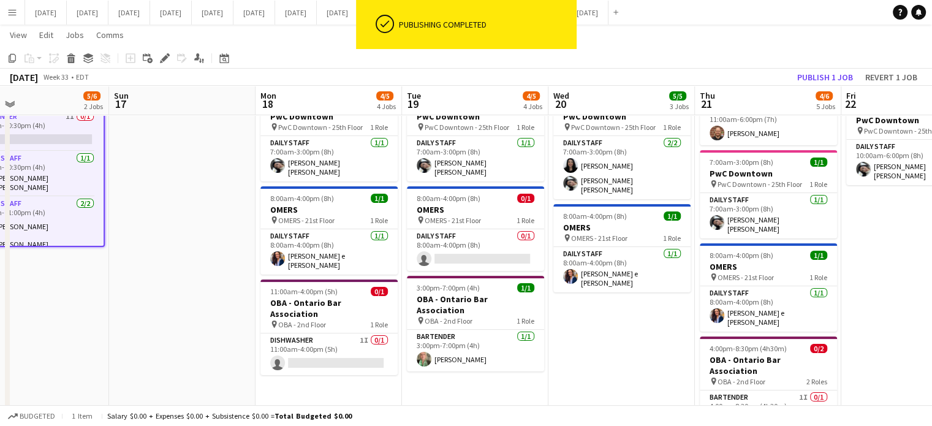
scroll to position [0, 494]
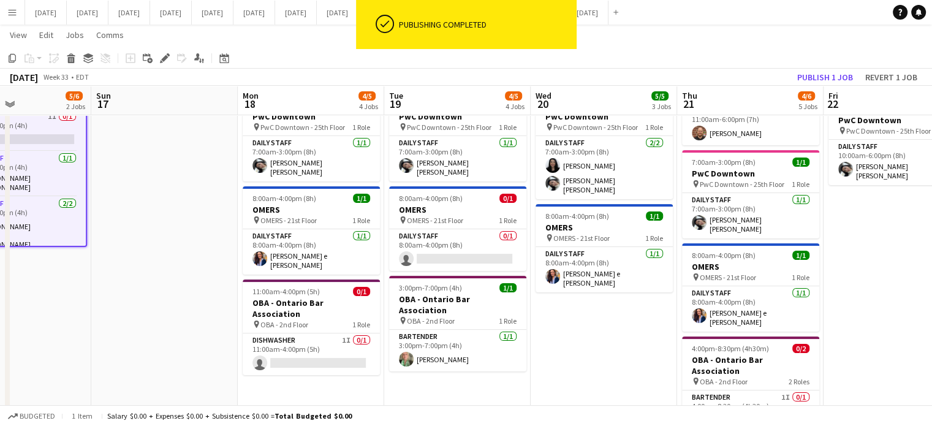
drag, startPoint x: 859, startPoint y: 344, endPoint x: 588, endPoint y: 371, distance: 272.2
click at [588, 371] on app-calendar-viewport "Wed 13 17/17 4 Jobs Thu 14 7/7 4 Jobs Fri 15 2/2 1 Job Sat 16 5/6 2 Jobs Sun 17…" at bounding box center [466, 182] width 932 height 637
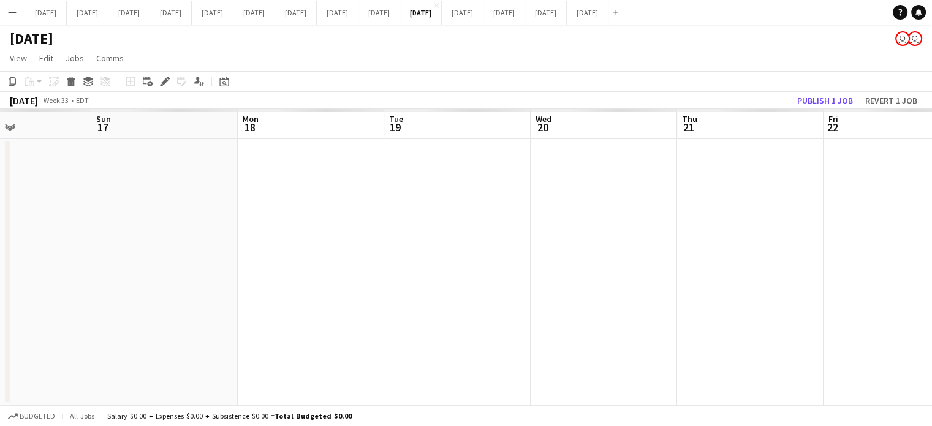
scroll to position [0, 0]
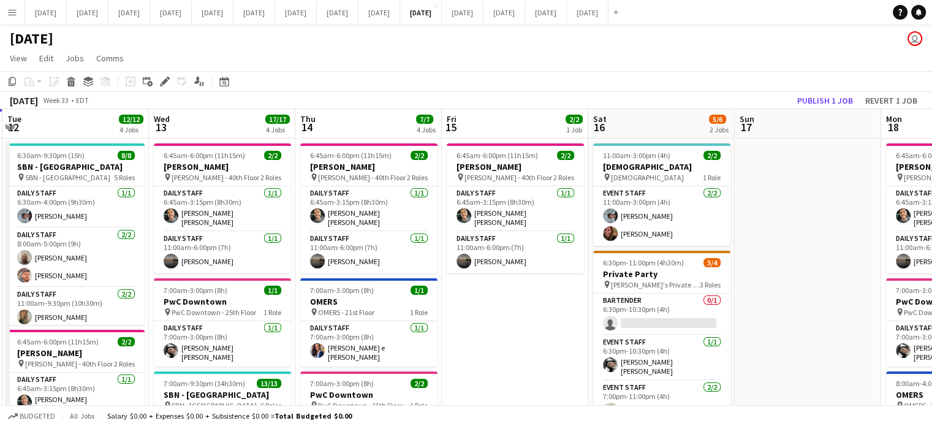
drag, startPoint x: 155, startPoint y: 274, endPoint x: 813, endPoint y: 269, distance: 658.0
click at [813, 269] on app-calendar-viewport "Sun 10 Mon 11 Tue 12 12/12 4 Jobs Wed 13 17/17 4 Jobs Thu 14 7/7 4 Jobs Fri 15 …" at bounding box center [466, 392] width 932 height 567
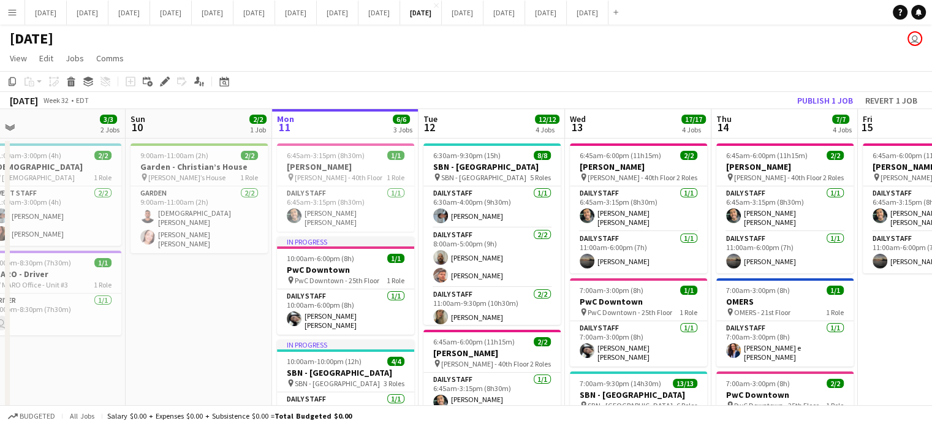
drag, startPoint x: 258, startPoint y: 233, endPoint x: 660, endPoint y: 233, distance: 401.9
click at [660, 233] on app-calendar-viewport "Thu 7 Fri 8 7/7 4 Jobs Sat 9 3/3 2 Jobs Sun 10 2/2 1 Job Mon 11 6/6 3 Jobs Tue …" at bounding box center [466, 392] width 932 height 567
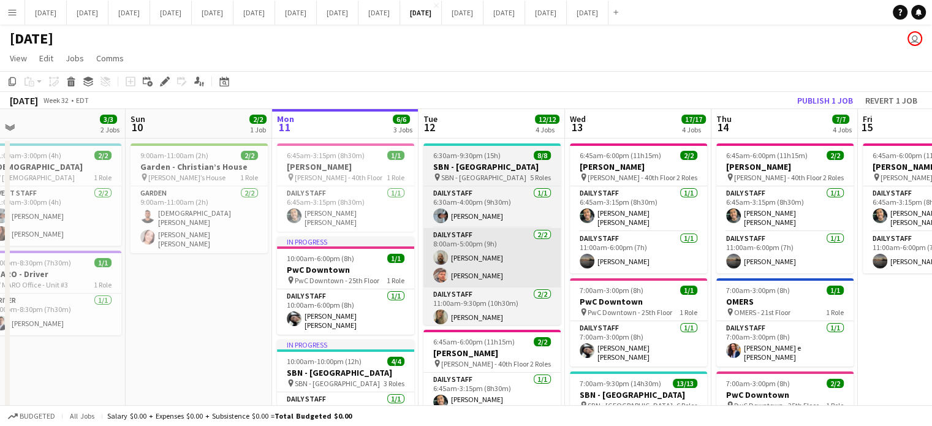
scroll to position [0, 313]
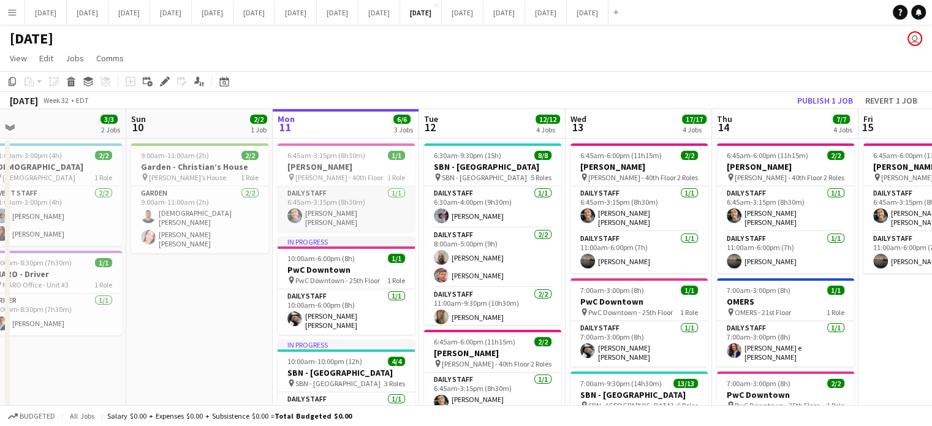
click at [377, 196] on app-card-role "Daily Staff [DATE] 6:45am-3:15pm (8h30m) [PERSON_NAME] [PERSON_NAME]" at bounding box center [346, 208] width 137 height 45
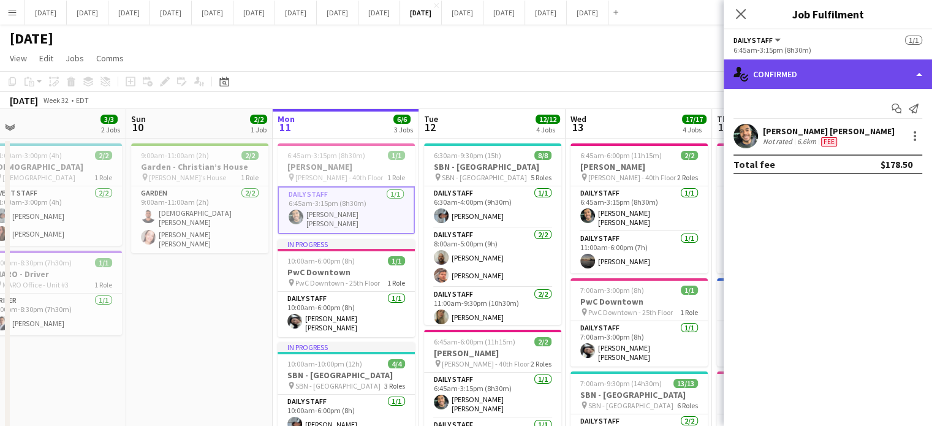
click at [865, 70] on div "single-neutral-actions-check-2 Confirmed" at bounding box center [827, 73] width 208 height 29
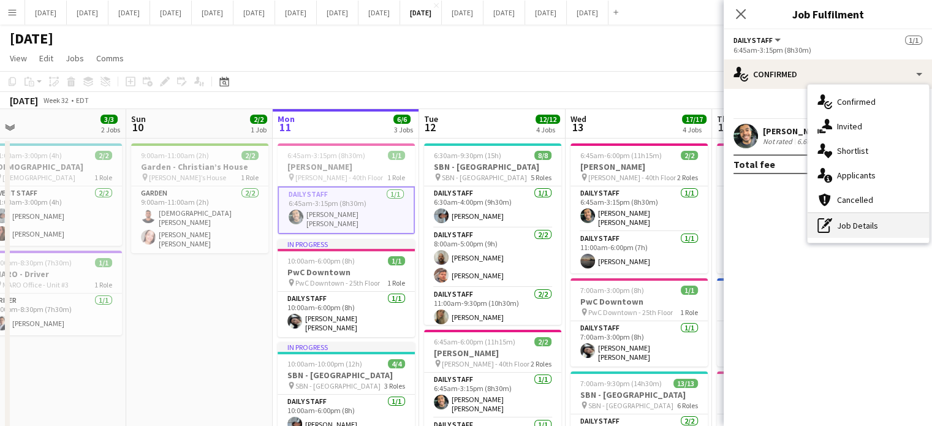
click at [877, 225] on div "pen-write Job Details" at bounding box center [867, 225] width 121 height 25
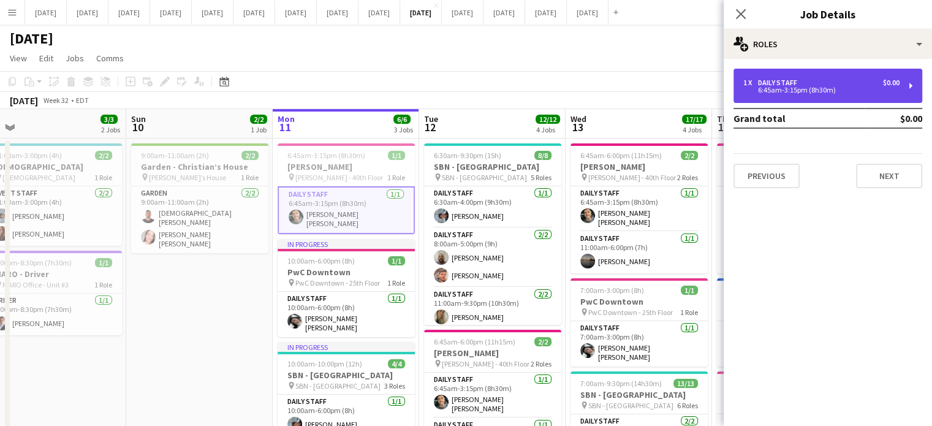
click at [826, 84] on div "1 x Daily Staff $0.00" at bounding box center [821, 82] width 156 height 9
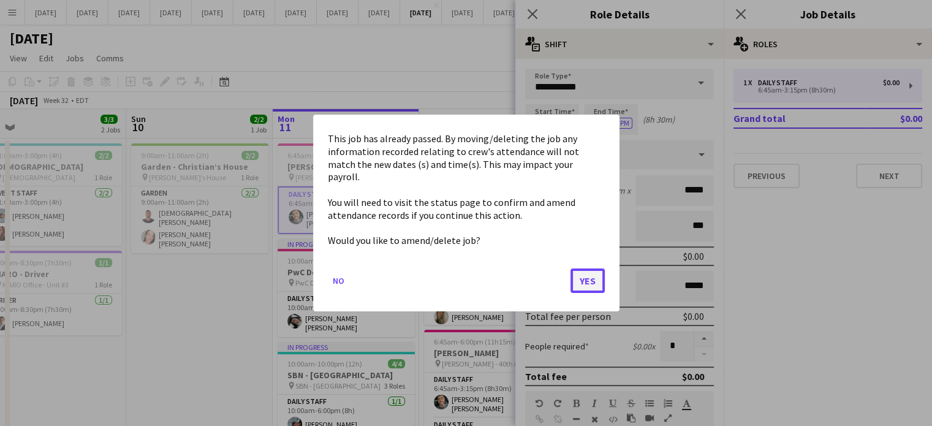
click at [586, 275] on button "Yes" at bounding box center [587, 280] width 34 height 25
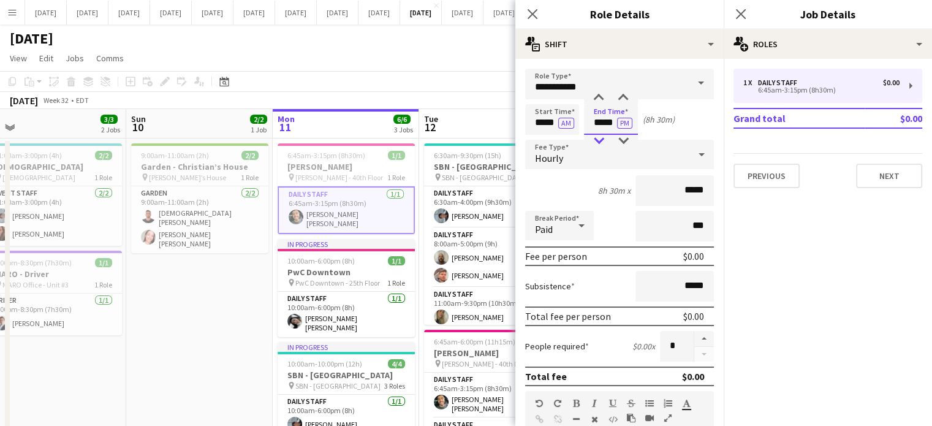
click at [603, 144] on div at bounding box center [598, 141] width 25 height 12
click at [603, 142] on div at bounding box center [598, 141] width 25 height 12
click at [602, 139] on div at bounding box center [598, 141] width 25 height 12
click at [598, 99] on div at bounding box center [598, 98] width 25 height 12
click at [598, 100] on div at bounding box center [598, 98] width 25 height 12
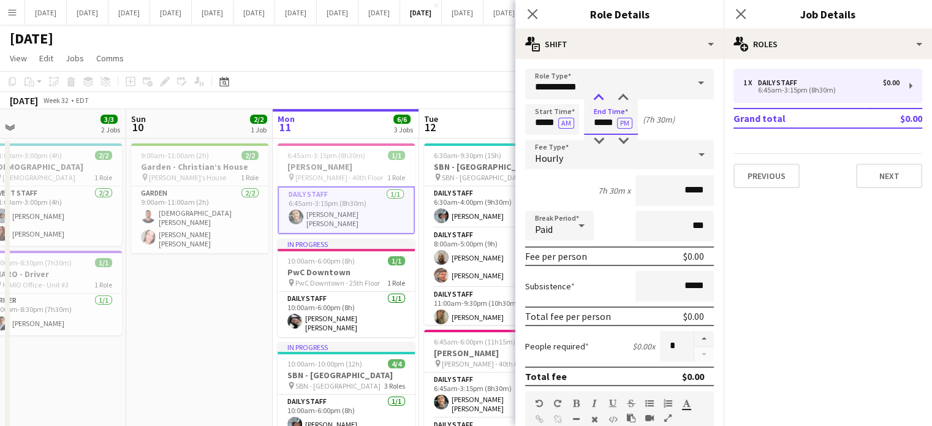
click at [598, 100] on div at bounding box center [598, 98] width 25 height 12
click at [628, 93] on div at bounding box center [623, 98] width 25 height 12
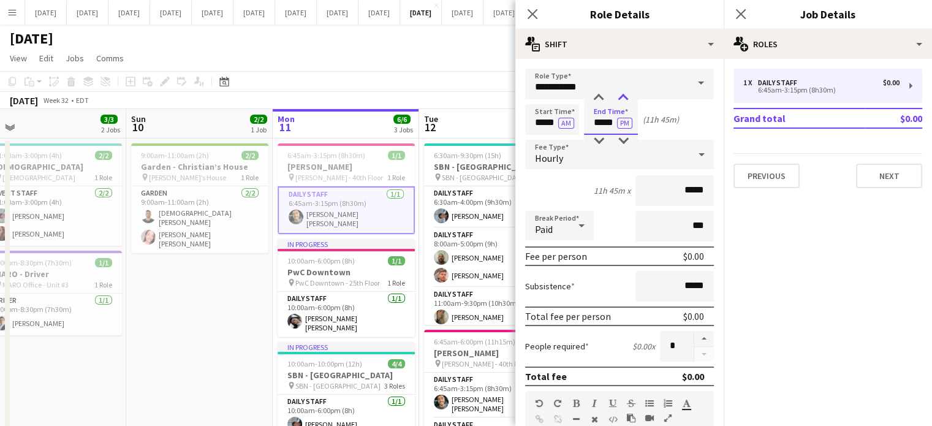
click at [628, 93] on div at bounding box center [623, 98] width 25 height 12
type input "*****"
click at [628, 93] on div at bounding box center [623, 98] width 25 height 12
click at [525, 12] on app-icon "Close pop-in" at bounding box center [533, 15] width 18 height 18
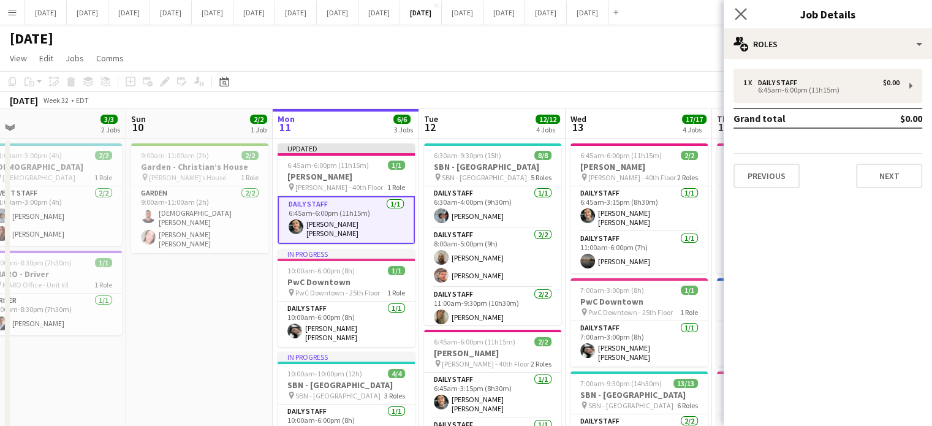
click at [746, 12] on icon "Close pop-in" at bounding box center [741, 14] width 12 height 12
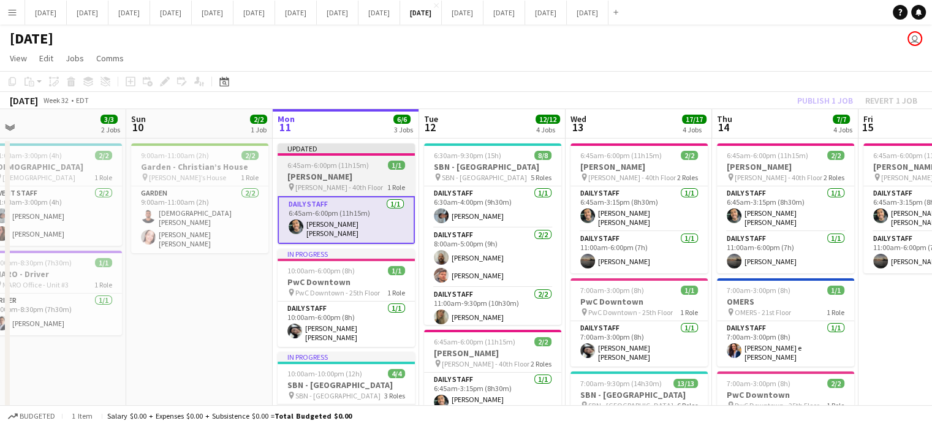
click at [392, 161] on span "1/1" at bounding box center [396, 165] width 17 height 9
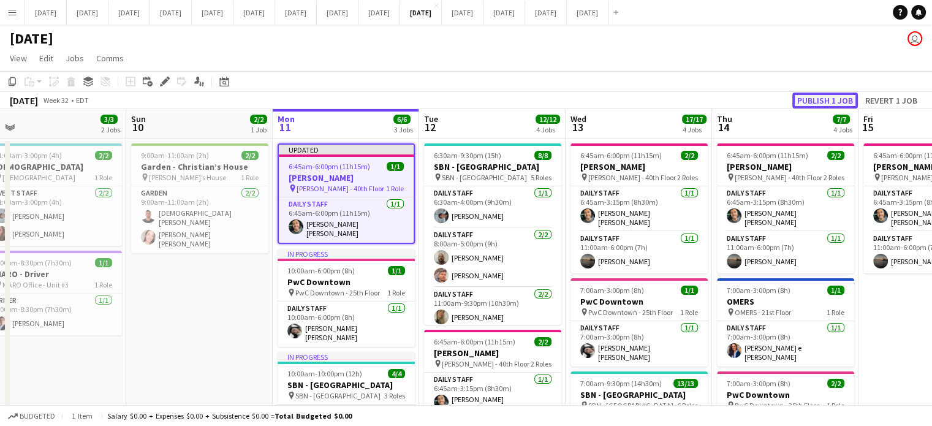
click at [811, 97] on button "Publish 1 job" at bounding box center [825, 101] width 66 height 16
